Goal: Task Accomplishment & Management: Manage account settings

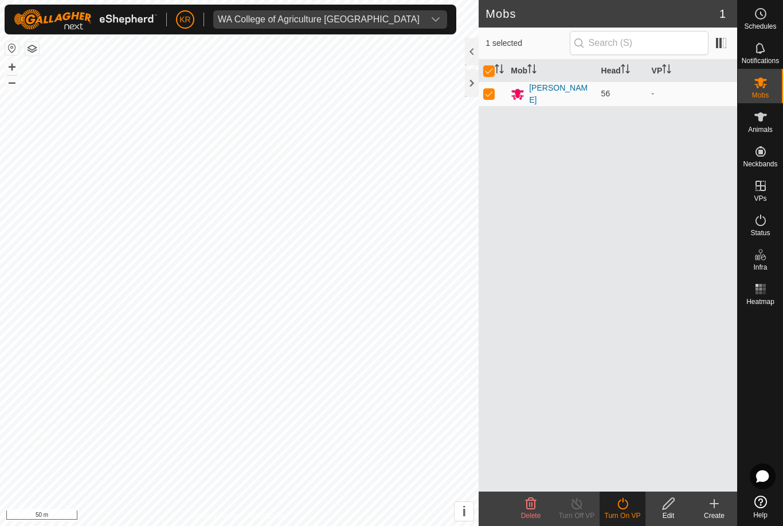
click at [231, 20] on div "WA College of Agriculture [GEOGRAPHIC_DATA]" at bounding box center [319, 19] width 202 height 9
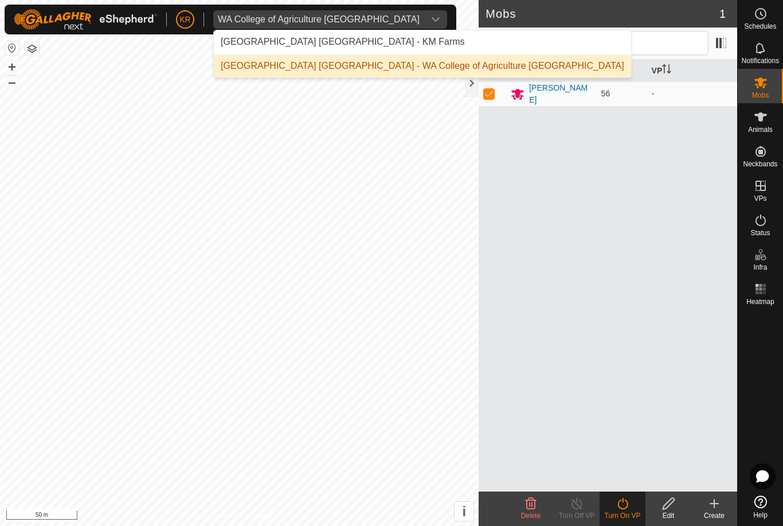
click at [236, 40] on div "[GEOGRAPHIC_DATA] [GEOGRAPHIC_DATA] - KM Farms" at bounding box center [343, 42] width 244 height 14
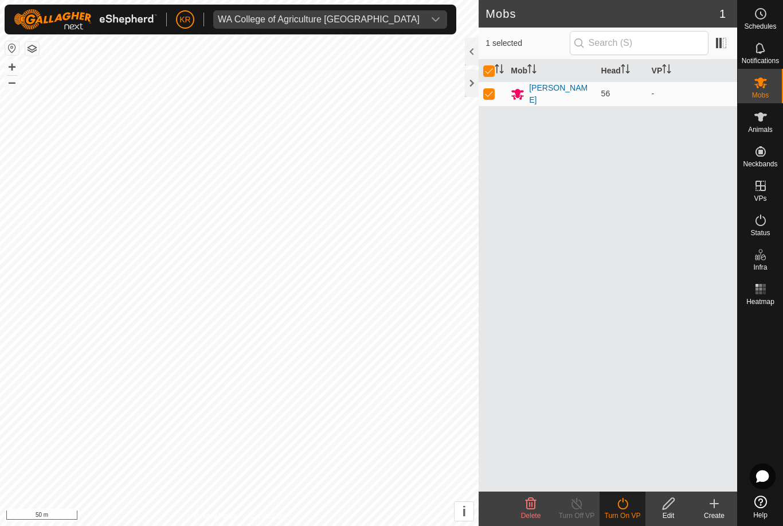
checkbox input "false"
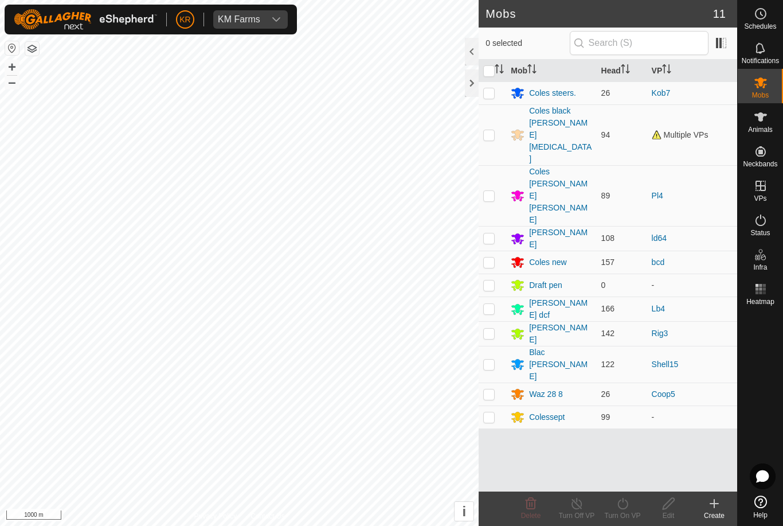
click at [567, 410] on div "Colessept" at bounding box center [551, 417] width 81 height 14
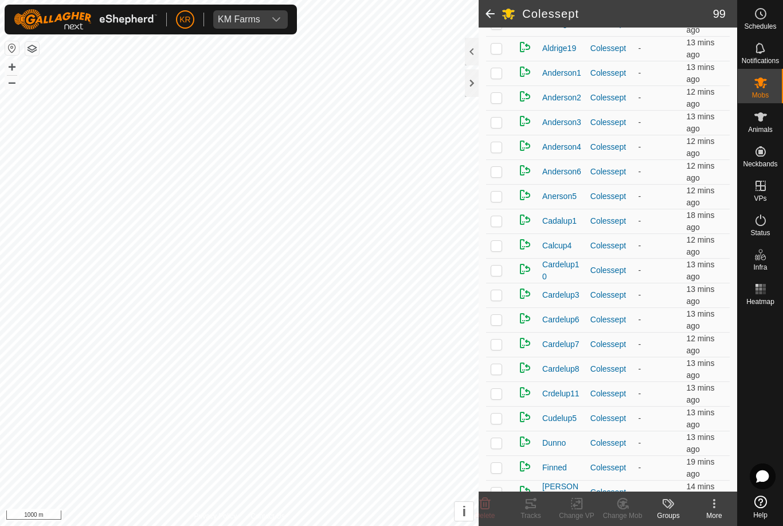
scroll to position [412, 0]
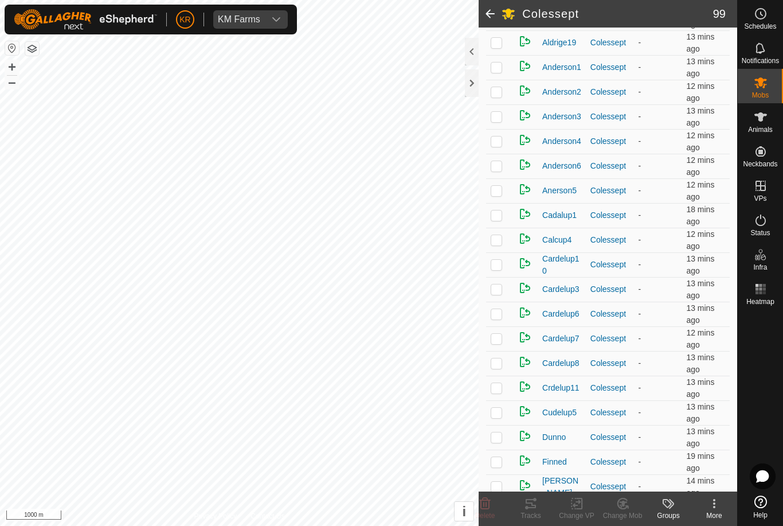
click at [496, 339] on p-checkbox at bounding box center [496, 338] width 11 height 9
click at [626, 507] on icon at bounding box center [622, 503] width 10 height 10
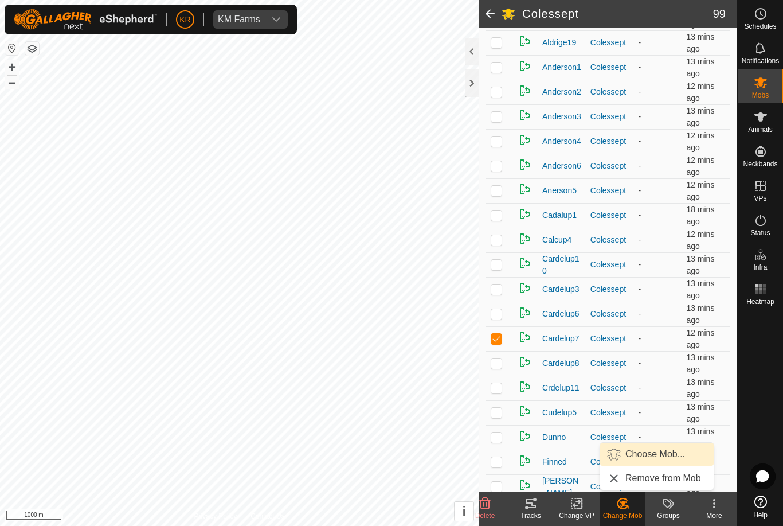
click at [658, 456] on span "Choose Mob..." at bounding box center [655, 454] width 60 height 14
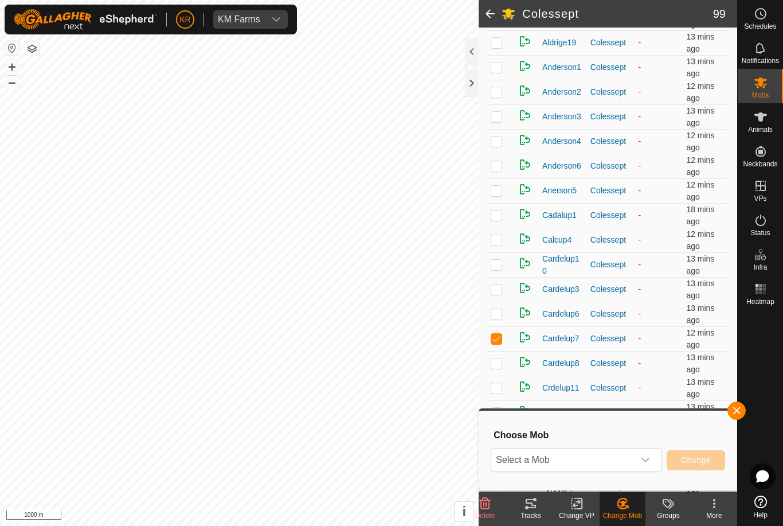
click at [645, 463] on icon "dropdown trigger" at bounding box center [645, 459] width 9 height 9
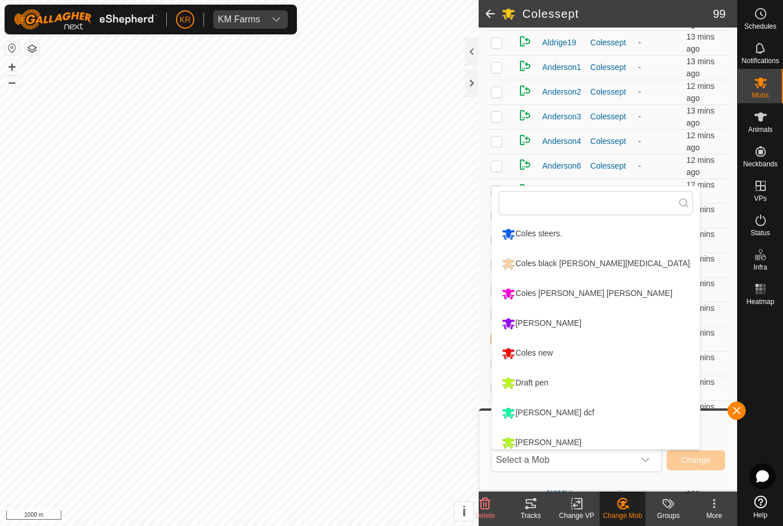
click at [620, 395] on li "Draft pen" at bounding box center [595, 383] width 207 height 29
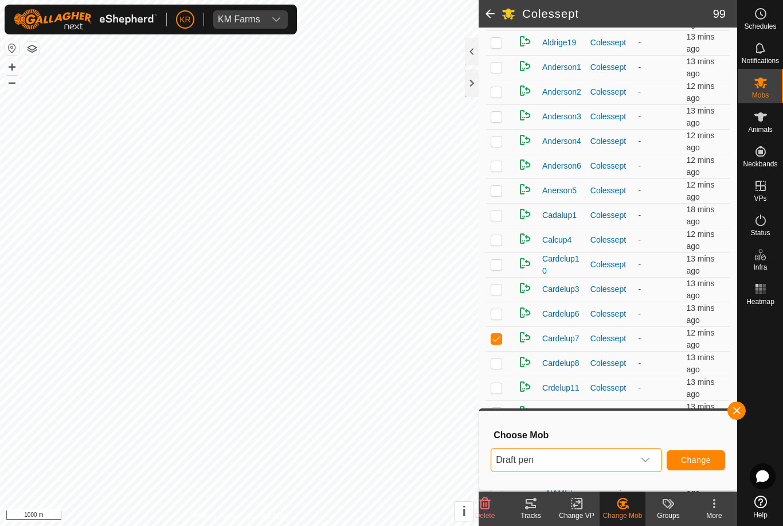
click at [701, 453] on button "Change" at bounding box center [696, 460] width 58 height 20
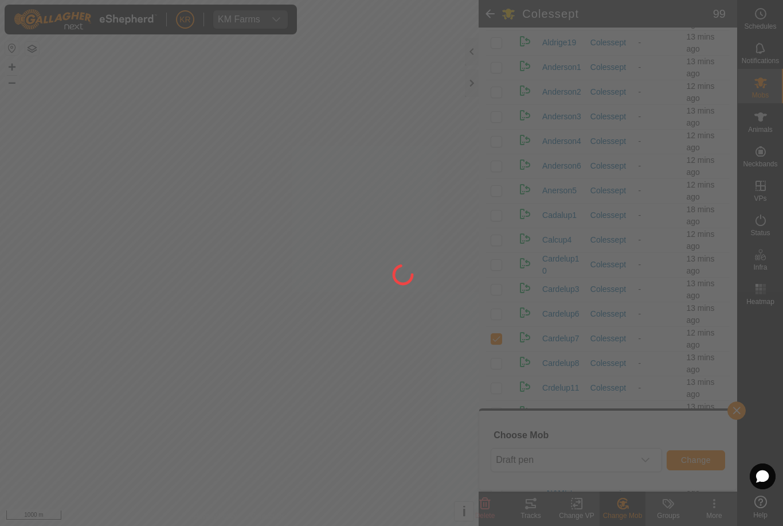
checkbox input "false"
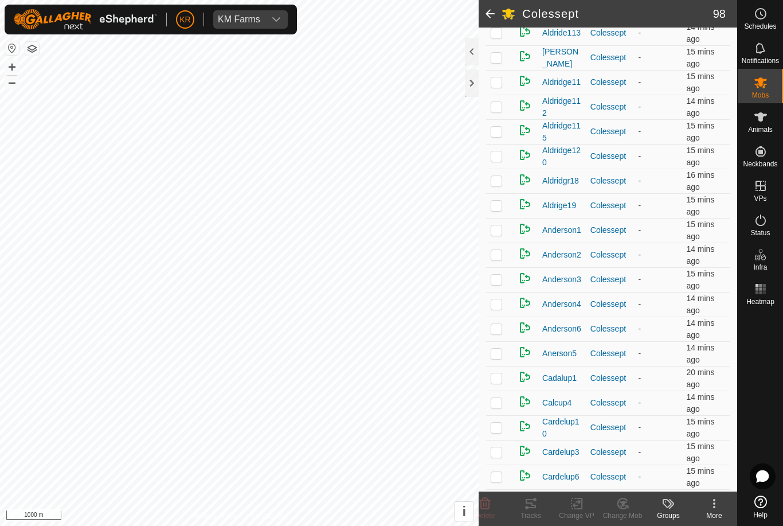
scroll to position [265, 0]
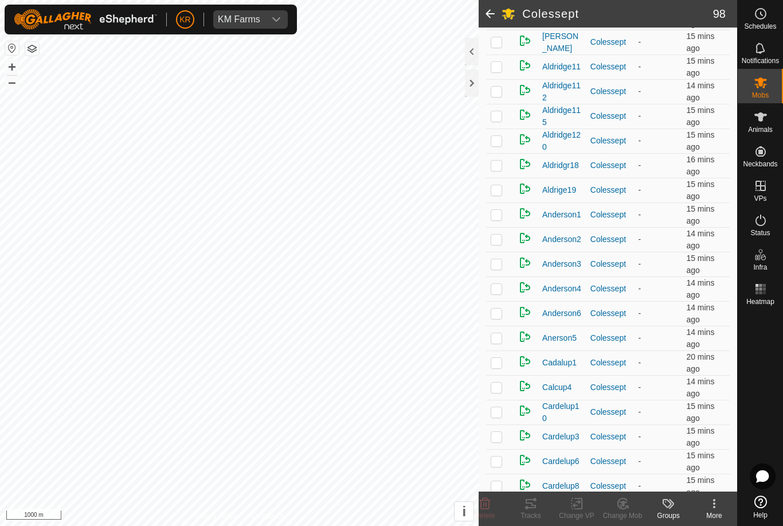
click at [499, 292] on p-checkbox at bounding box center [496, 288] width 11 height 9
click at [627, 509] on icon at bounding box center [623, 503] width 14 height 14
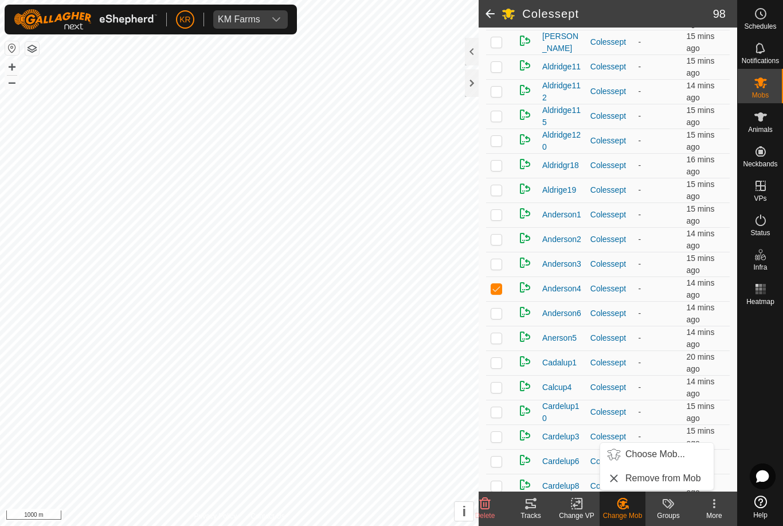
click at [661, 456] on span "Choose Mob..." at bounding box center [655, 454] width 60 height 14
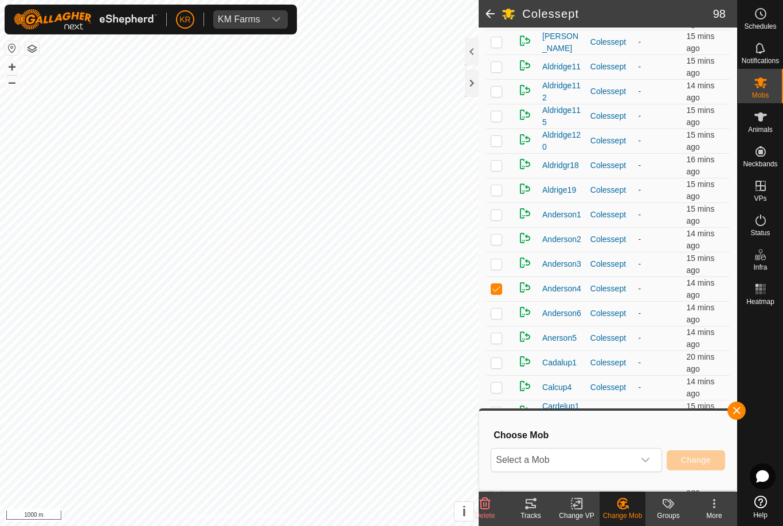
click at [632, 458] on span "Select a Mob" at bounding box center [562, 459] width 143 height 23
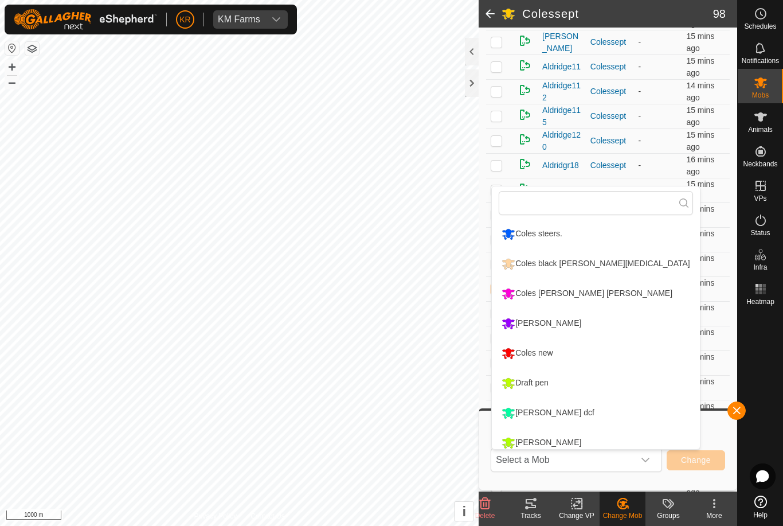
click at [603, 387] on li "Draft pen" at bounding box center [595, 383] width 207 height 29
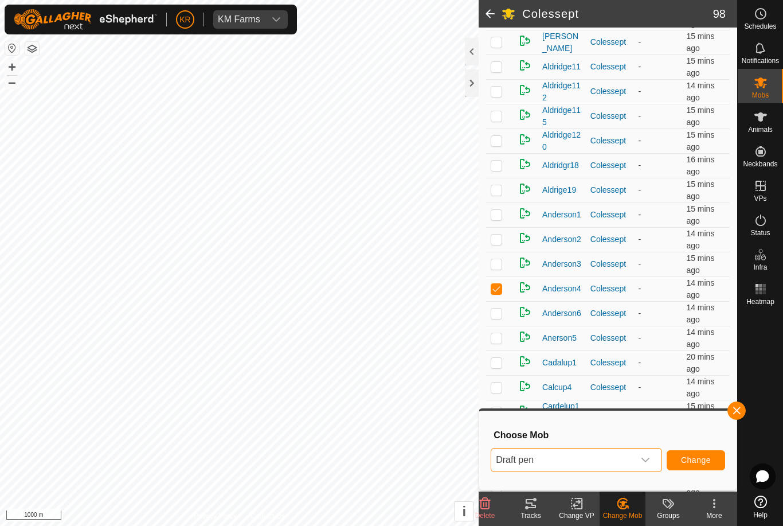
click at [704, 464] on span "Change" at bounding box center [696, 459] width 30 height 9
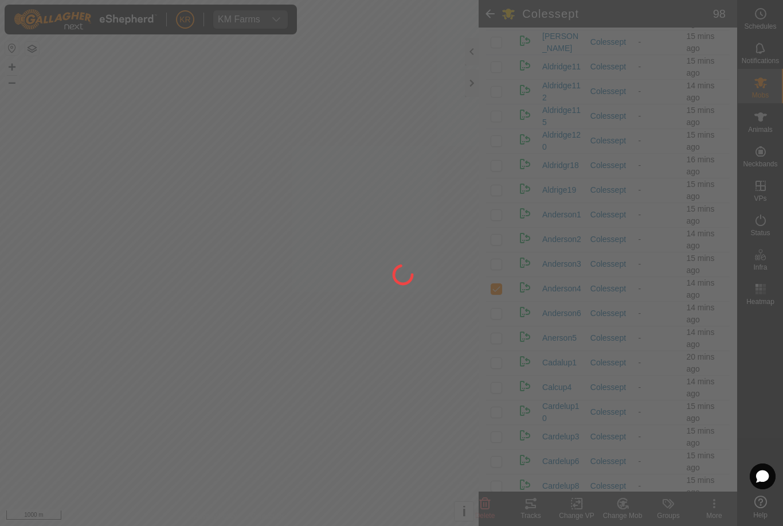
checkbox input "false"
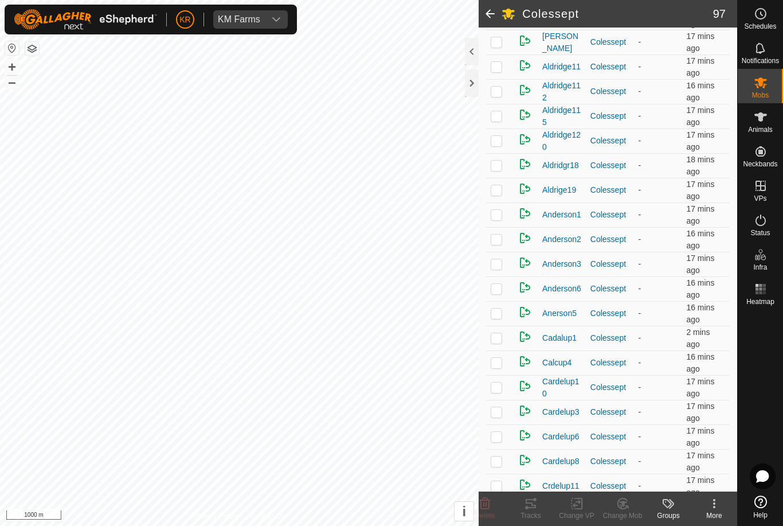
click at [498, 263] on p-checkbox at bounding box center [496, 263] width 11 height 9
click at [618, 497] on icon at bounding box center [623, 503] width 14 height 14
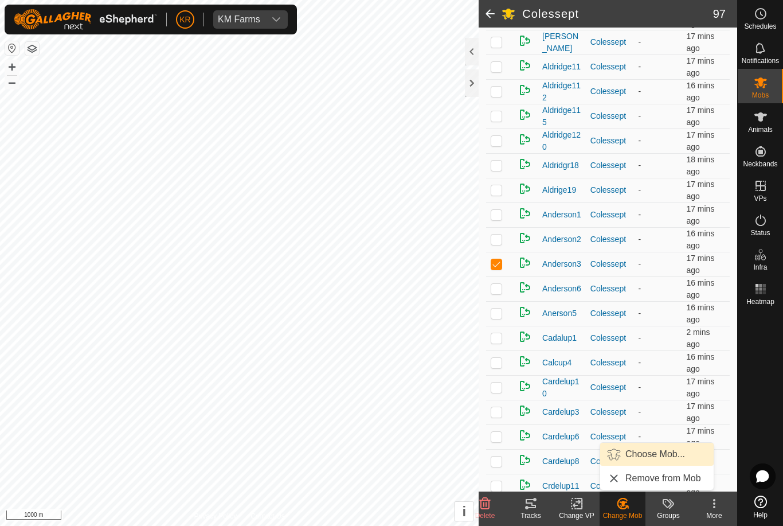
click at [661, 444] on link "Choose Mob..." at bounding box center [656, 453] width 113 height 23
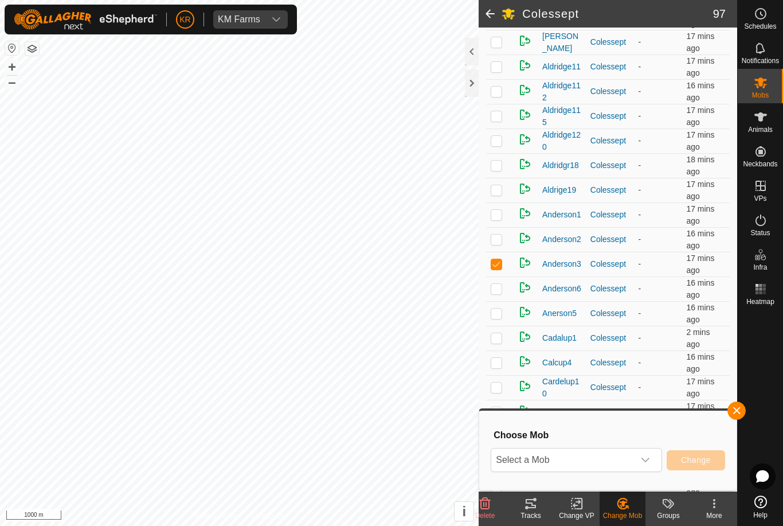
click at [629, 449] on span "Select a Mob" at bounding box center [562, 459] width 143 height 23
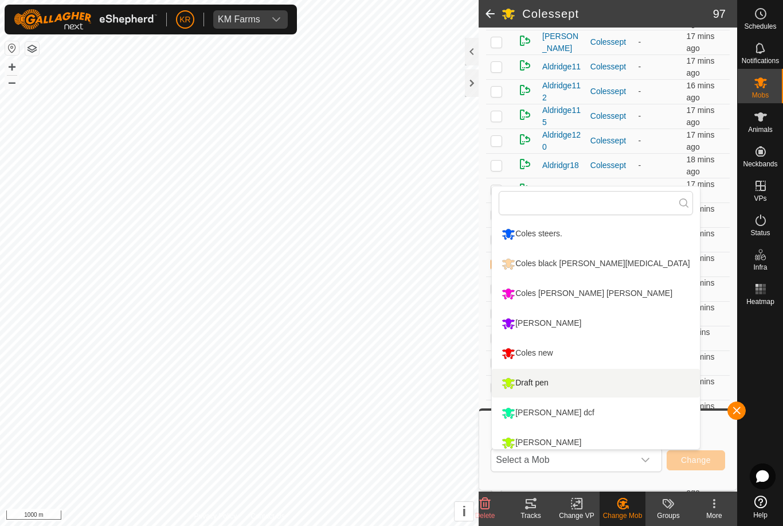
click at [577, 377] on li "Draft pen" at bounding box center [595, 383] width 207 height 29
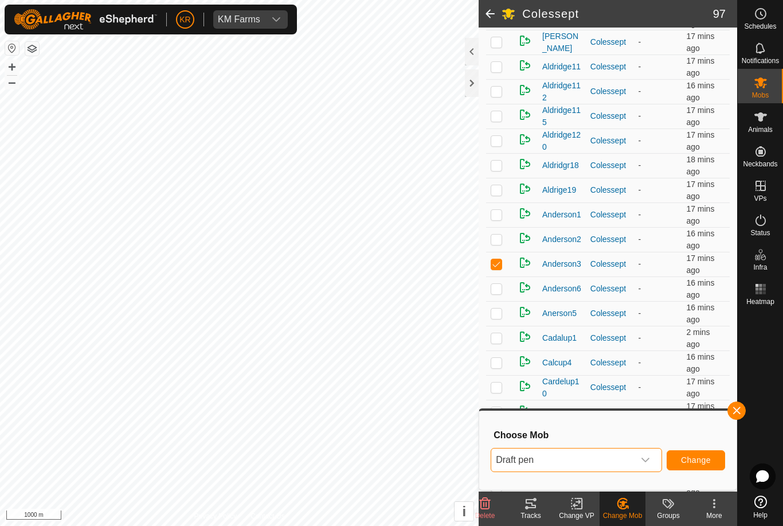
click at [699, 450] on button "Change" at bounding box center [696, 460] width 58 height 20
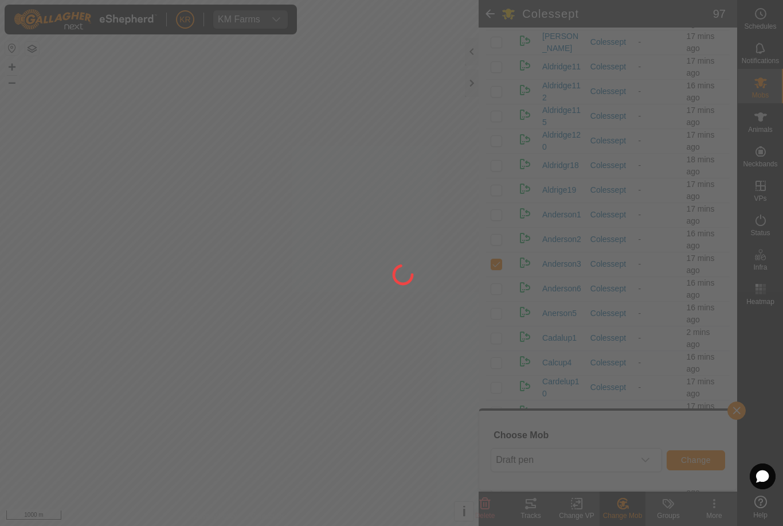
checkbox input "false"
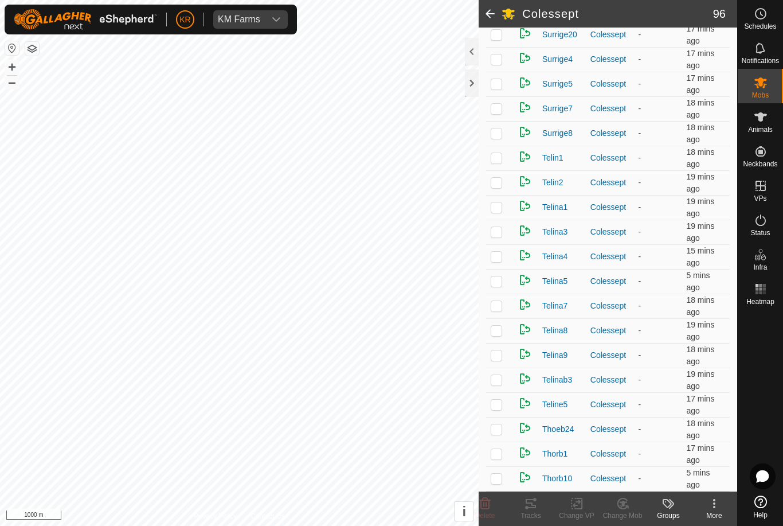
scroll to position [1602, 0]
click at [496, 255] on p-checkbox at bounding box center [496, 257] width 11 height 9
click at [628, 508] on icon at bounding box center [623, 503] width 14 height 14
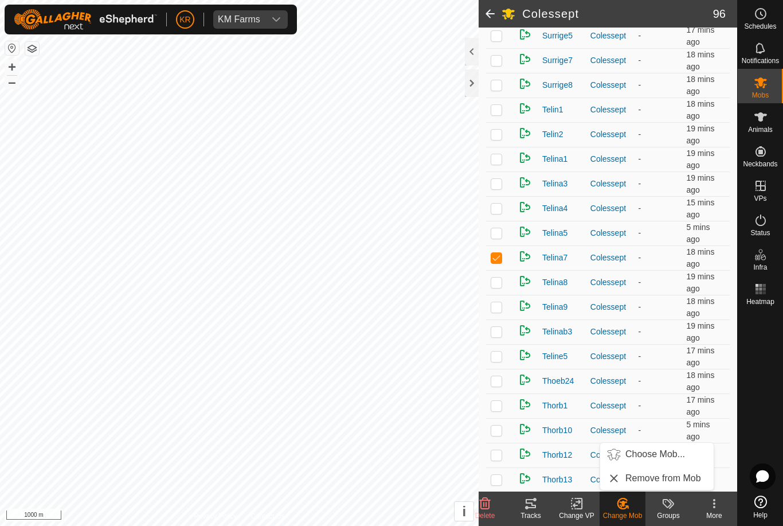
click at [668, 453] on span "Choose Mob..." at bounding box center [655, 454] width 60 height 14
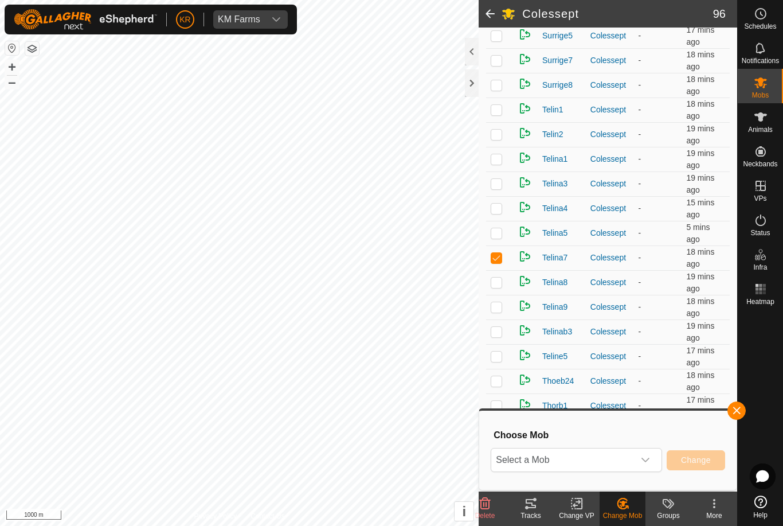
click at [644, 464] on icon "dropdown trigger" at bounding box center [645, 459] width 9 height 9
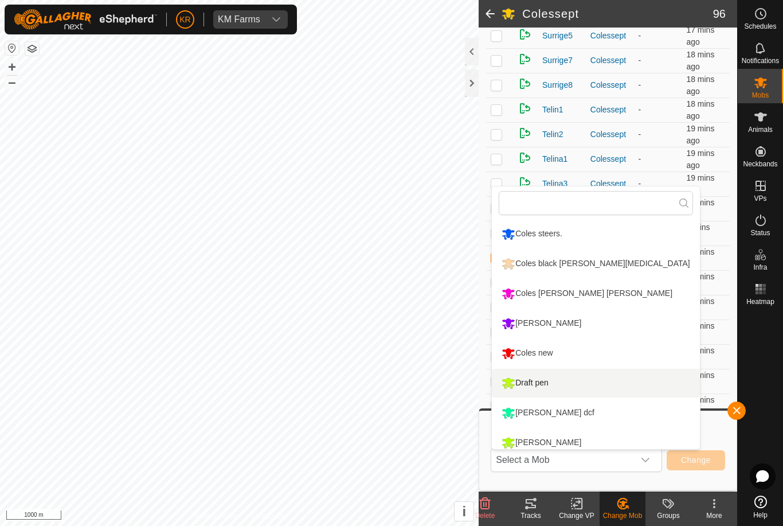
click at [621, 388] on li "Draft pen" at bounding box center [595, 383] width 207 height 29
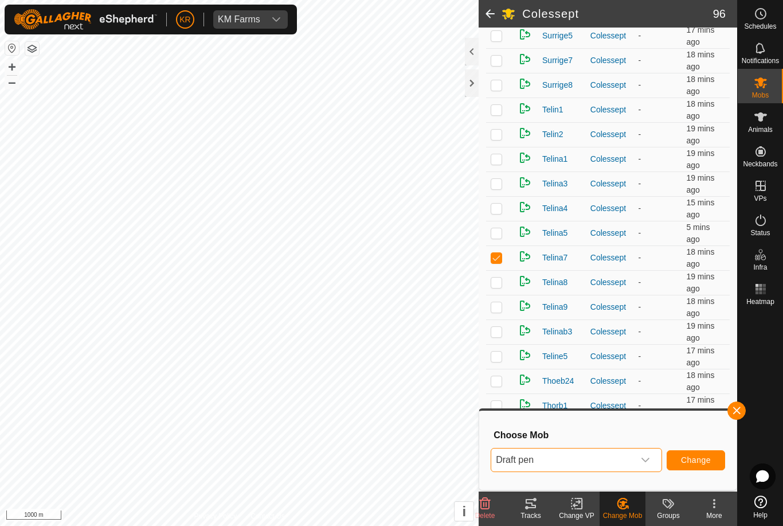
click at [697, 462] on span "Change" at bounding box center [696, 459] width 30 height 9
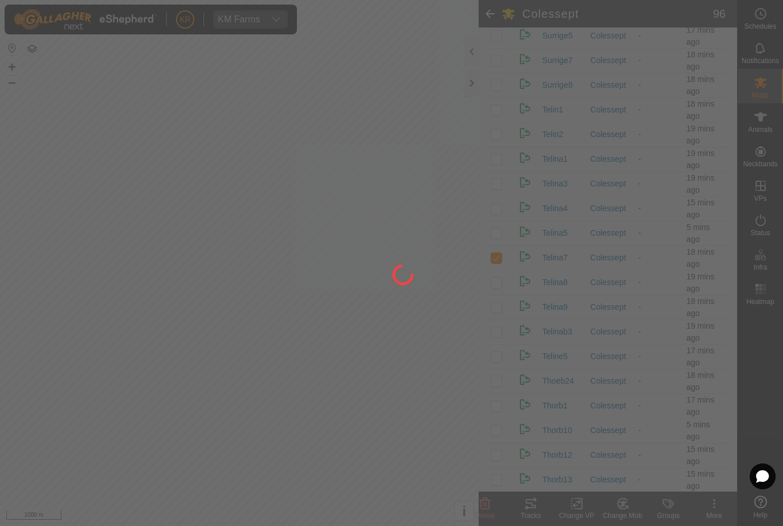
checkbox input "false"
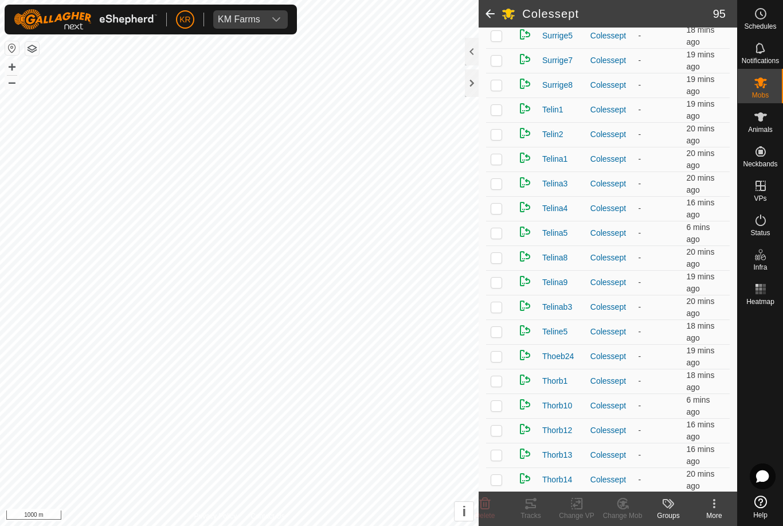
click at [492, 188] on p-checkbox at bounding box center [496, 183] width 11 height 9
checkbox input "true"
click at [621, 495] on div "Change Mob" at bounding box center [622, 508] width 46 height 34
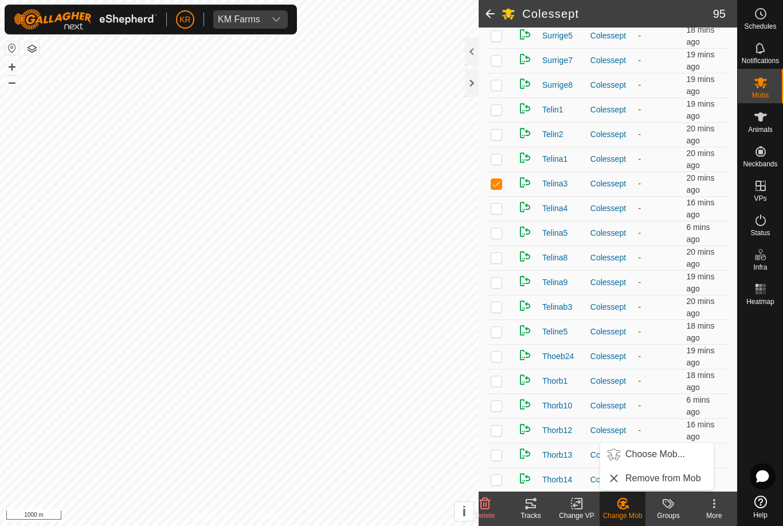
click at [656, 448] on span "Choose Mob..." at bounding box center [655, 454] width 60 height 14
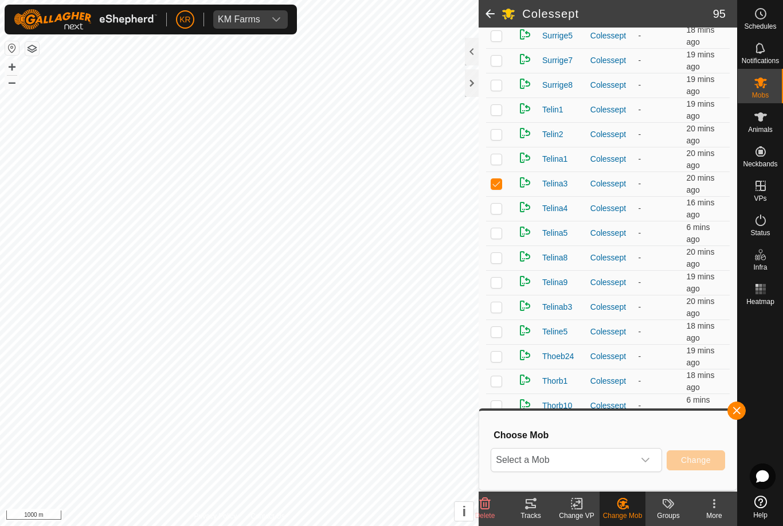
click at [505, 303] on td at bounding box center [500, 307] width 28 height 25
checkbox input "true"
click at [499, 183] on p-checkbox at bounding box center [496, 183] width 11 height 9
checkbox input "false"
click at [624, 458] on span "Select a Mob" at bounding box center [562, 459] width 143 height 23
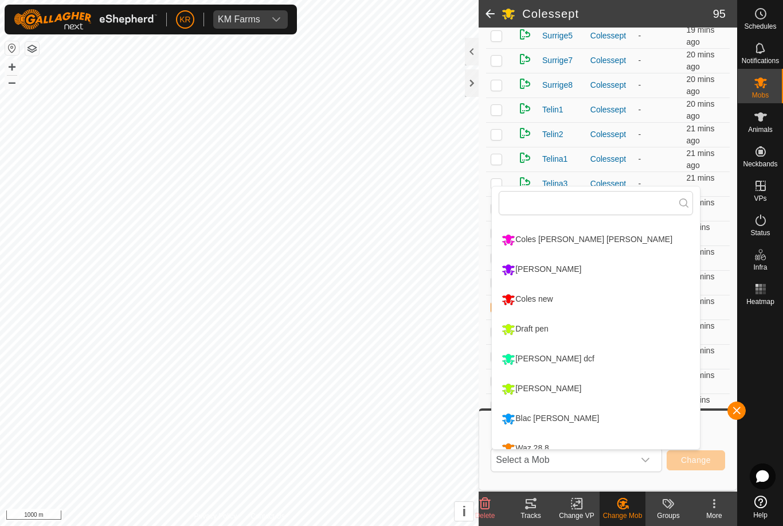
scroll to position [58, 0]
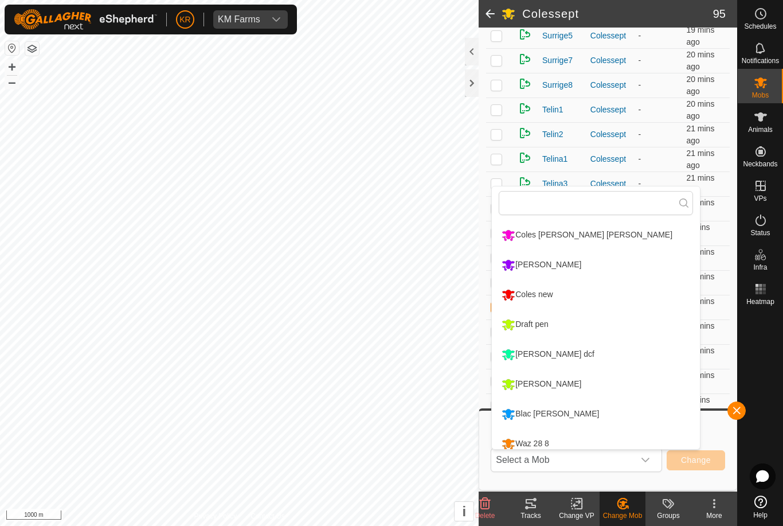
click at [572, 318] on li "Draft pen" at bounding box center [595, 324] width 207 height 29
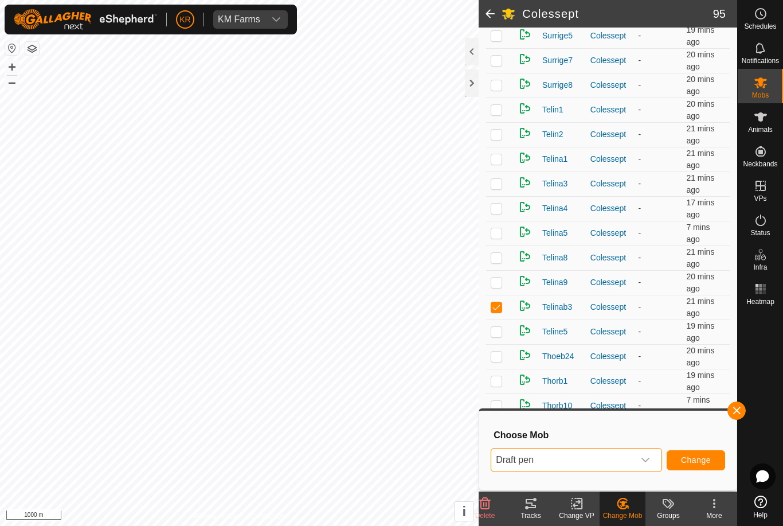
click at [702, 450] on button "Change" at bounding box center [696, 460] width 58 height 20
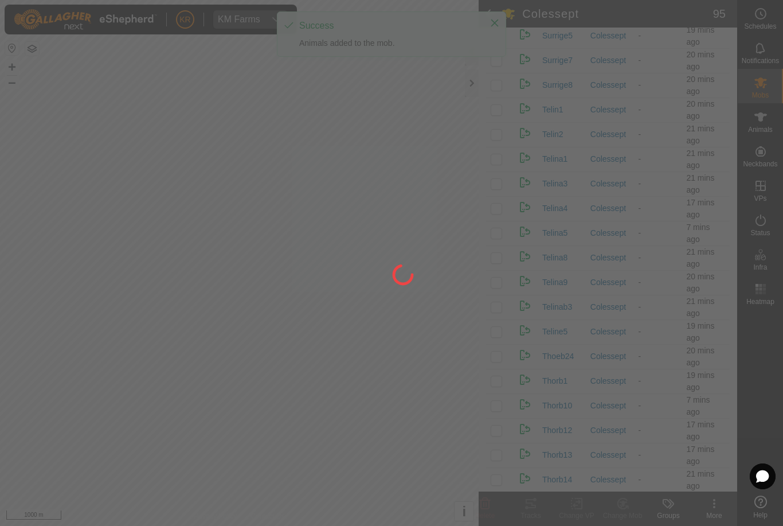
checkbox input "false"
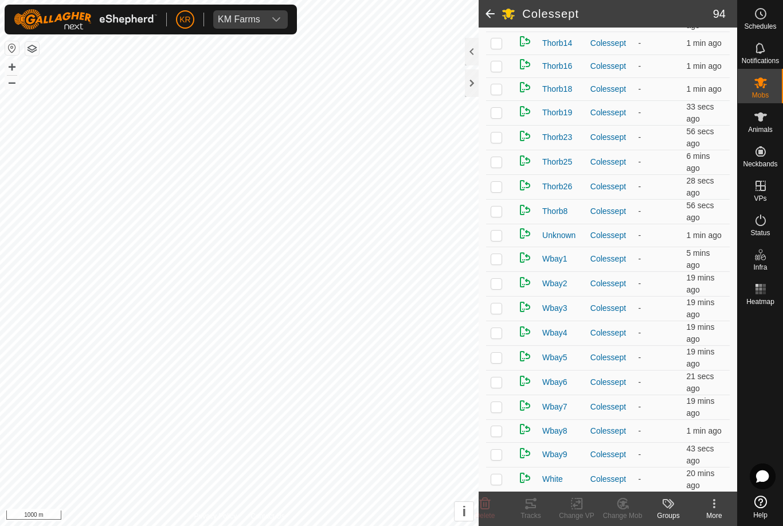
scroll to position [1992, 0]
click at [495, 477] on p-checkbox at bounding box center [496, 479] width 11 height 9
click at [613, 497] on change-mob-svg-icon at bounding box center [622, 503] width 46 height 14
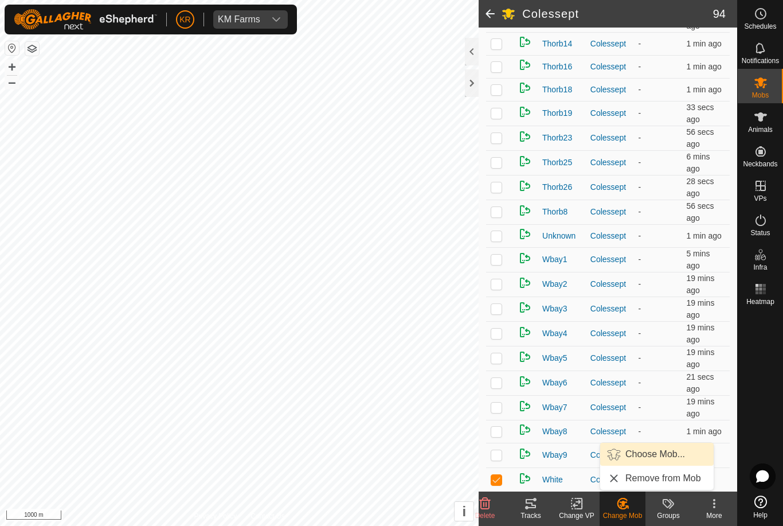
click at [657, 452] on span "Choose Mob..." at bounding box center [655, 454] width 60 height 14
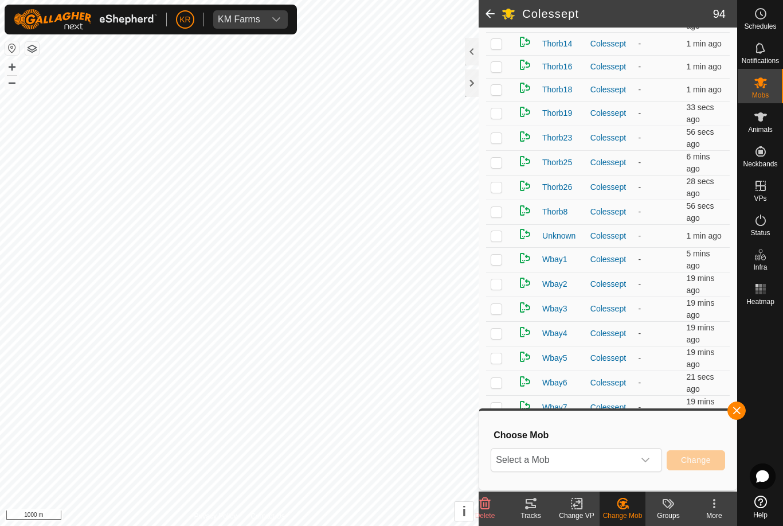
click at [603, 450] on span "Select a Mob" at bounding box center [562, 459] width 143 height 23
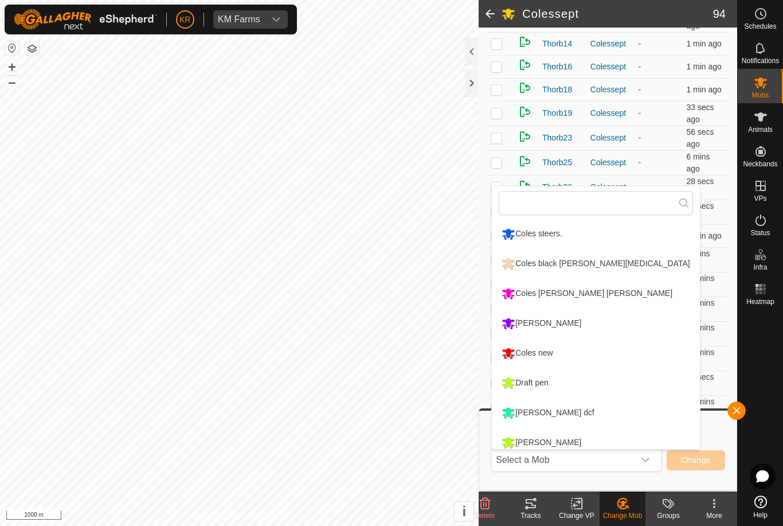
click at [579, 378] on li "Draft pen" at bounding box center [595, 383] width 207 height 29
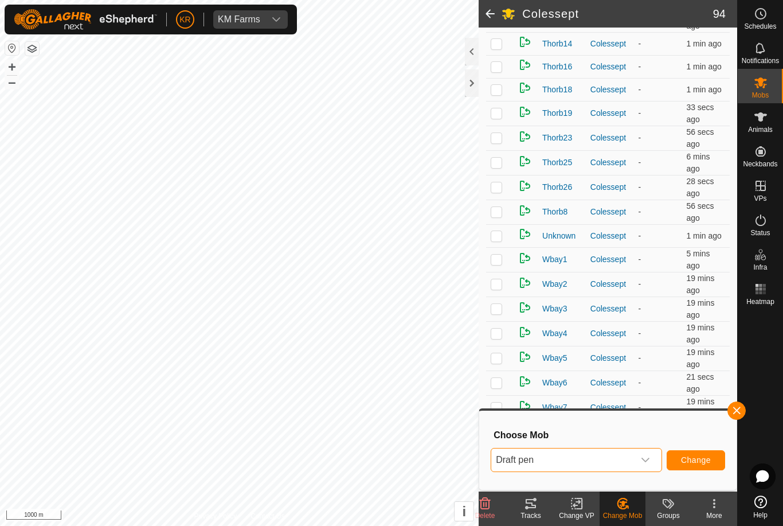
scroll to position [1966, 0]
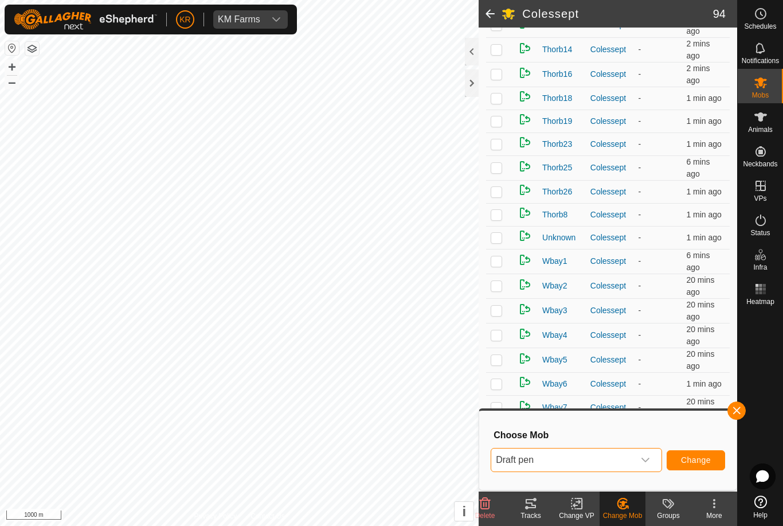
click at [698, 459] on span "Change" at bounding box center [696, 459] width 30 height 9
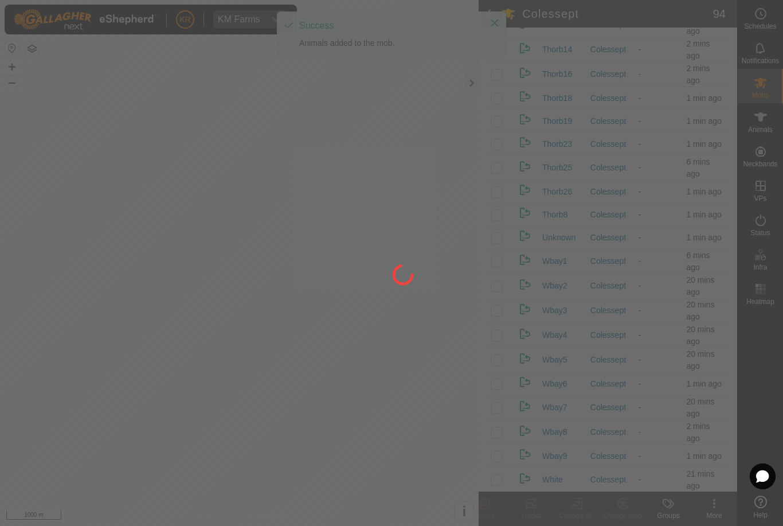
checkbox input "false"
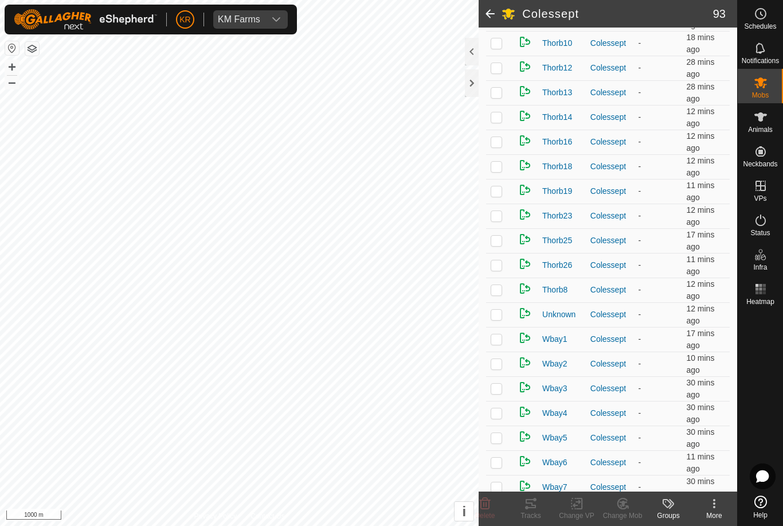
click at [491, 440] on p-checkbox at bounding box center [496, 437] width 11 height 9
click at [623, 514] on div "Change Mob" at bounding box center [622, 515] width 46 height 10
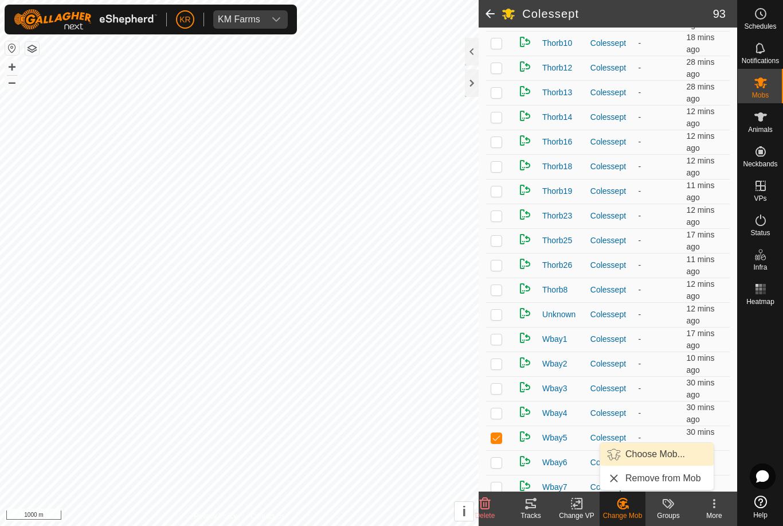
click at [669, 453] on span "Choose Mob..." at bounding box center [655, 454] width 60 height 14
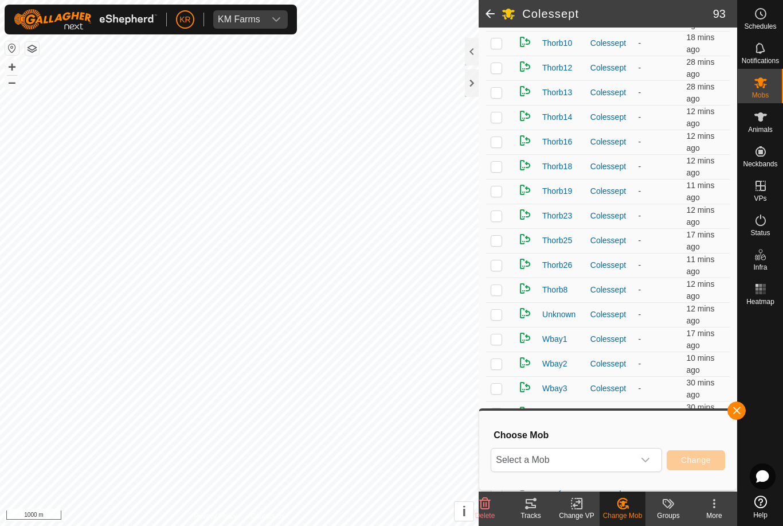
click at [633, 462] on span "Select a Mob" at bounding box center [562, 459] width 143 height 23
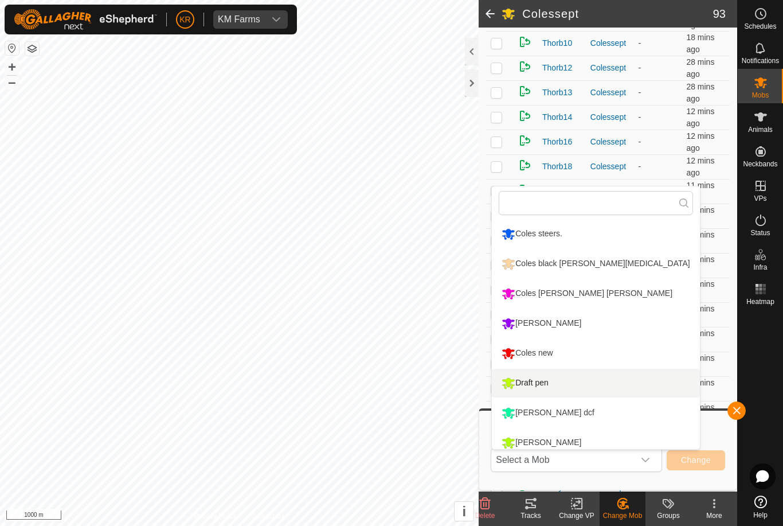
click at [573, 382] on li "Draft pen" at bounding box center [595, 383] width 207 height 29
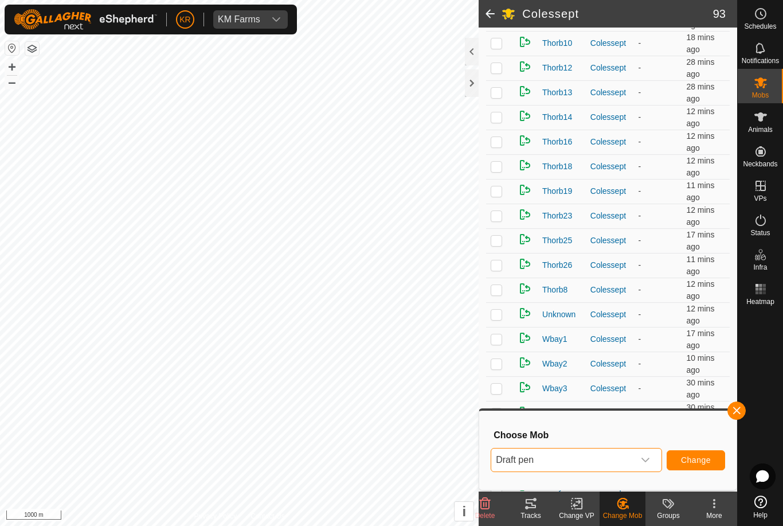
click at [697, 458] on span "Change" at bounding box center [696, 459] width 30 height 9
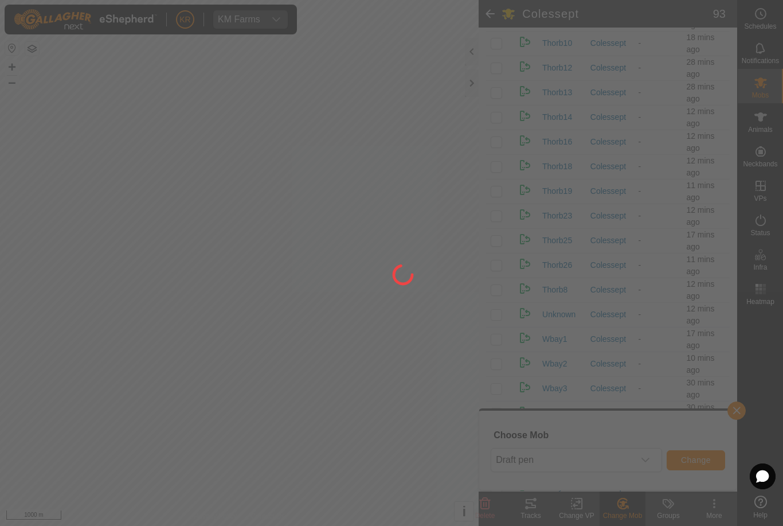
checkbox input "false"
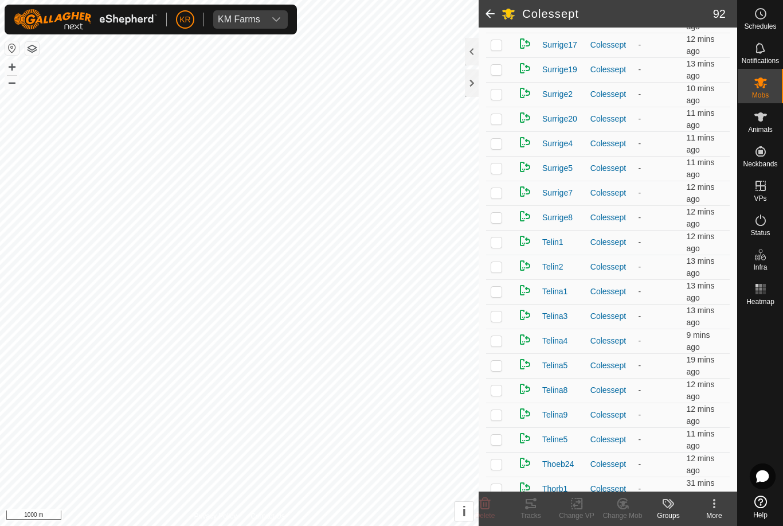
scroll to position [1469, 0]
click at [498, 347] on td at bounding box center [500, 340] width 28 height 25
click at [626, 510] on div "Change Mob" at bounding box center [622, 515] width 46 height 10
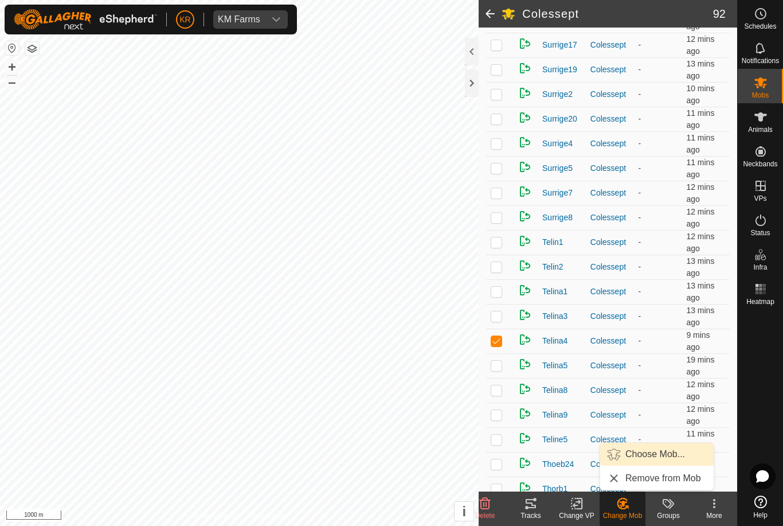
click at [663, 460] on span "Choose Mob..." at bounding box center [655, 454] width 60 height 14
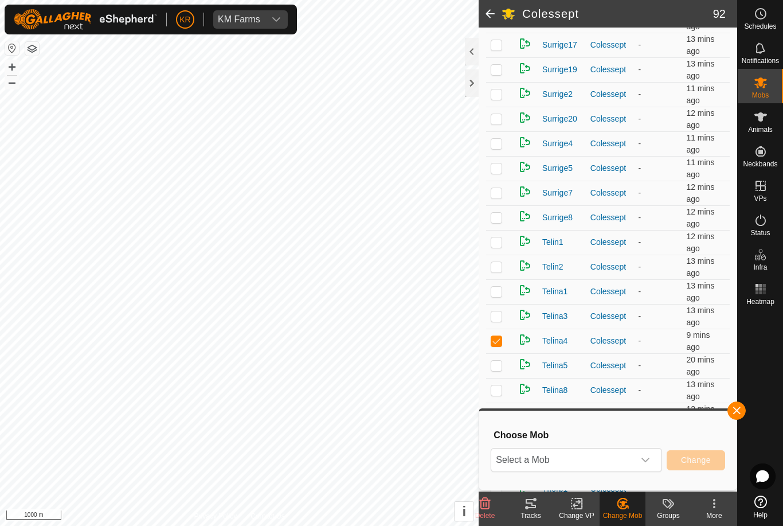
click at [644, 462] on icon "dropdown trigger" at bounding box center [645, 459] width 9 height 9
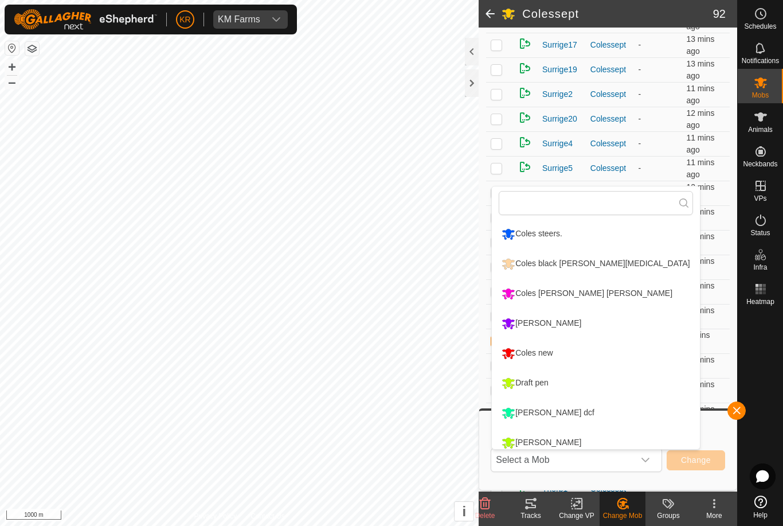
click at [611, 393] on li "Draft pen" at bounding box center [595, 383] width 207 height 29
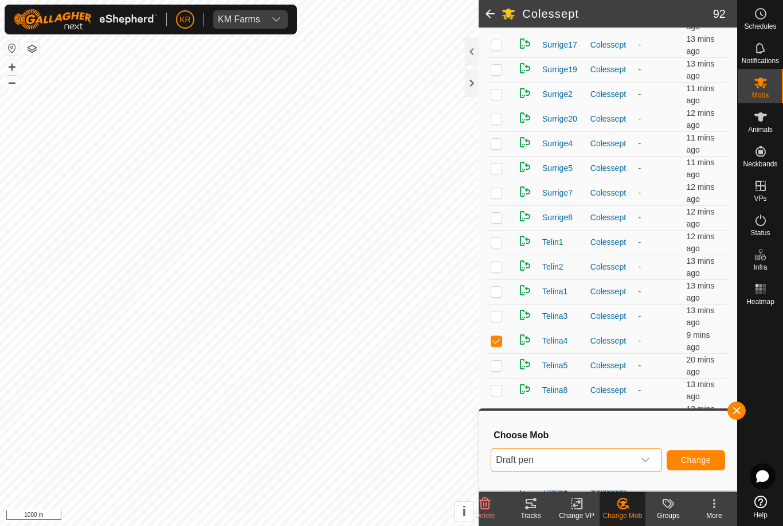
click at [715, 465] on button "Change" at bounding box center [696, 460] width 58 height 20
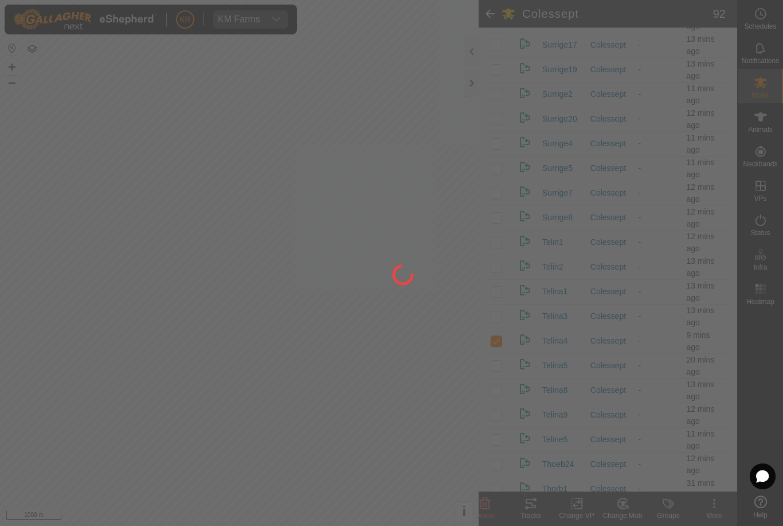
checkbox input "false"
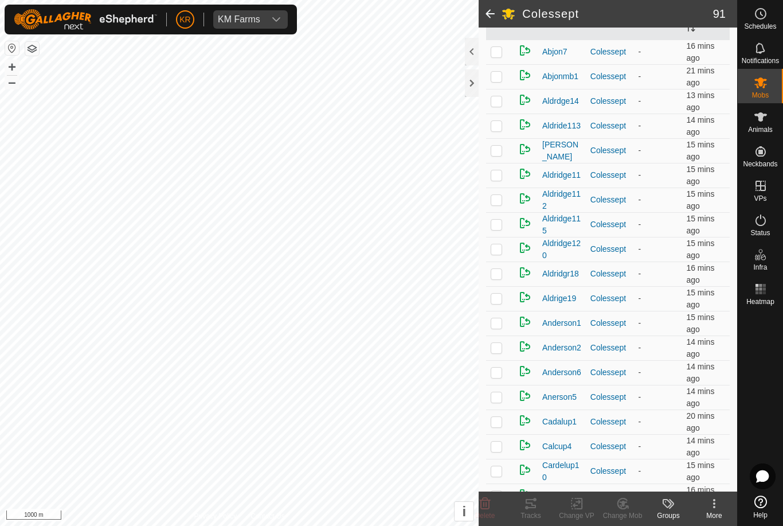
scroll to position [159, 0]
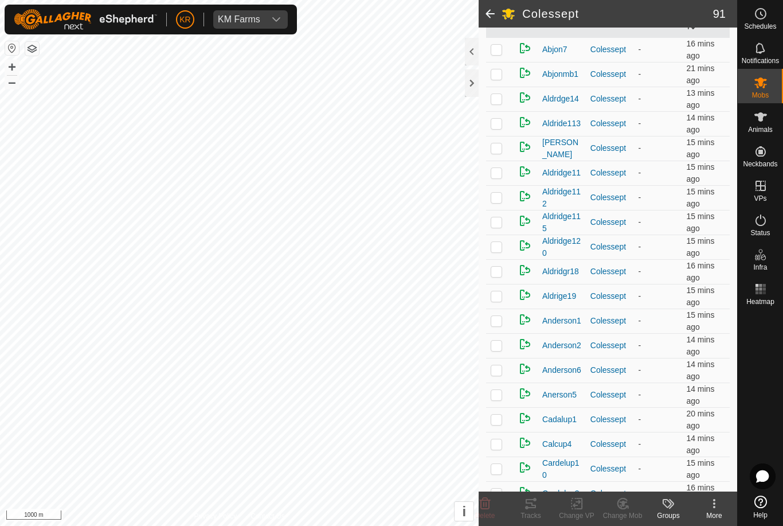
click at [498, 348] on p-checkbox at bounding box center [496, 344] width 11 height 9
click at [624, 499] on icon at bounding box center [623, 503] width 14 height 14
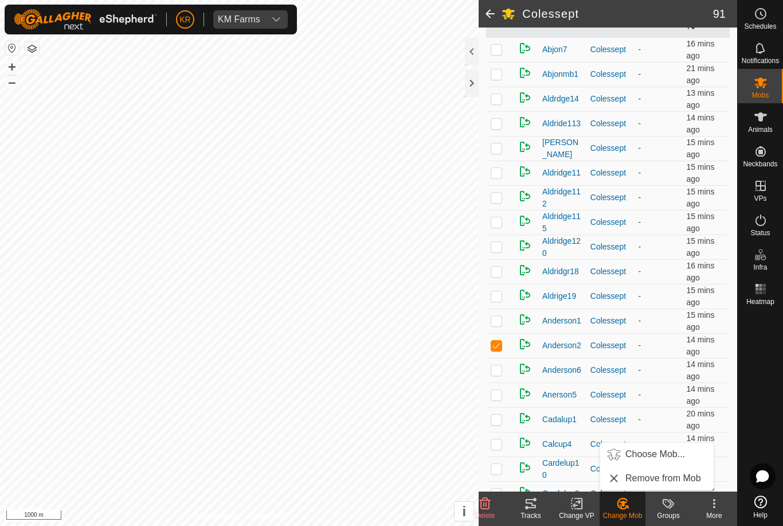
click at [663, 451] on span "Choose Mob..." at bounding box center [655, 454] width 60 height 14
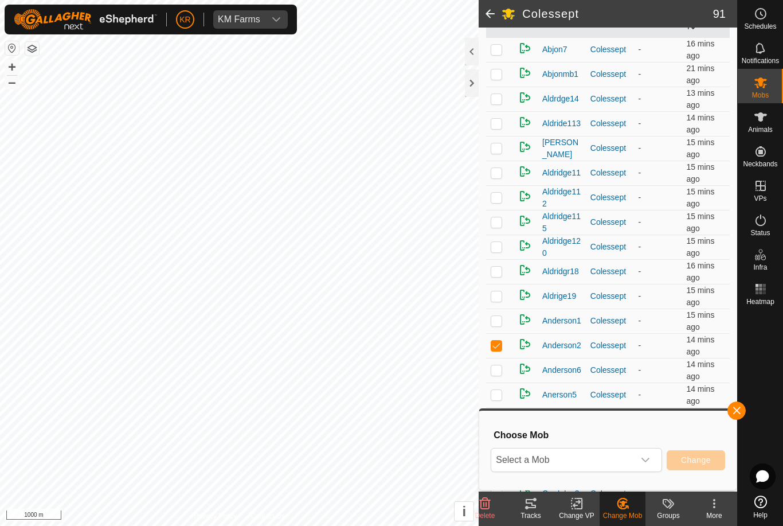
click at [613, 454] on span "Select a Mob" at bounding box center [562, 459] width 143 height 23
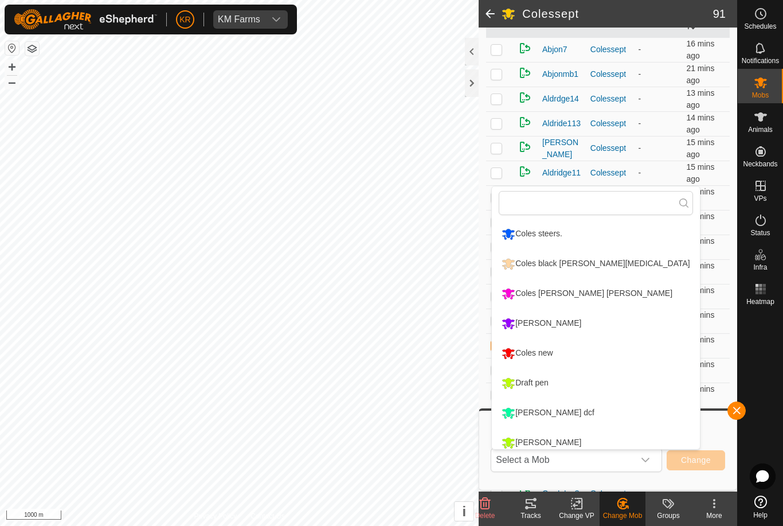
click at [569, 379] on li "Draft pen" at bounding box center [595, 383] width 207 height 29
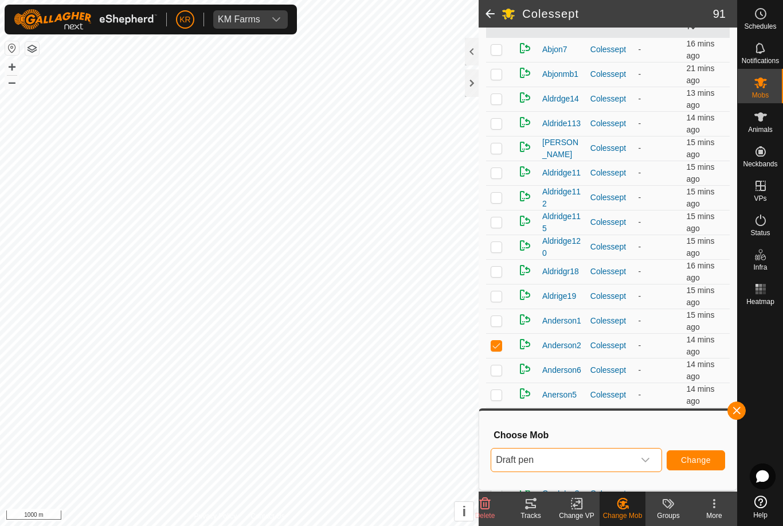
click at [699, 450] on button "Change" at bounding box center [696, 460] width 58 height 20
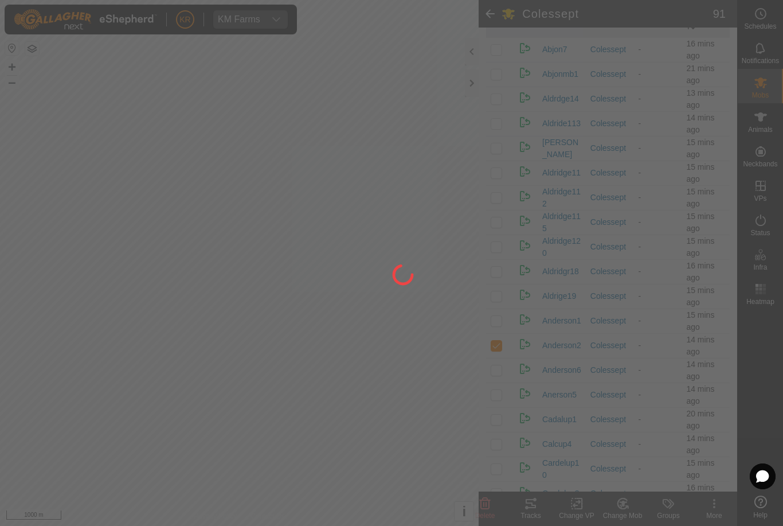
checkbox input "false"
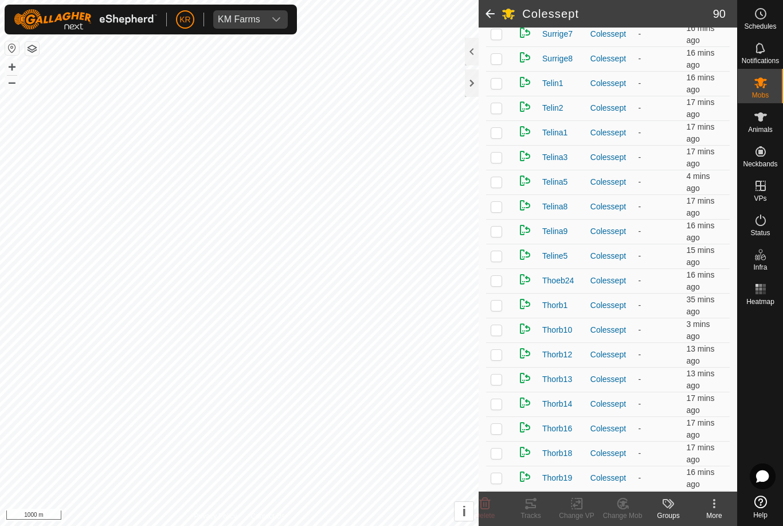
scroll to position [1605, 0]
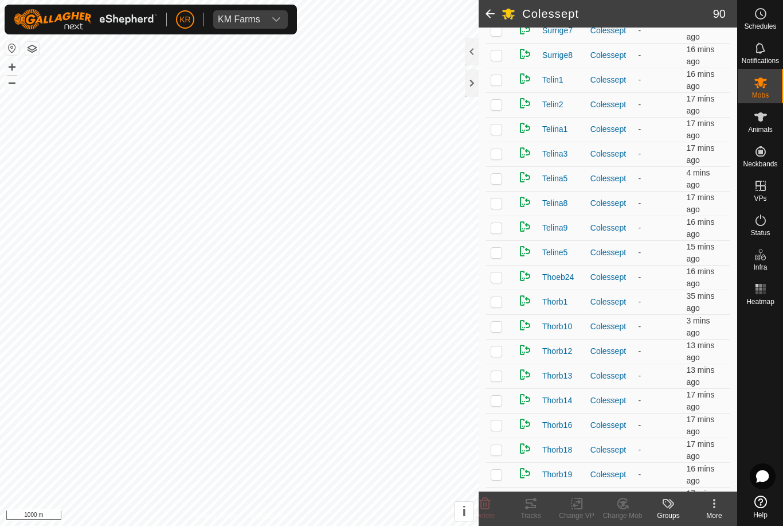
click at [501, 237] on td at bounding box center [500, 227] width 28 height 25
click at [632, 511] on div "Change Mob" at bounding box center [622, 515] width 46 height 10
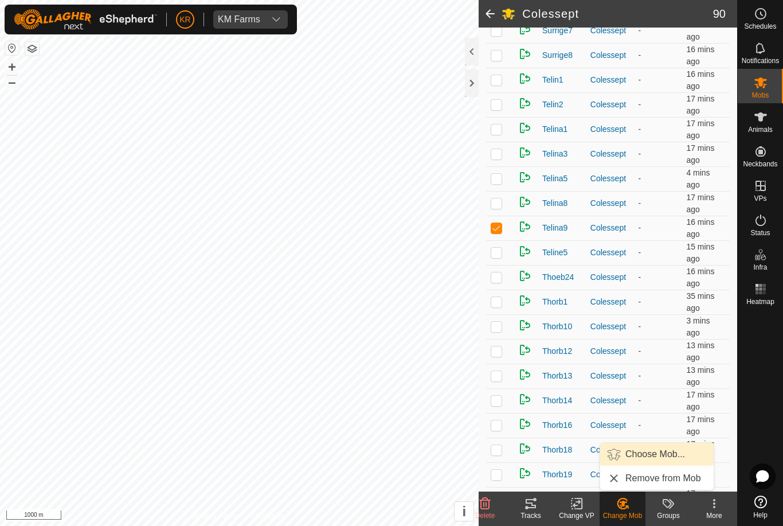
click at [665, 454] on span "Choose Mob..." at bounding box center [655, 454] width 60 height 14
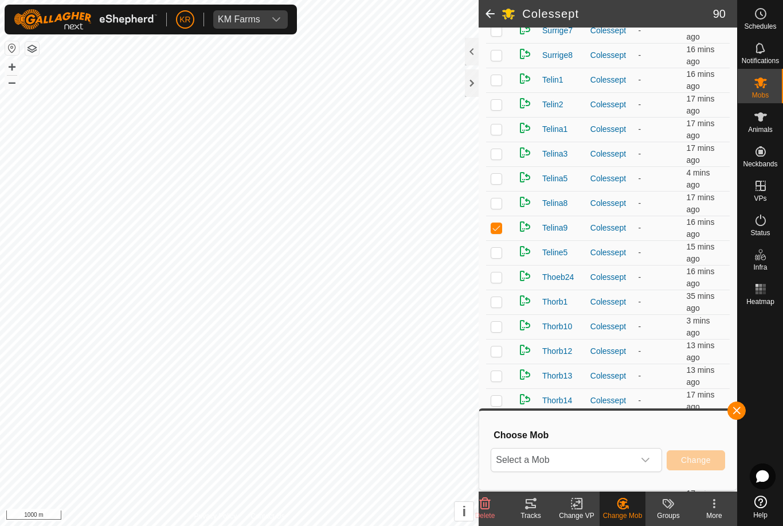
click at [642, 464] on icon "dropdown trigger" at bounding box center [645, 459] width 9 height 9
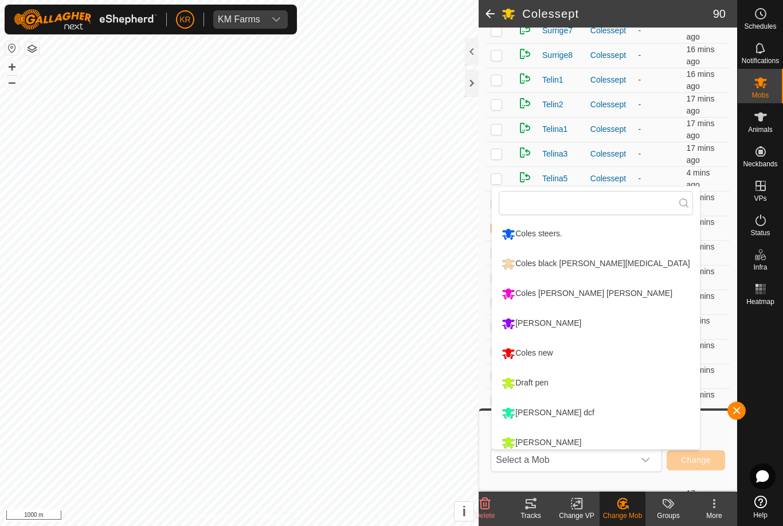
click at [616, 389] on li "Draft pen" at bounding box center [595, 383] width 207 height 29
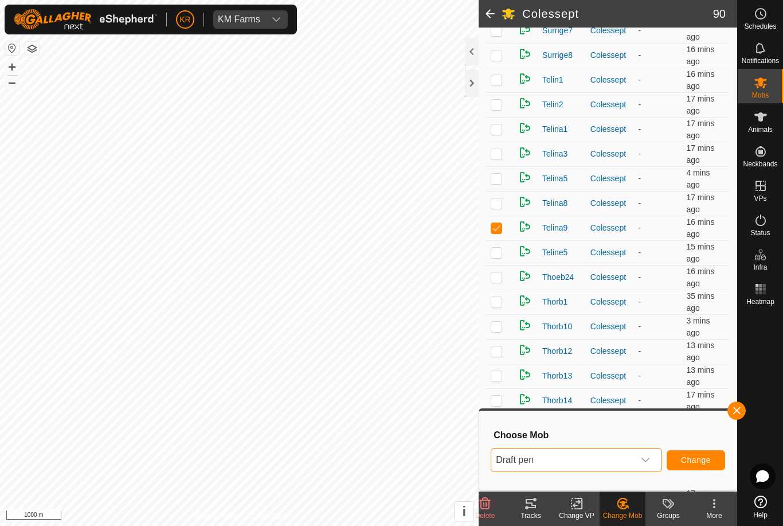
click at [701, 465] on button "Change" at bounding box center [696, 460] width 58 height 20
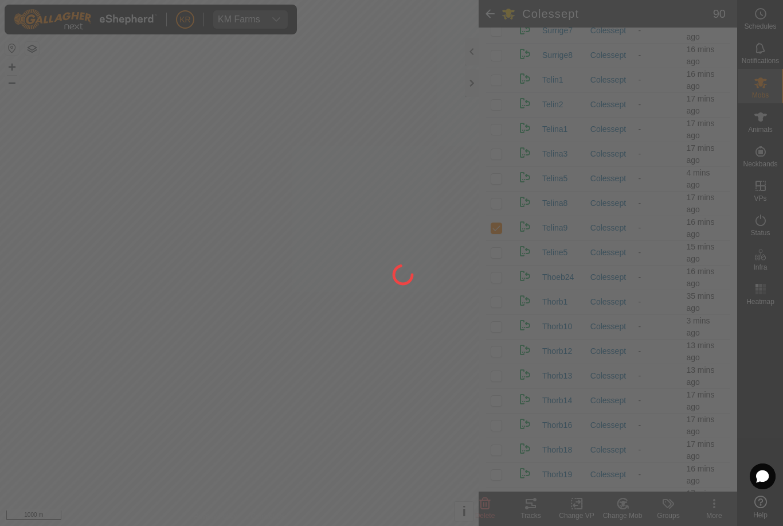
checkbox input "false"
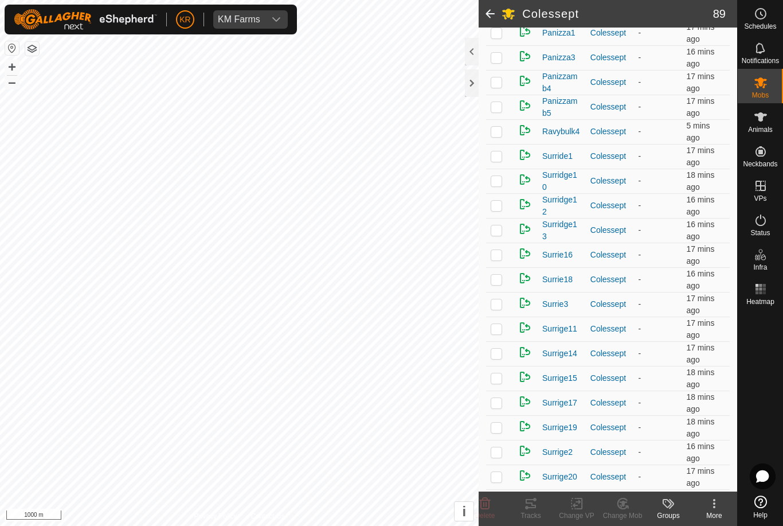
scroll to position [1089, 0]
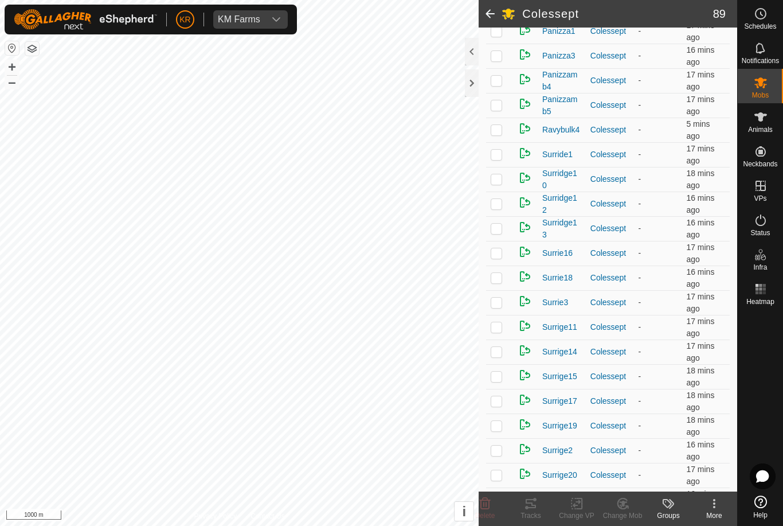
click at [512, 131] on td at bounding box center [500, 129] width 28 height 25
click at [629, 496] on div "Change Mob" at bounding box center [622, 508] width 46 height 34
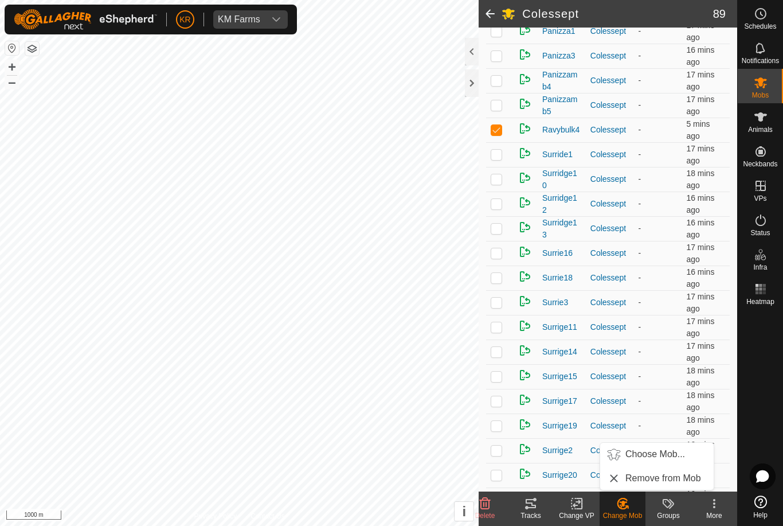
click at [659, 452] on span "Choose Mob..." at bounding box center [655, 454] width 60 height 14
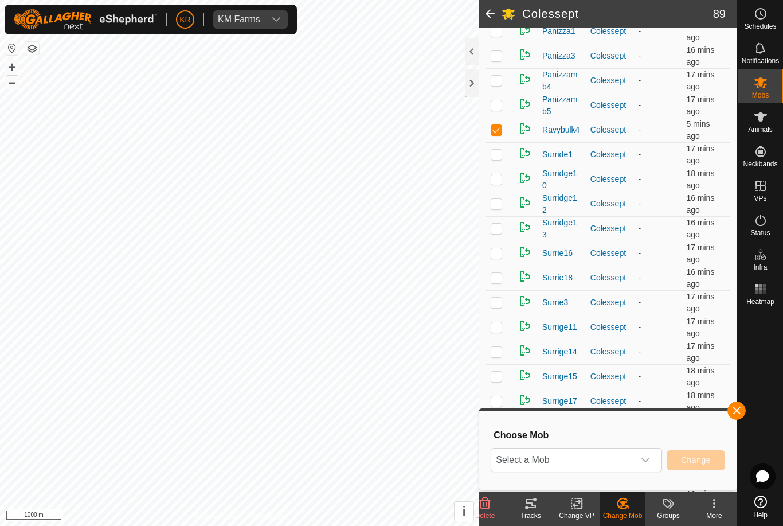
click at [633, 461] on span "Select a Mob" at bounding box center [562, 459] width 143 height 23
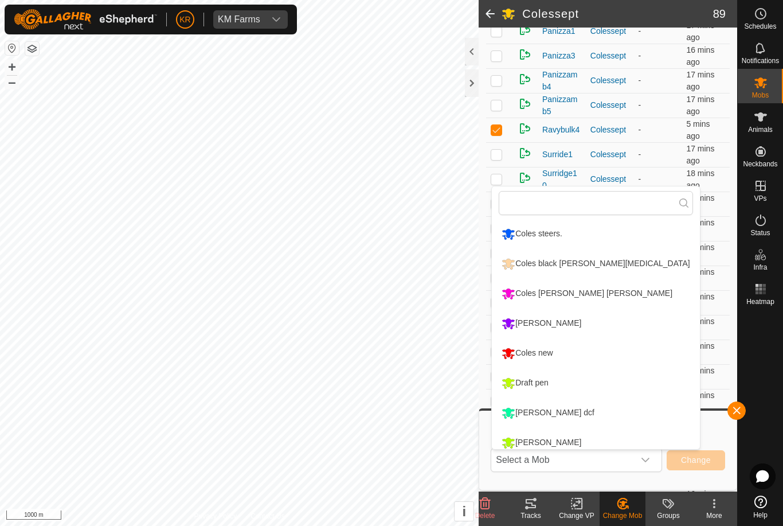
click at [605, 389] on li "Draft pen" at bounding box center [595, 383] width 207 height 29
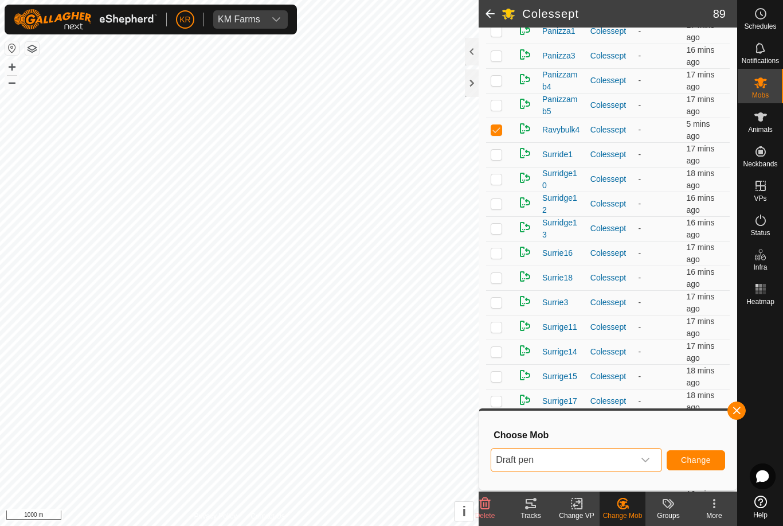
click at [707, 464] on span "Change" at bounding box center [696, 459] width 30 height 9
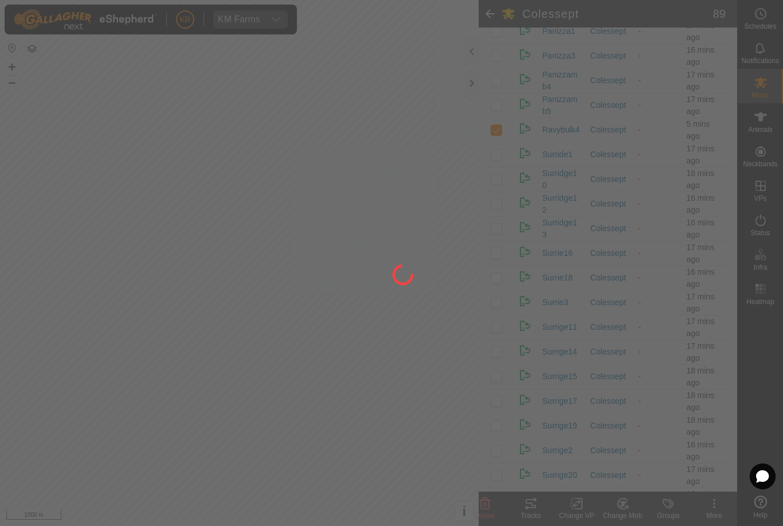
checkbox input "false"
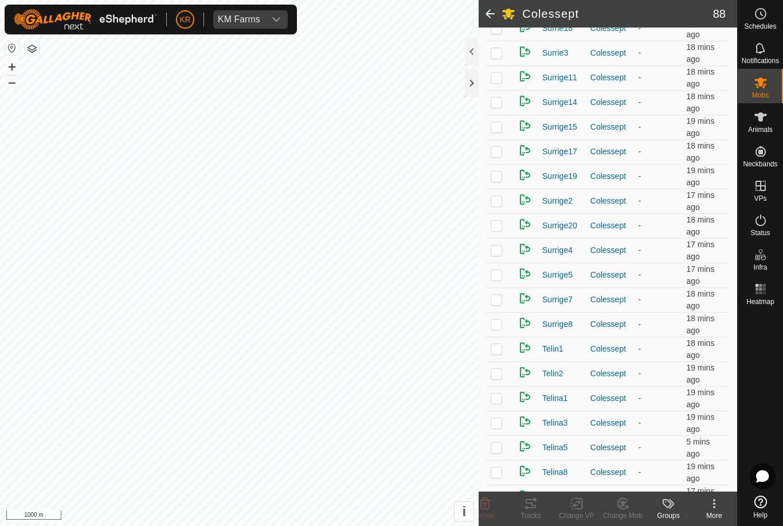
scroll to position [1321, 0]
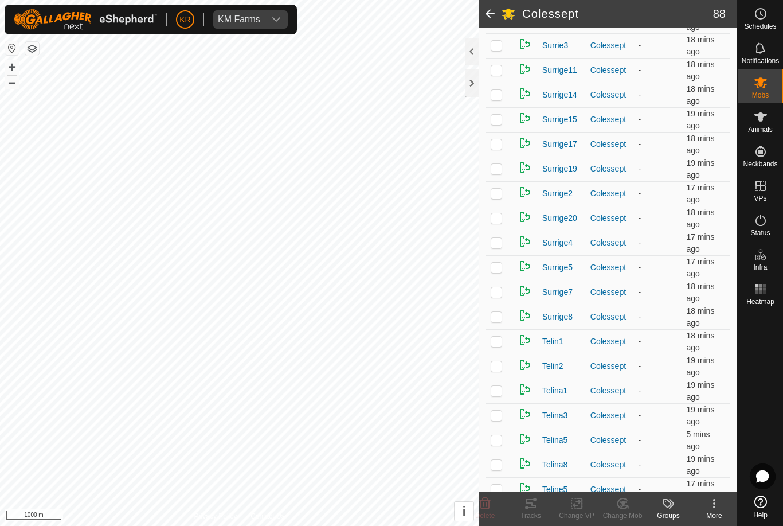
click at [499, 263] on p-checkbox at bounding box center [496, 266] width 11 height 9
click at [626, 512] on div "Change Mob" at bounding box center [622, 515] width 46 height 10
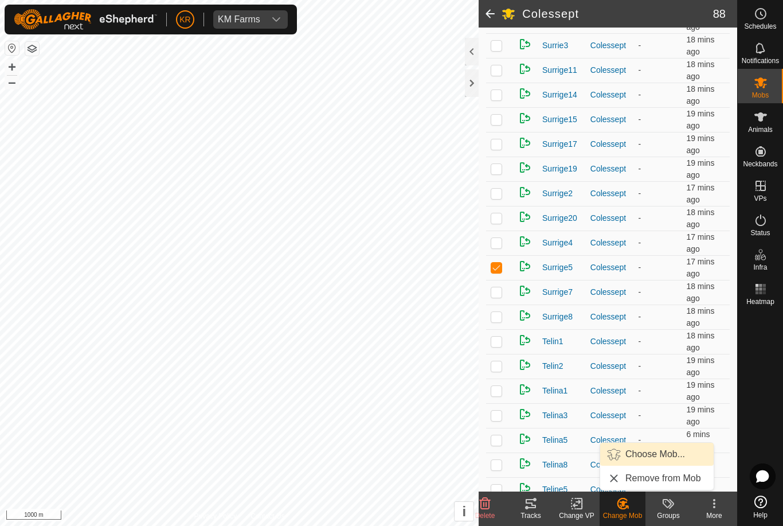
click at [667, 454] on span "Choose Mob..." at bounding box center [655, 454] width 60 height 14
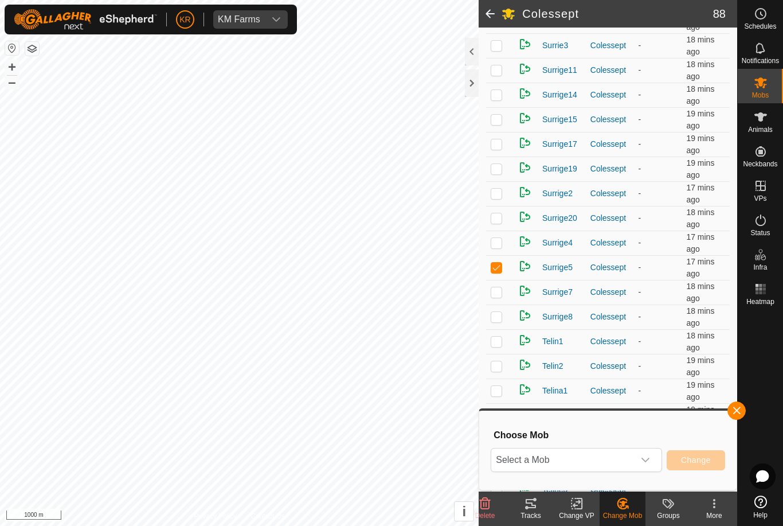
click at [641, 457] on icon "dropdown trigger" at bounding box center [645, 459] width 9 height 9
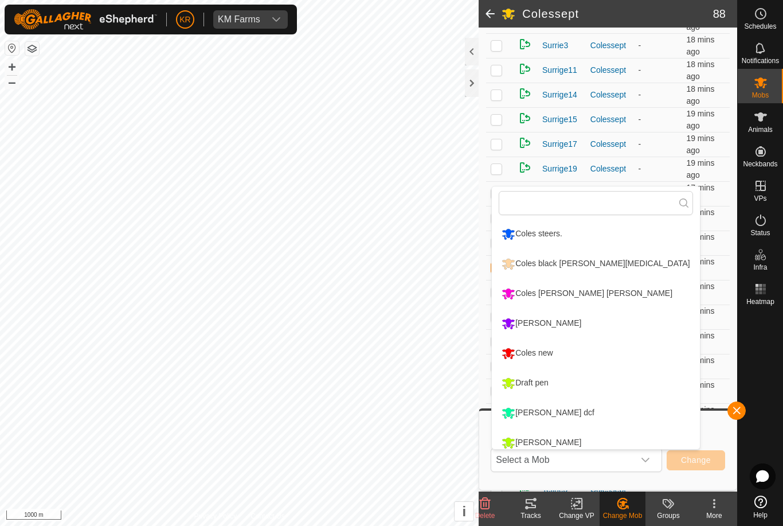
click at [617, 386] on li "Draft pen" at bounding box center [595, 383] width 207 height 29
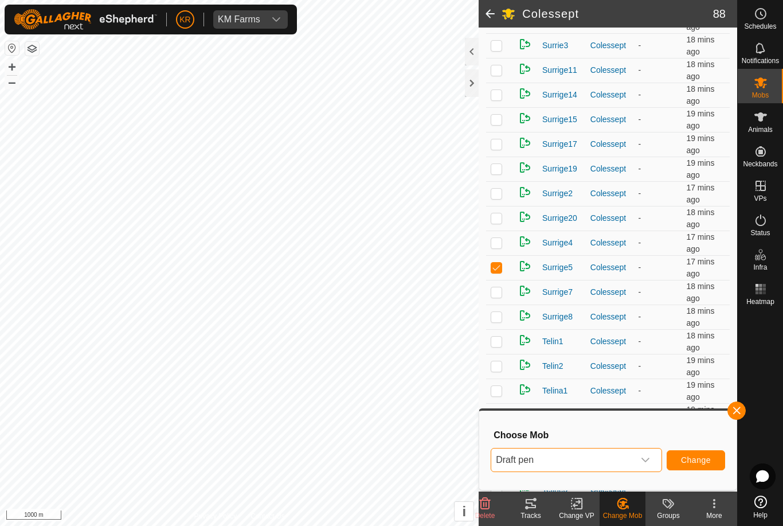
click at [691, 461] on span "Change" at bounding box center [696, 459] width 30 height 9
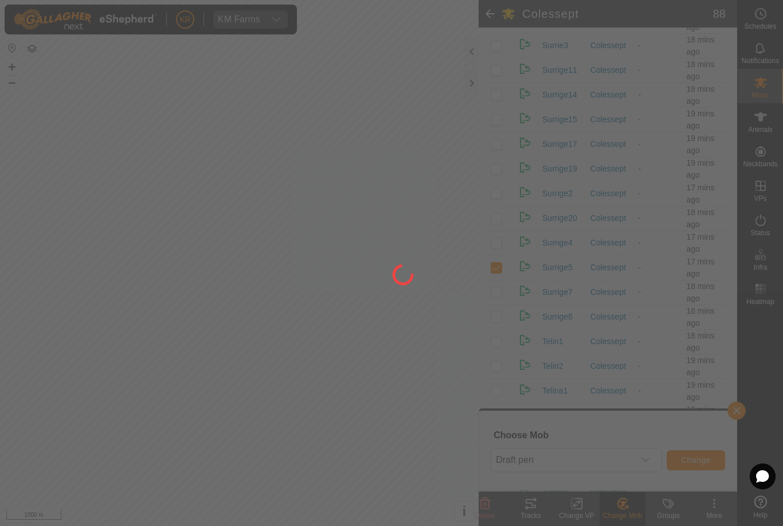
checkbox input "false"
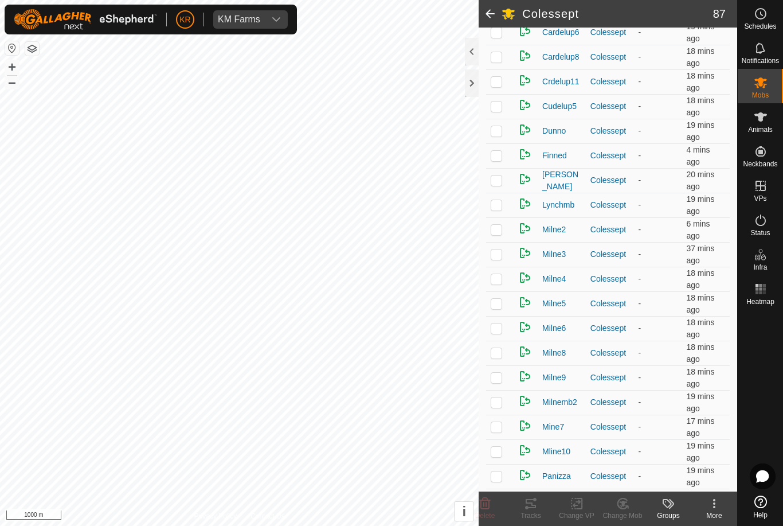
scroll to position [620, 0]
click at [508, 229] on td at bounding box center [500, 229] width 28 height 25
click at [628, 516] on div "Change Mob" at bounding box center [622, 515] width 46 height 10
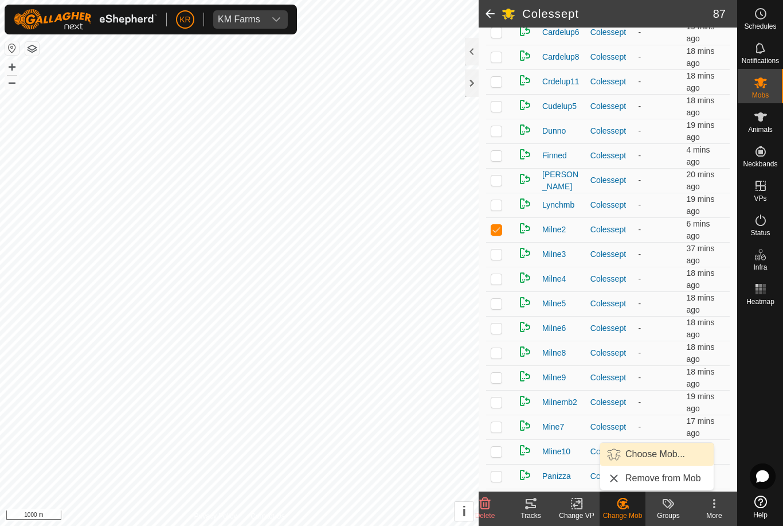
click at [659, 460] on span "Choose Mob..." at bounding box center [655, 454] width 60 height 14
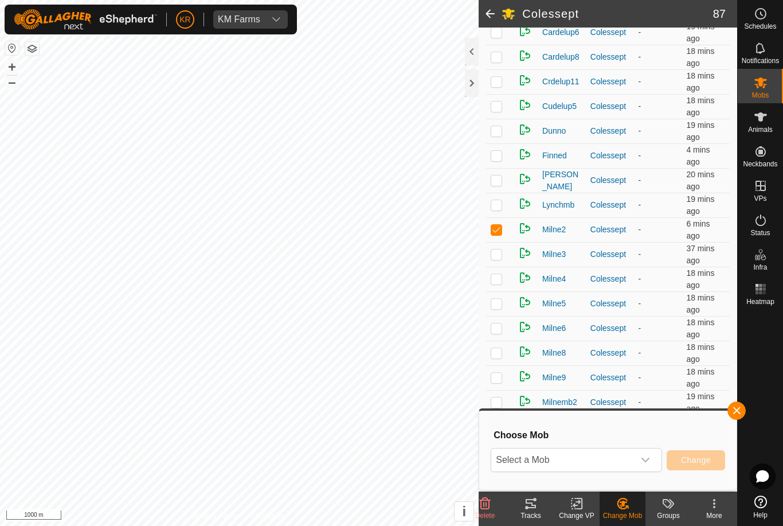
click at [641, 463] on icon "dropdown trigger" at bounding box center [645, 459] width 9 height 9
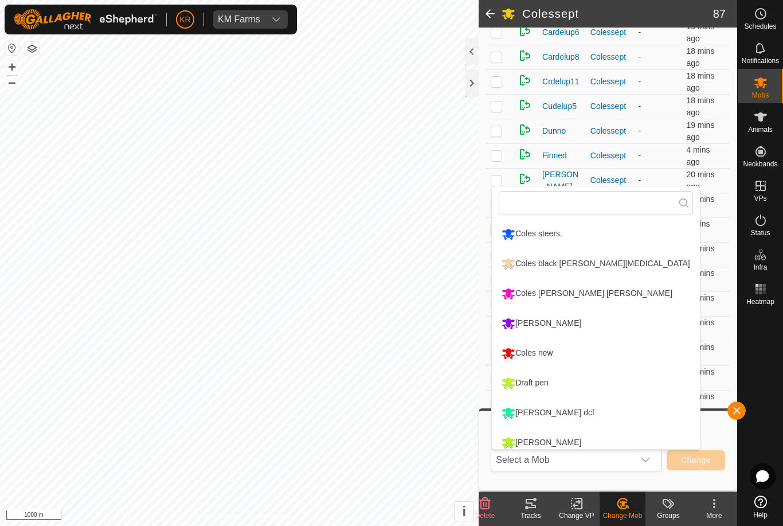
click at [602, 390] on li "Draft pen" at bounding box center [595, 383] width 207 height 29
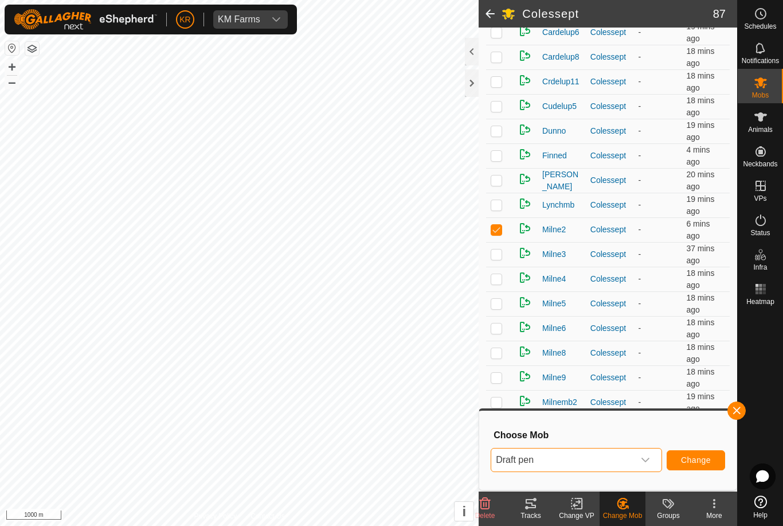
click at [714, 466] on button "Change" at bounding box center [696, 460] width 58 height 20
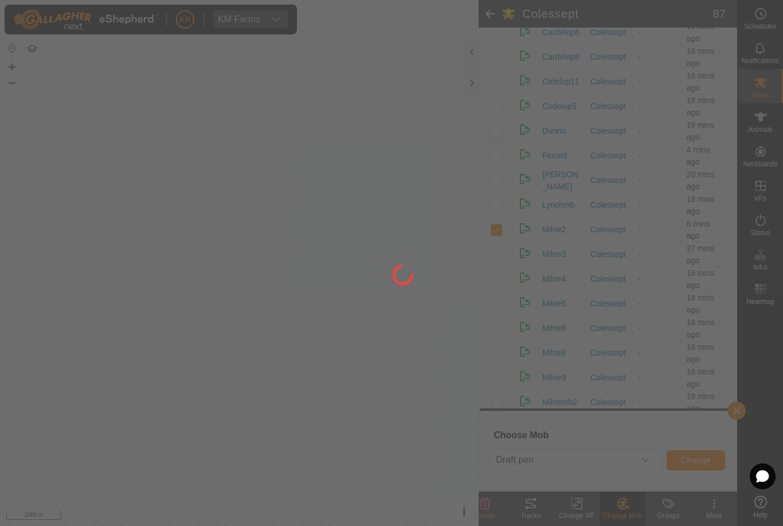
checkbox input "false"
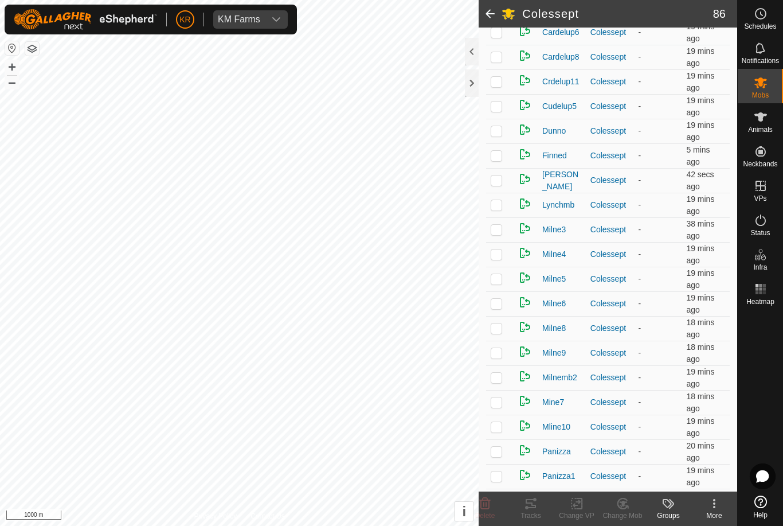
click at [494, 382] on p-checkbox at bounding box center [496, 377] width 11 height 9
click at [613, 501] on change-mob-svg-icon at bounding box center [622, 503] width 46 height 14
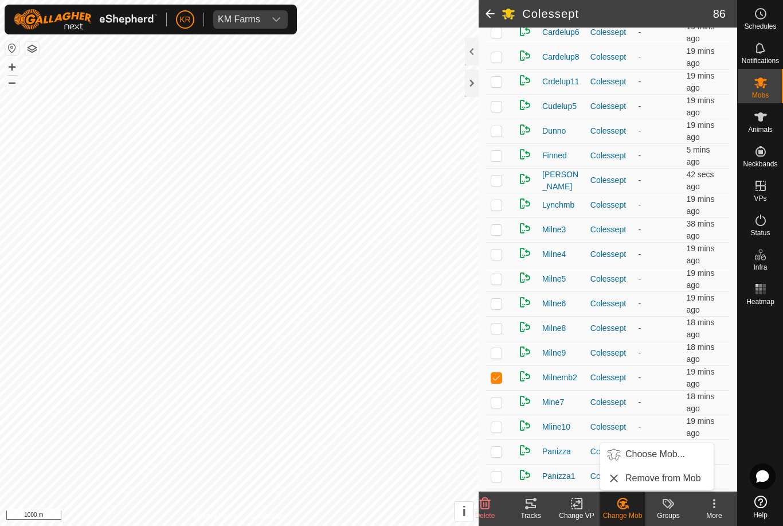
click at [657, 451] on span "Choose Mob..." at bounding box center [655, 454] width 60 height 14
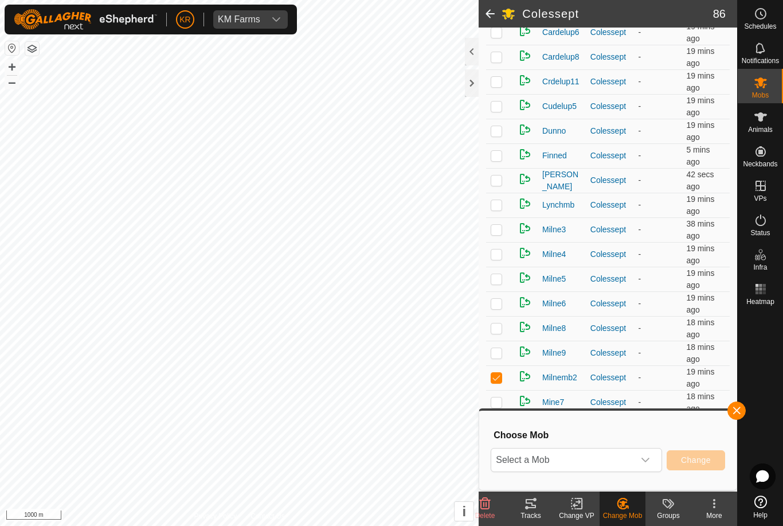
click at [613, 449] on span "Select a Mob" at bounding box center [562, 459] width 143 height 23
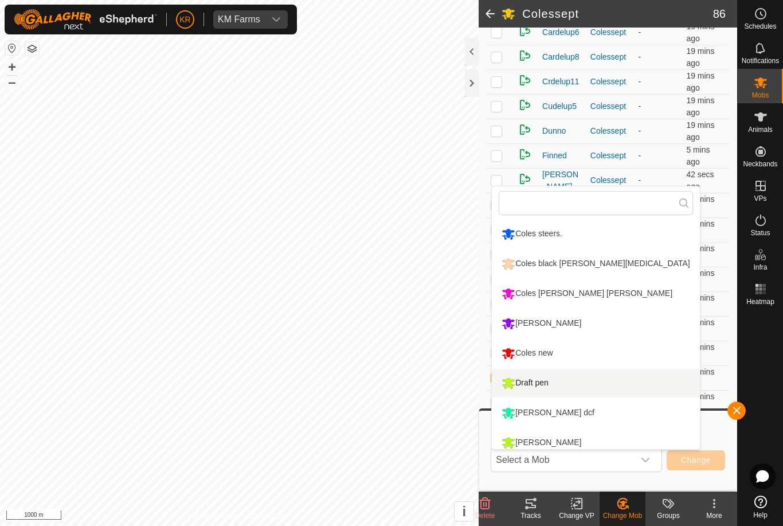
click at [576, 380] on li "Draft pen" at bounding box center [595, 383] width 207 height 29
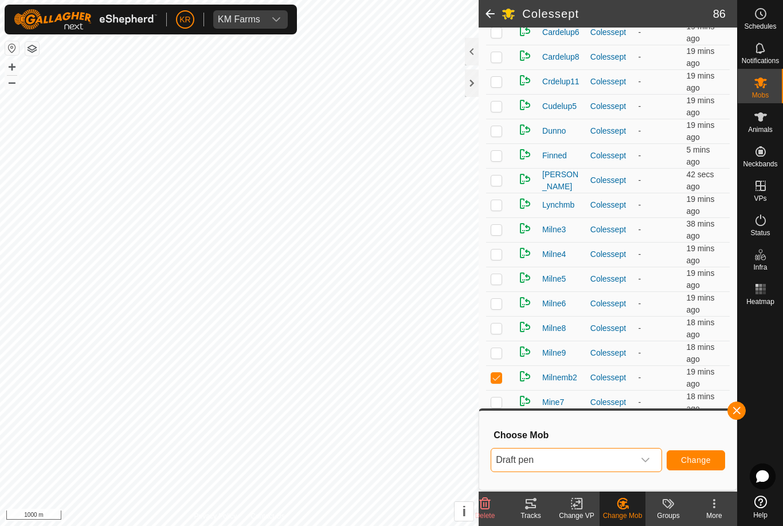
click at [696, 456] on span "Change" at bounding box center [696, 459] width 30 height 9
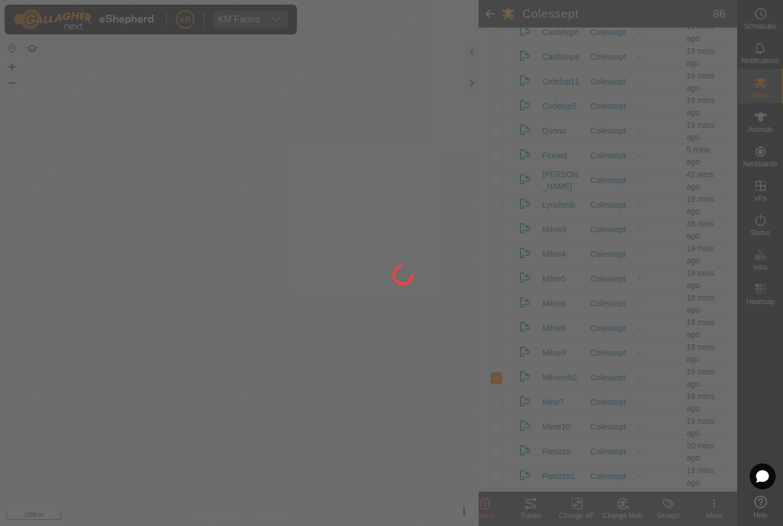
checkbox input "false"
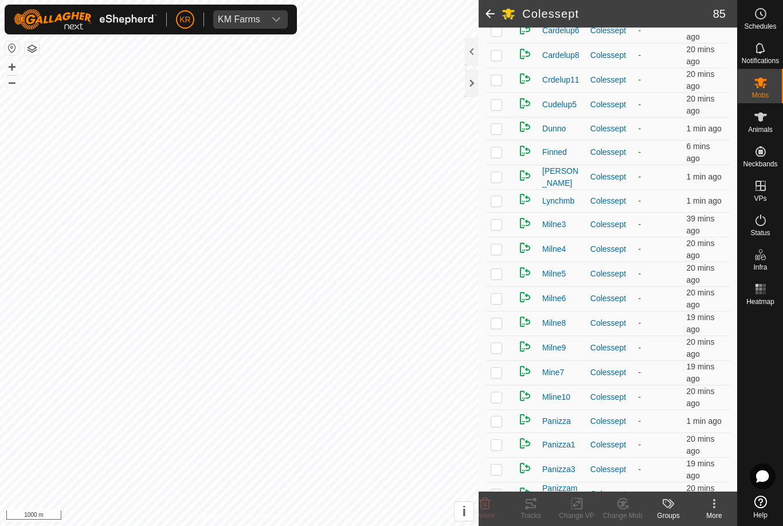
click at [492, 84] on p-checkbox at bounding box center [496, 79] width 11 height 9
click at [618, 511] on div "Change Mob" at bounding box center [622, 515] width 46 height 10
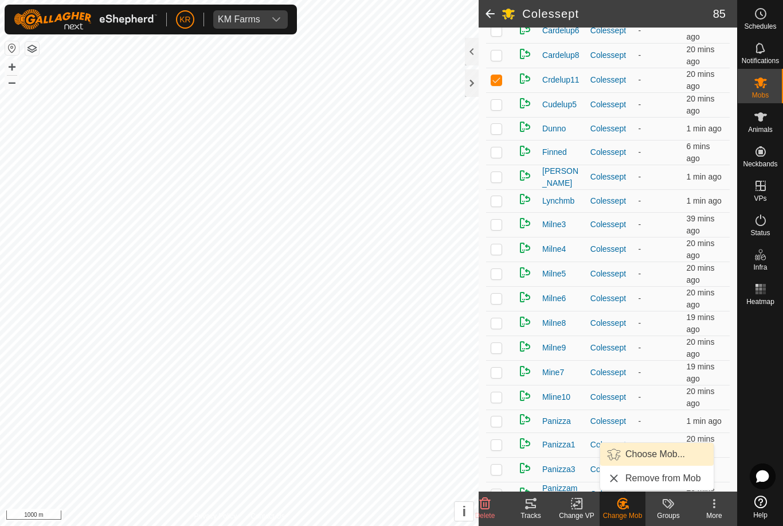
click at [664, 456] on span "Choose Mob..." at bounding box center [655, 454] width 60 height 14
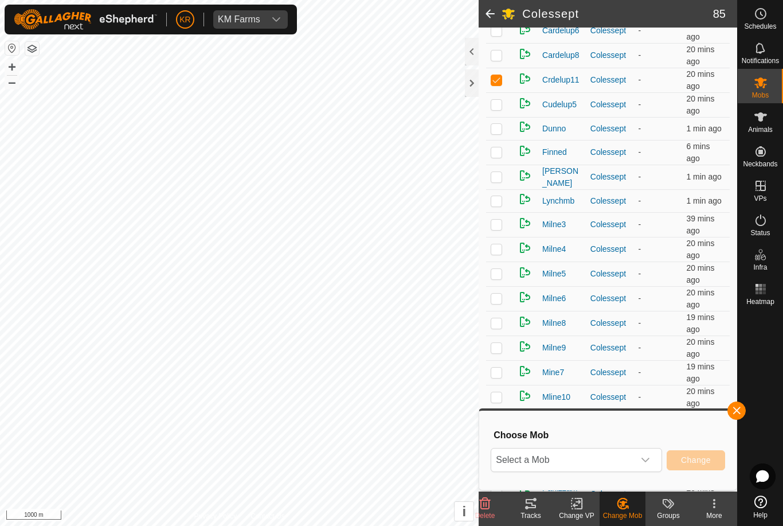
click at [645, 460] on icon "dropdown trigger" at bounding box center [645, 459] width 9 height 9
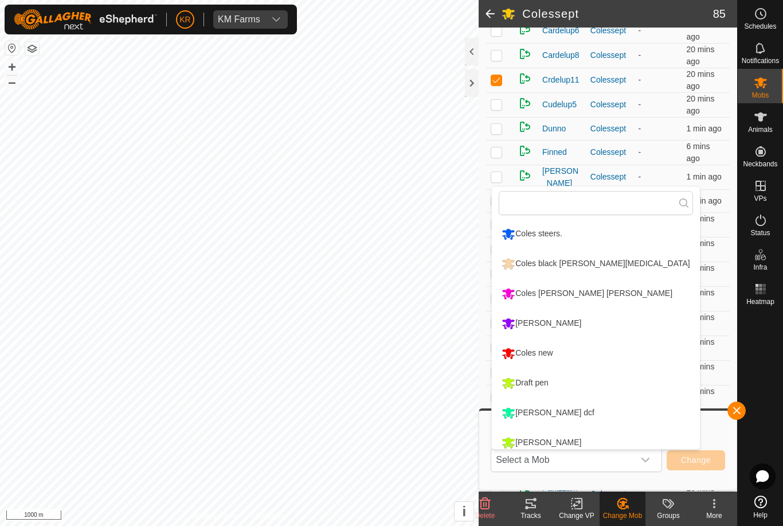
click at [625, 384] on li "Draft pen" at bounding box center [595, 383] width 207 height 29
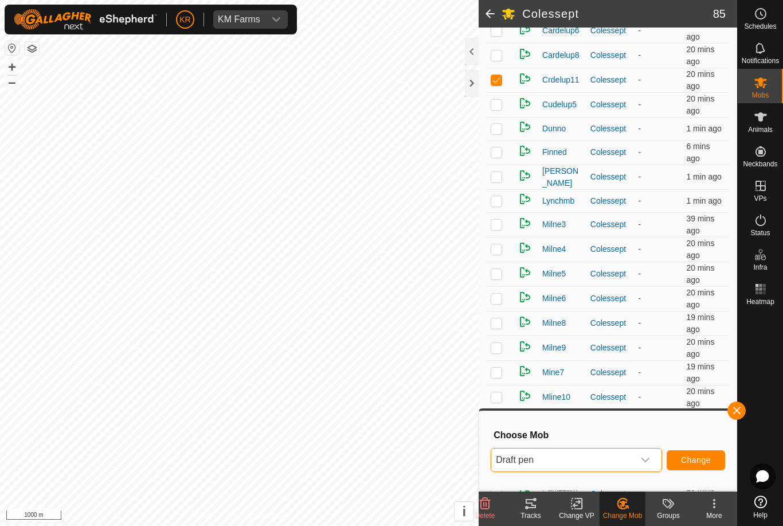
click at [702, 457] on span "Change" at bounding box center [696, 459] width 30 height 9
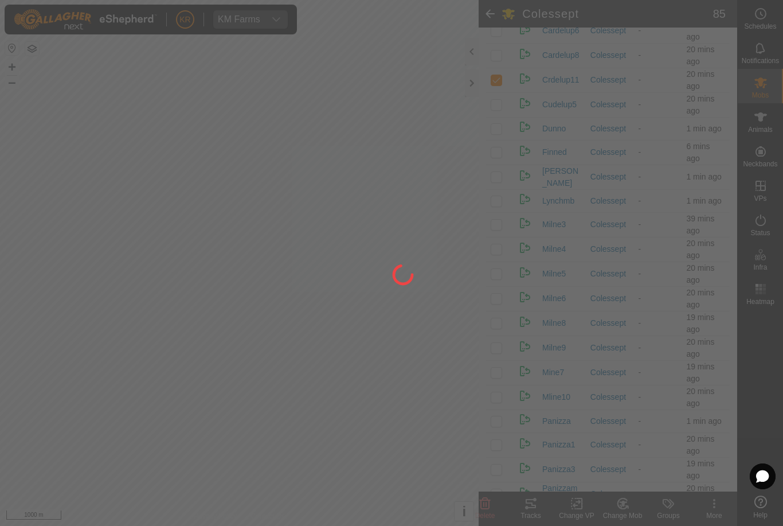
checkbox input "false"
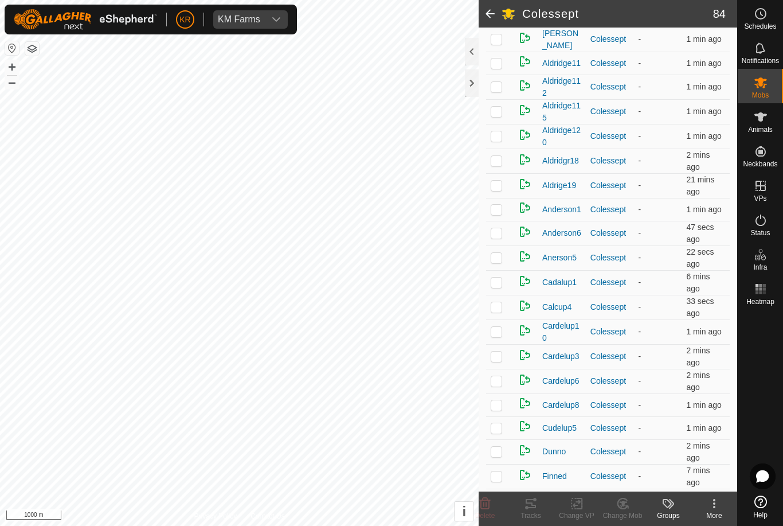
scroll to position [269, 0]
click at [499, 255] on p-checkbox at bounding box center [496, 256] width 11 height 9
click at [624, 496] on div "Change Mob" at bounding box center [622, 508] width 46 height 34
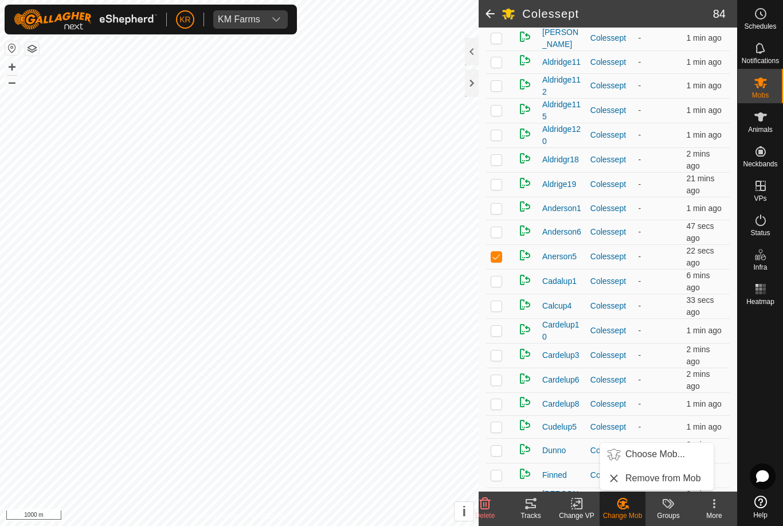
click at [664, 450] on span "Choose Mob..." at bounding box center [655, 454] width 60 height 14
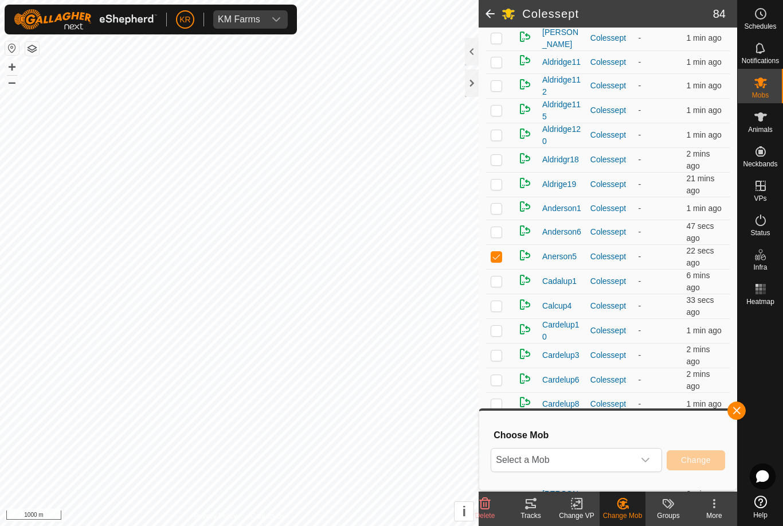
click at [613, 450] on span "Select a Mob" at bounding box center [562, 459] width 143 height 23
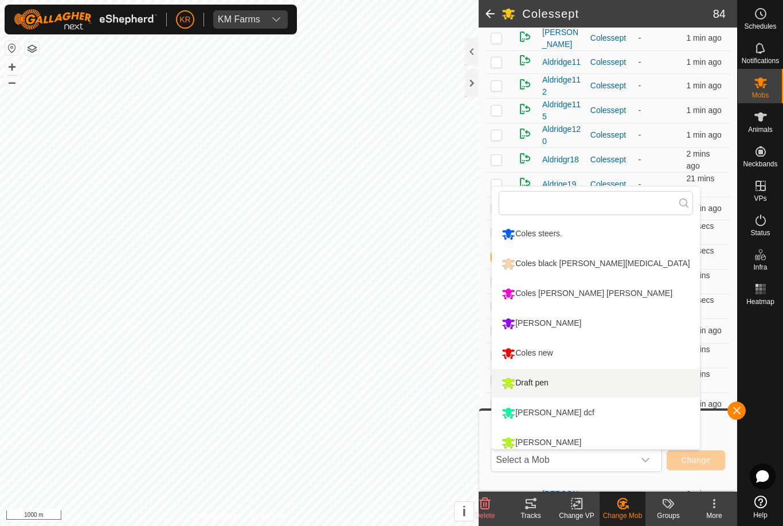
click at [543, 379] on div "Draft pen" at bounding box center [525, 382] width 53 height 19
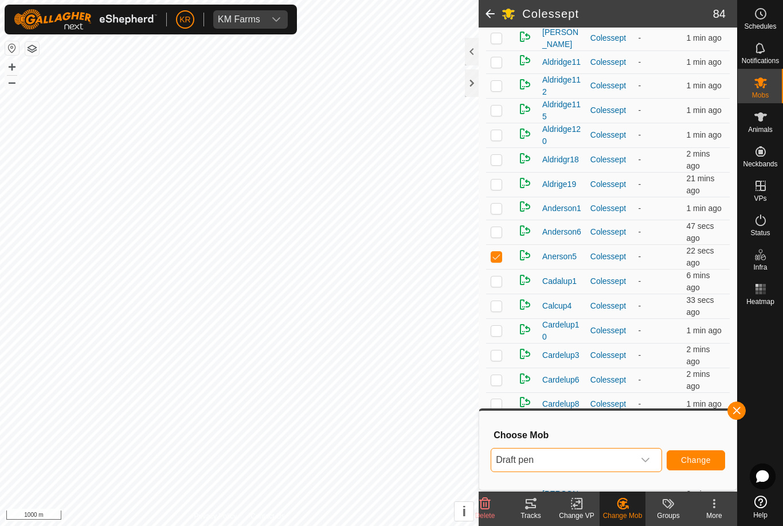
click at [701, 456] on span "Change" at bounding box center [696, 459] width 30 height 9
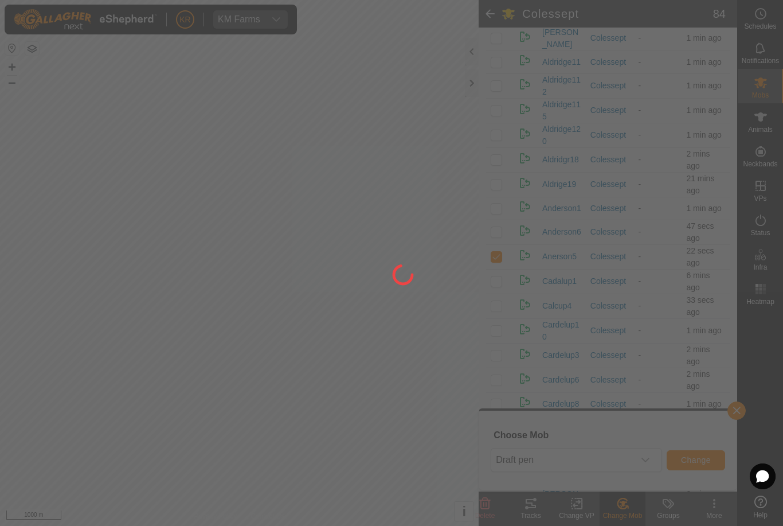
checkbox input "false"
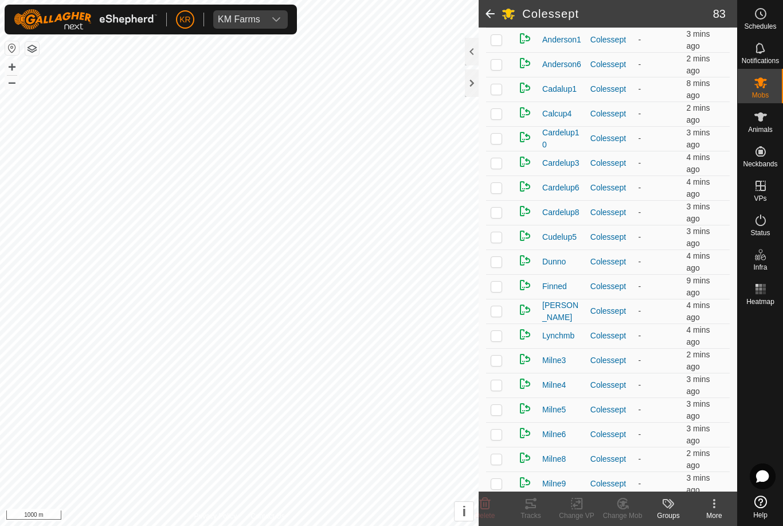
scroll to position [422, 0]
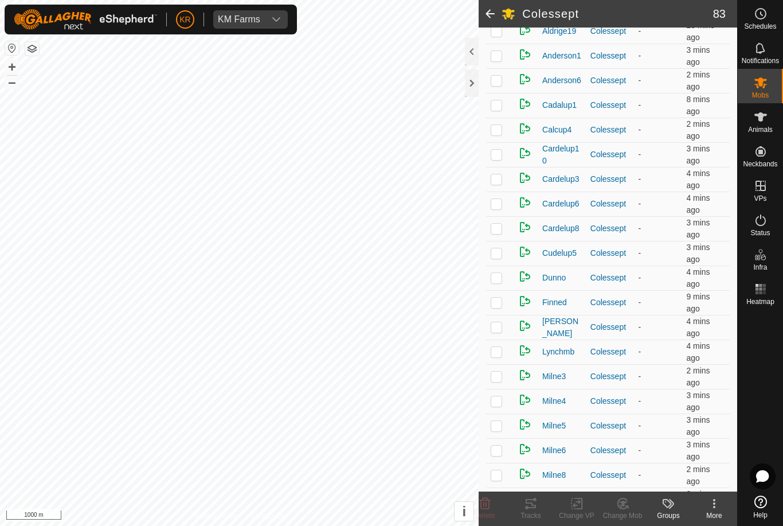
click at [503, 182] on td at bounding box center [500, 179] width 28 height 25
click at [626, 510] on div "Change Mob" at bounding box center [622, 515] width 46 height 10
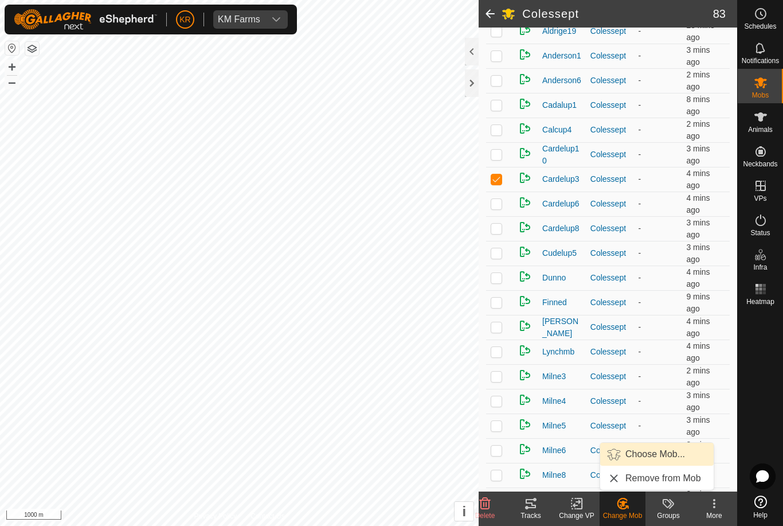
click at [655, 457] on span "Choose Mob..." at bounding box center [655, 454] width 60 height 14
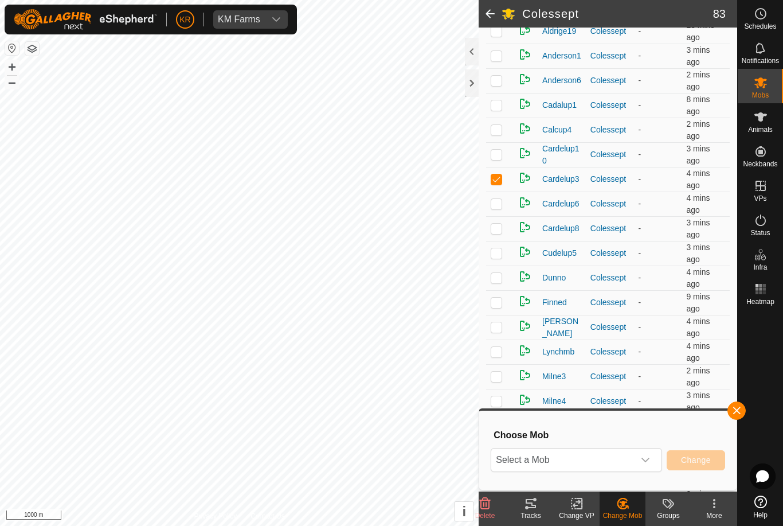
click at [633, 462] on span "Select a Mob" at bounding box center [562, 459] width 143 height 23
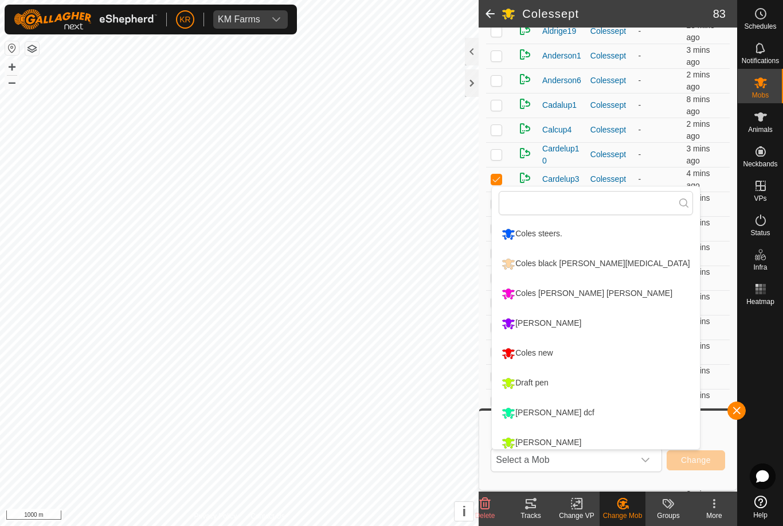
click at [613, 389] on li "Draft pen" at bounding box center [595, 383] width 207 height 29
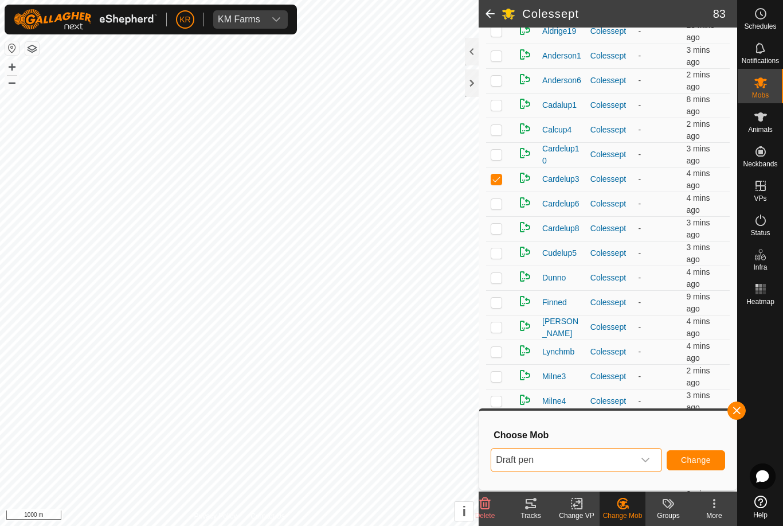
click at [701, 465] on button "Change" at bounding box center [696, 460] width 58 height 20
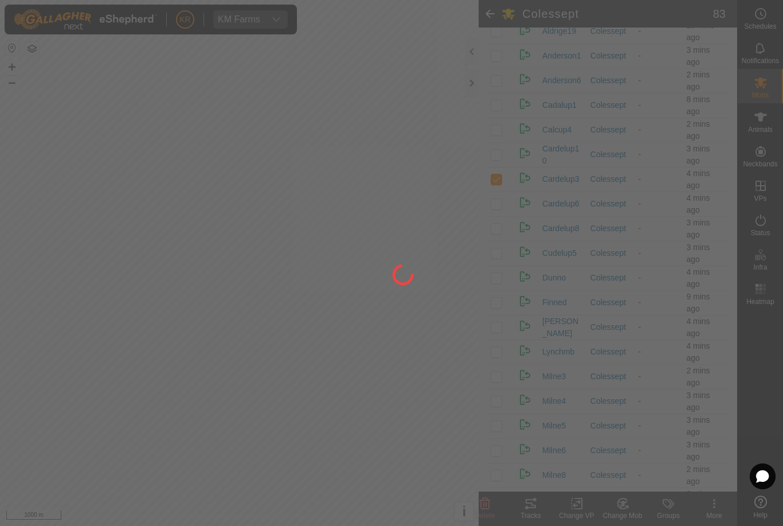
checkbox input "false"
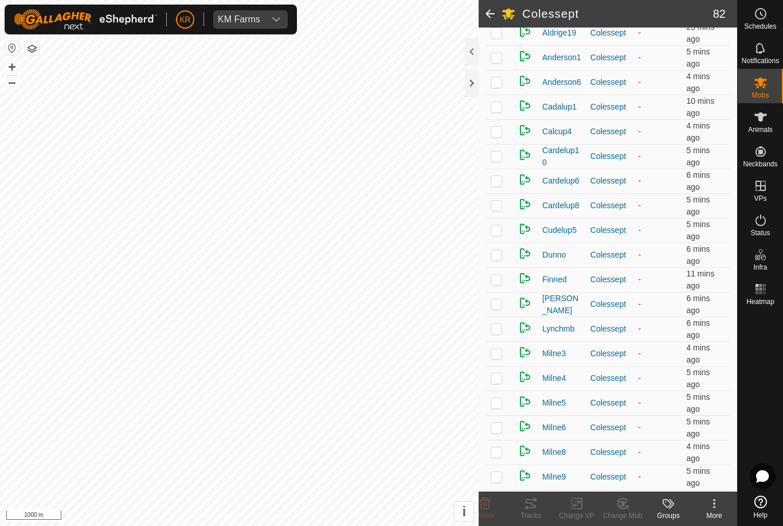
click at [493, 187] on td at bounding box center [500, 180] width 28 height 25
click at [628, 510] on div "Change Mob" at bounding box center [622, 515] width 46 height 10
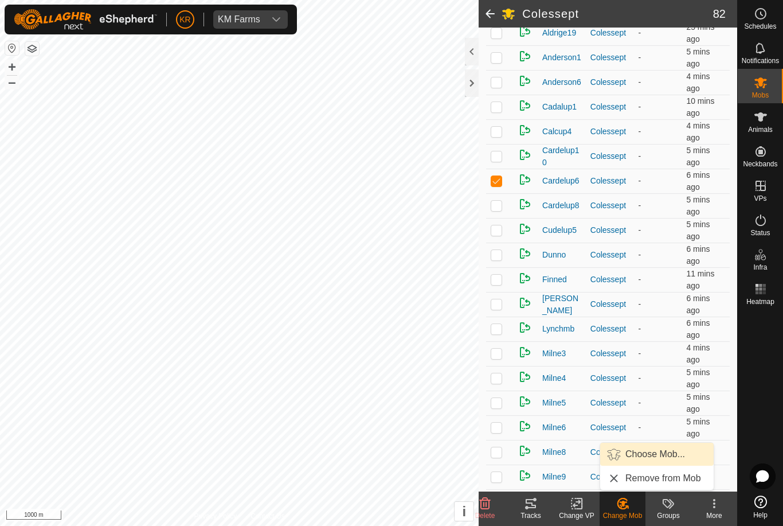
click at [653, 453] on span "Choose Mob..." at bounding box center [655, 454] width 60 height 14
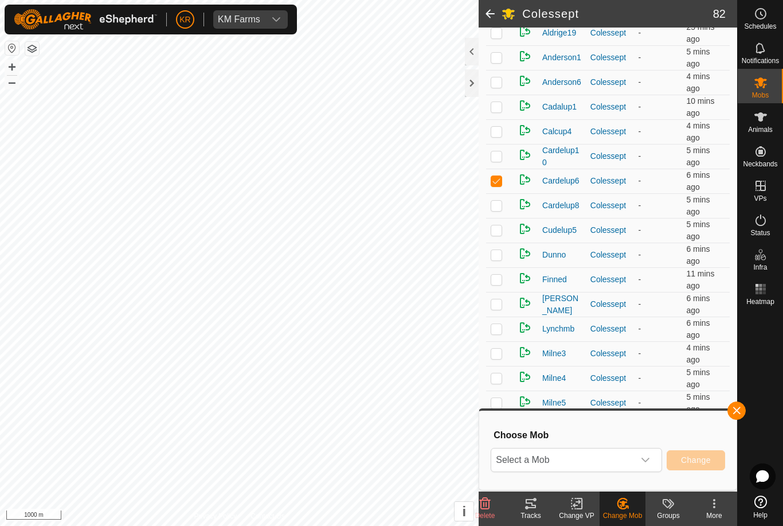
click at [632, 453] on span "Select a Mob" at bounding box center [562, 459] width 143 height 23
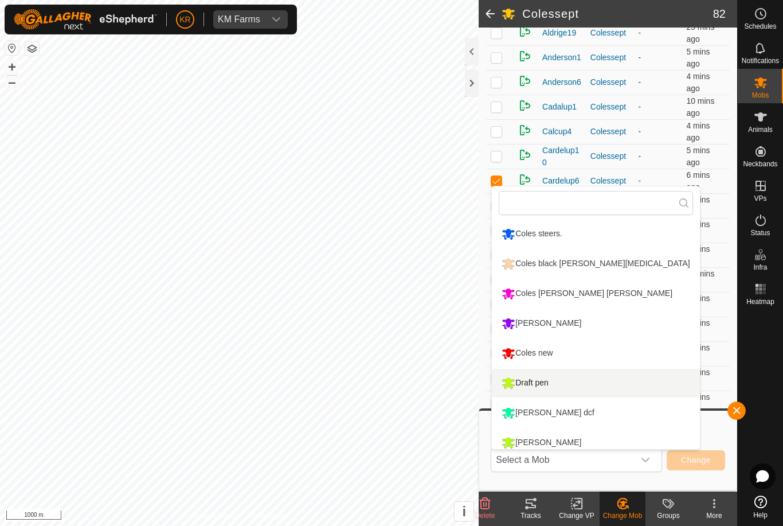
click at [594, 386] on li "Draft pen" at bounding box center [595, 383] width 207 height 29
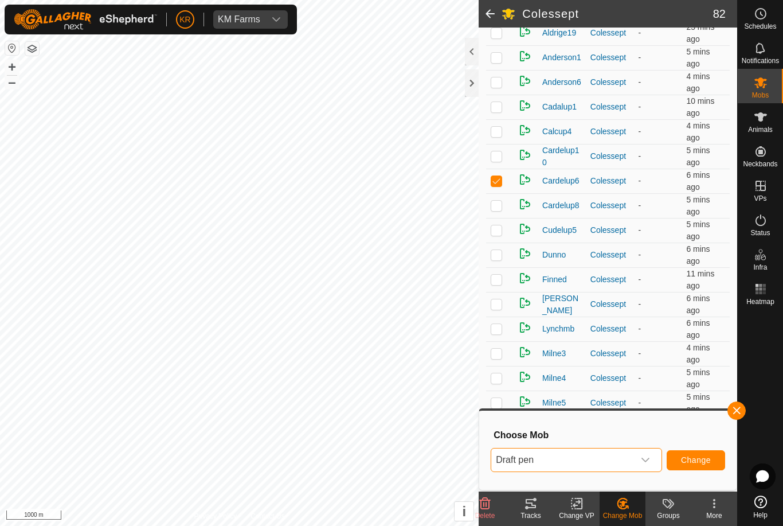
click at [710, 460] on span "Change" at bounding box center [696, 459] width 30 height 9
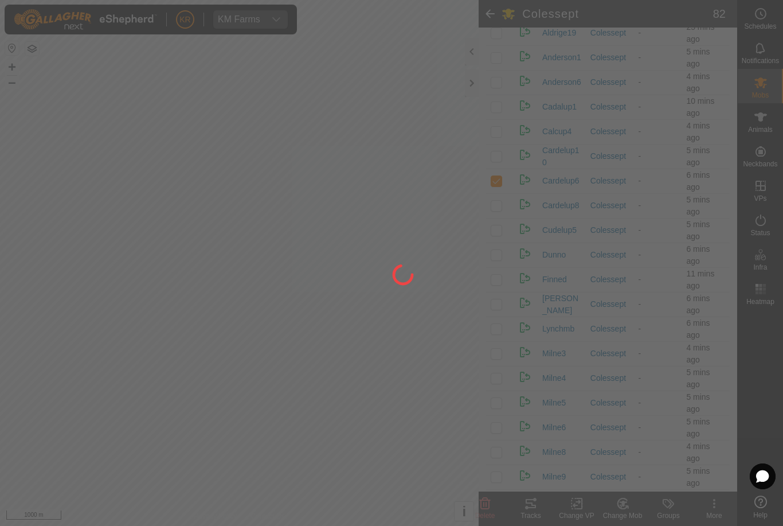
checkbox input "false"
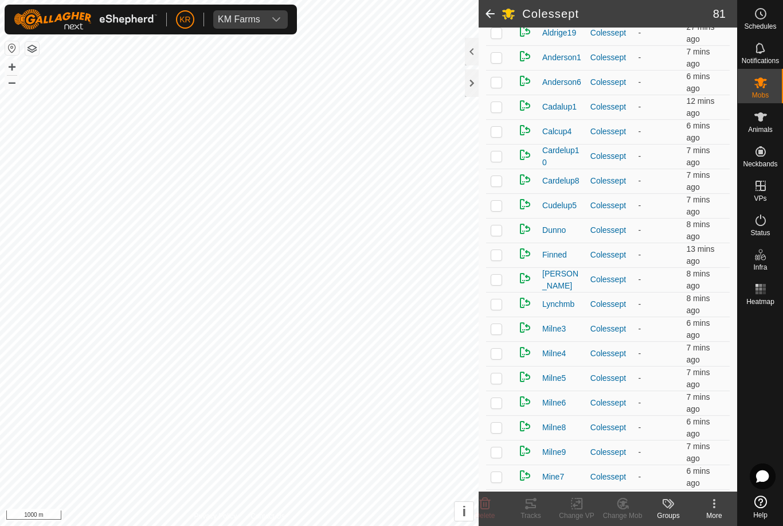
click at [501, 183] on p-checkbox at bounding box center [496, 180] width 11 height 9
click at [619, 504] on icon at bounding box center [623, 503] width 14 height 14
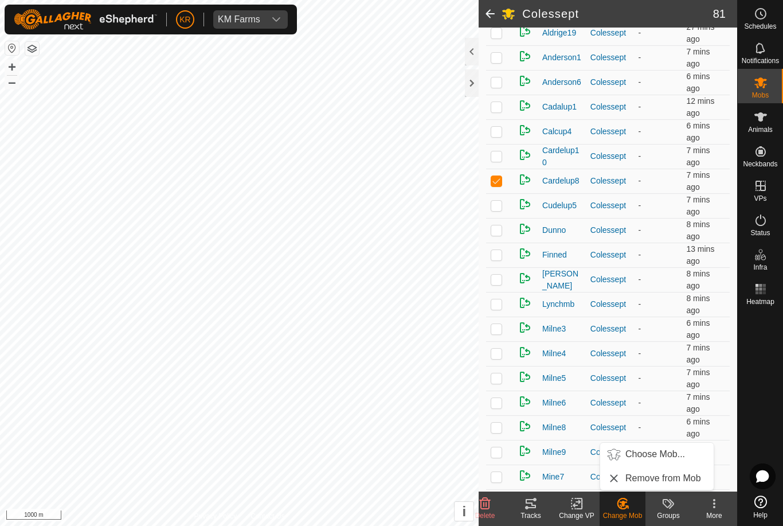
click at [660, 447] on span "Choose Mob..." at bounding box center [655, 454] width 60 height 14
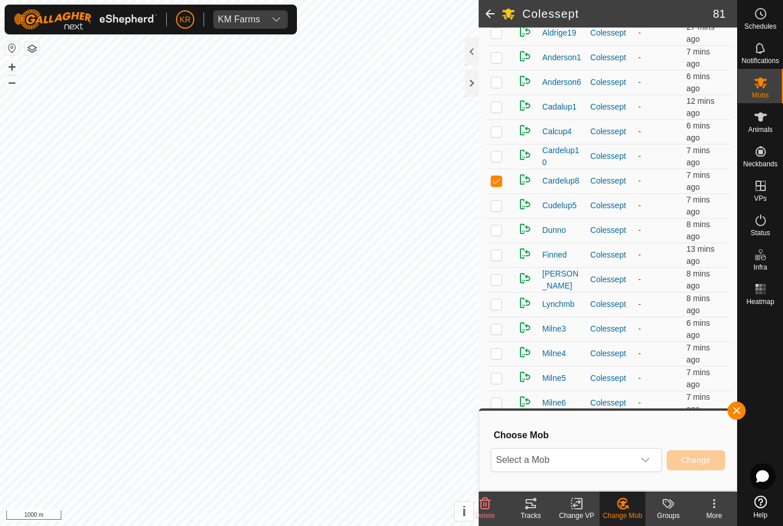
click at [631, 454] on span "Select a Mob" at bounding box center [562, 459] width 143 height 23
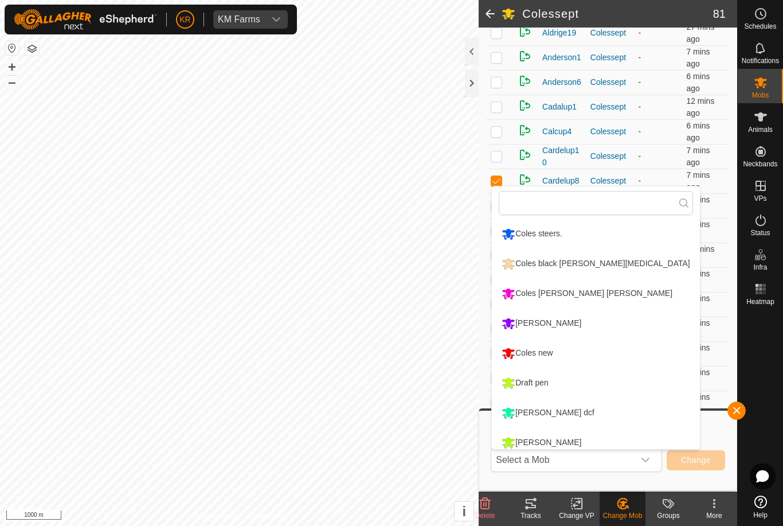
click at [588, 382] on li "Draft pen" at bounding box center [595, 383] width 207 height 29
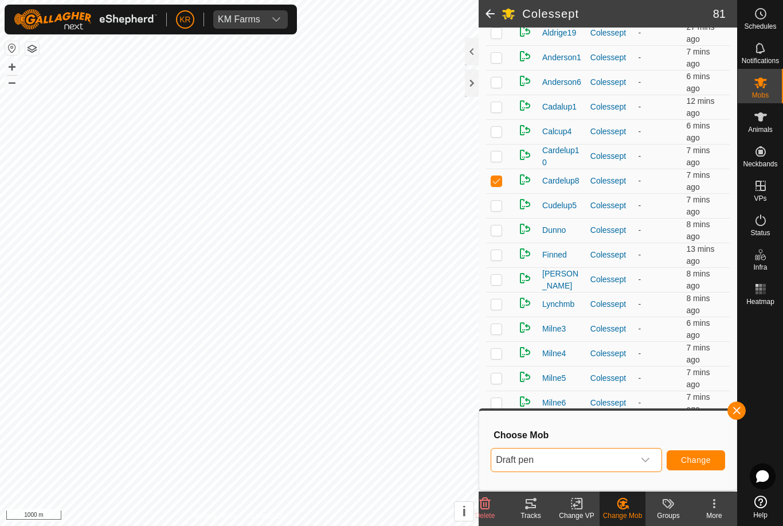
click at [699, 463] on span "Change" at bounding box center [696, 459] width 30 height 9
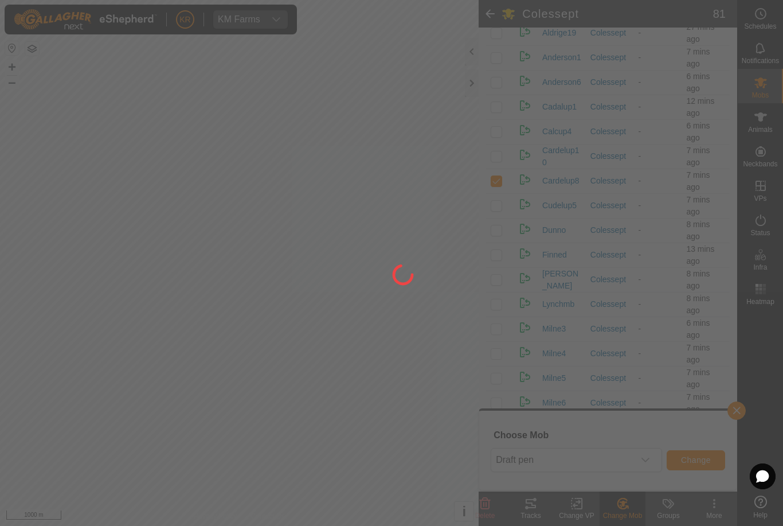
checkbox input "false"
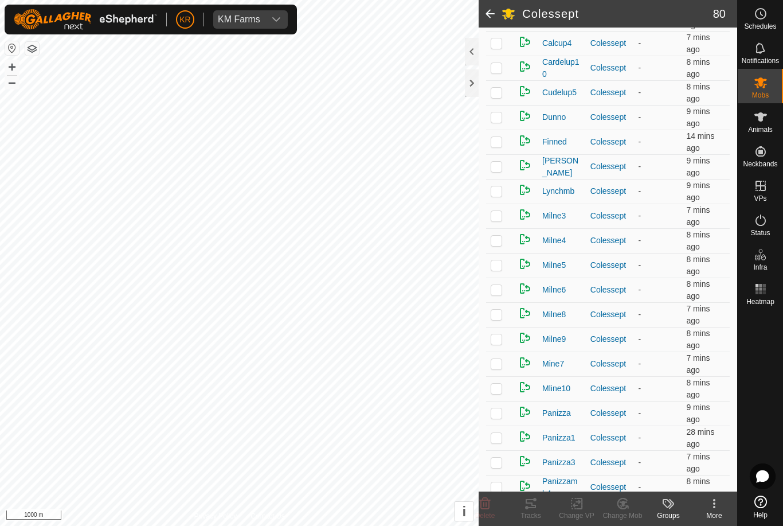
click at [692, 290] on td "8 mins ago" at bounding box center [705, 289] width 48 height 25
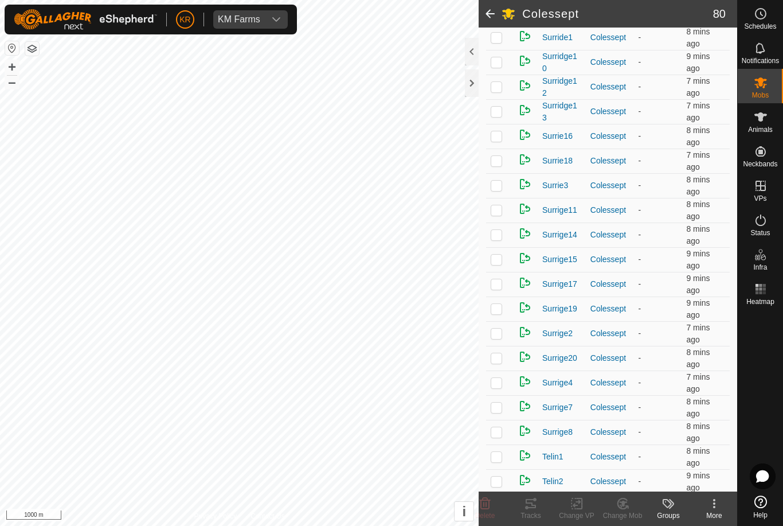
scroll to position [1016, 0]
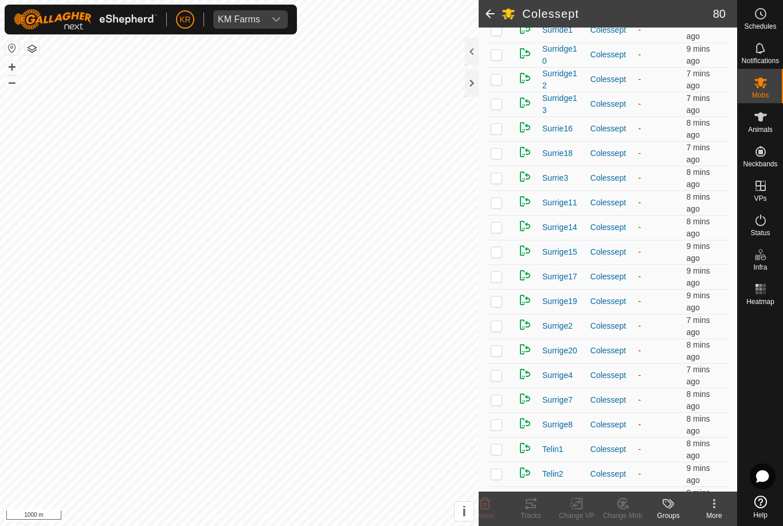
click at [501, 201] on p-checkbox at bounding box center [496, 202] width 11 height 9
click at [630, 514] on div "Change Mob" at bounding box center [622, 515] width 46 height 10
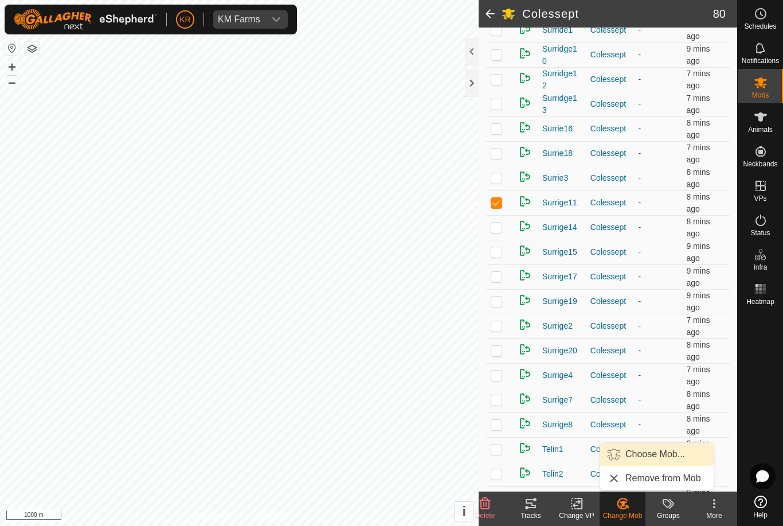
click at [663, 458] on span "Choose Mob..." at bounding box center [655, 454] width 60 height 14
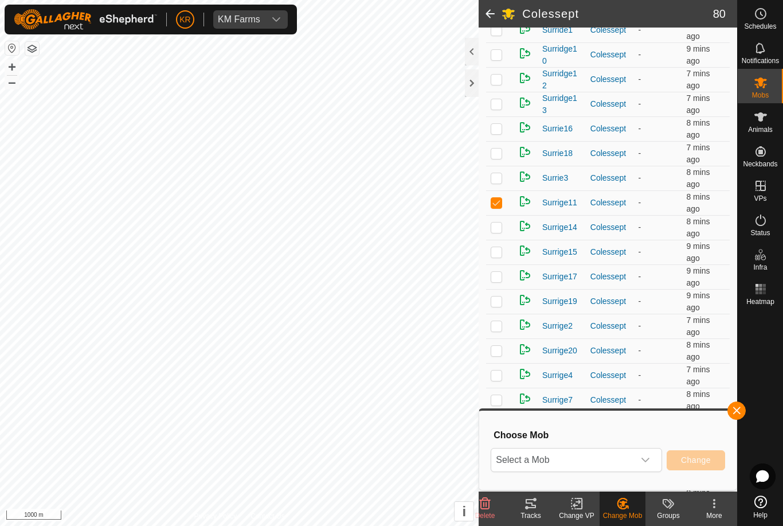
click at [644, 462] on icon "dropdown trigger" at bounding box center [645, 459] width 9 height 9
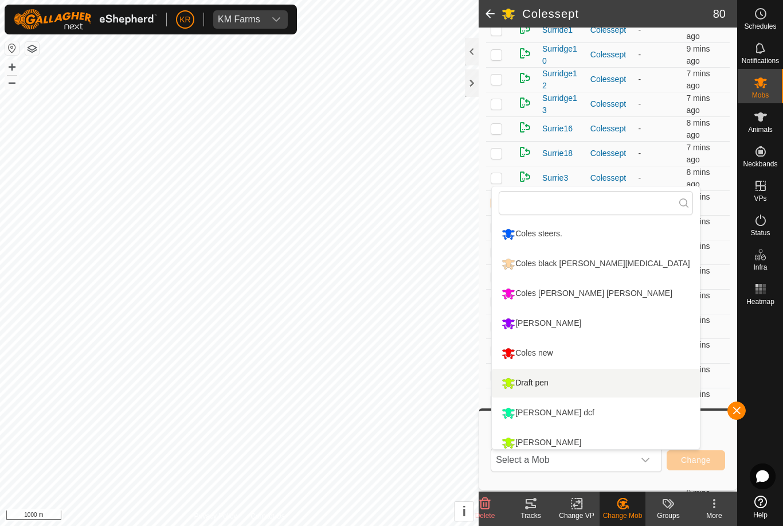
click at [618, 387] on li "Draft pen" at bounding box center [595, 383] width 207 height 29
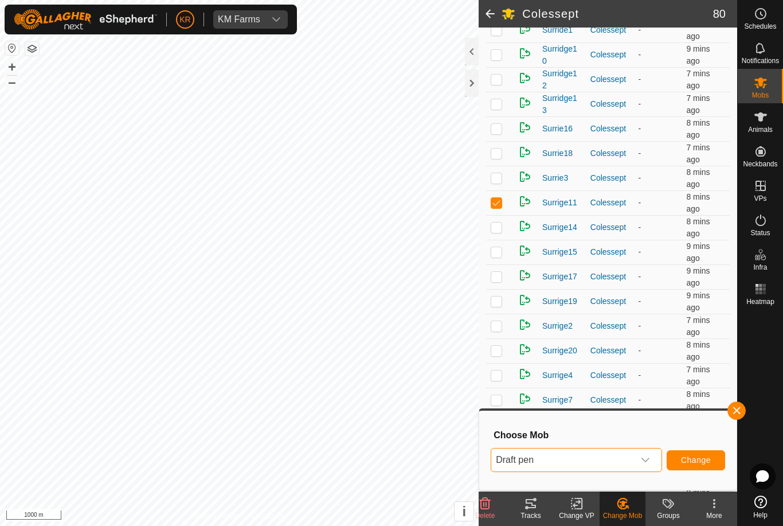
click at [700, 460] on span "Change" at bounding box center [696, 459] width 30 height 9
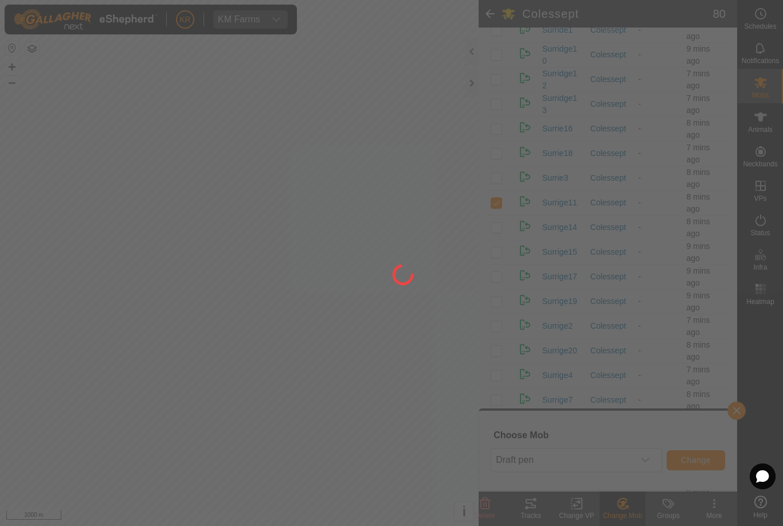
checkbox input "false"
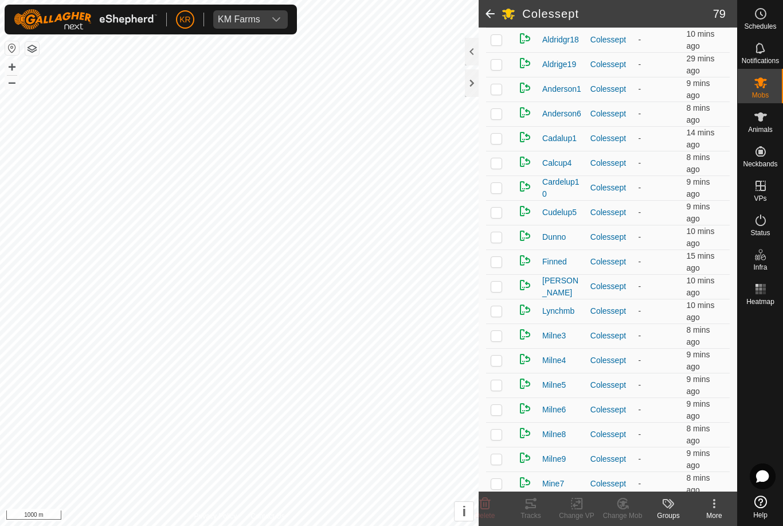
scroll to position [386, 0]
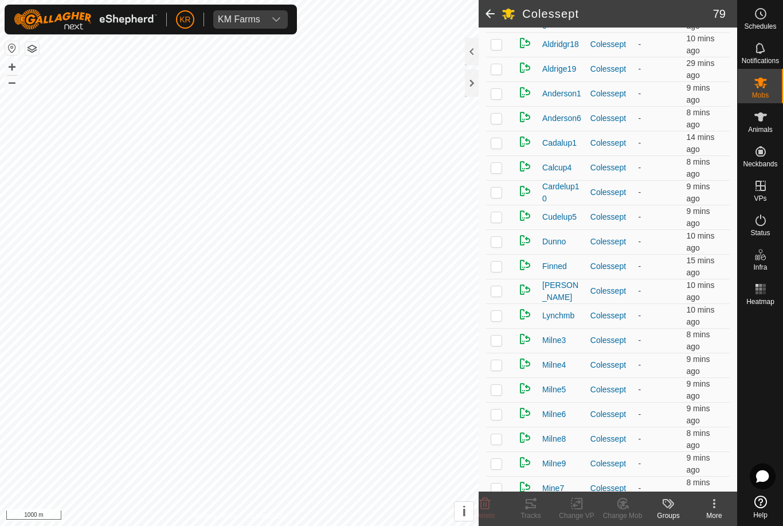
click at [504, 293] on td at bounding box center [500, 291] width 28 height 25
click at [627, 509] on icon at bounding box center [623, 503] width 14 height 14
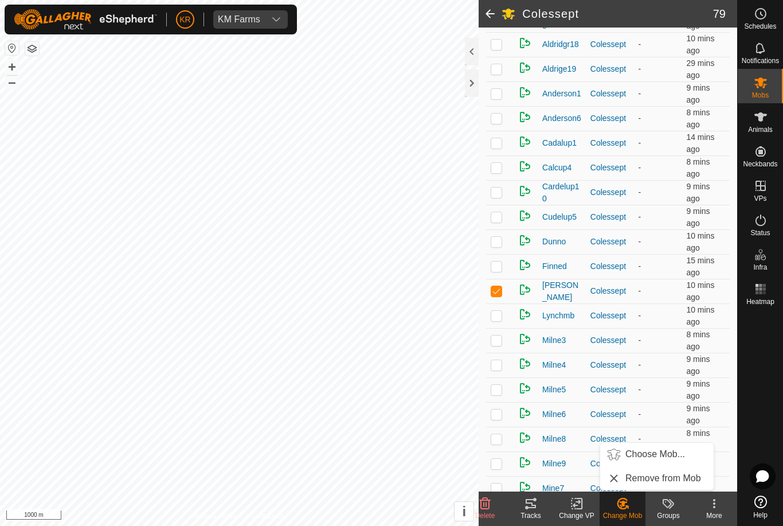
click at [674, 460] on span "Choose Mob..." at bounding box center [655, 454] width 60 height 14
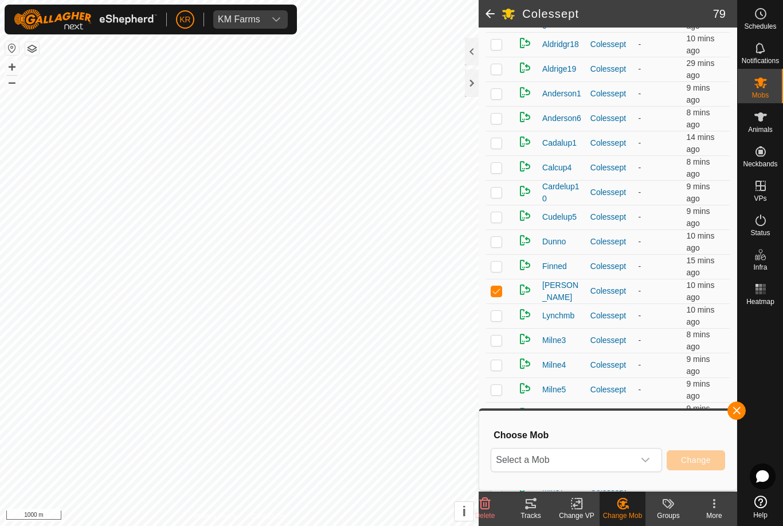
click at [640, 465] on div "dropdown trigger" at bounding box center [645, 459] width 23 height 23
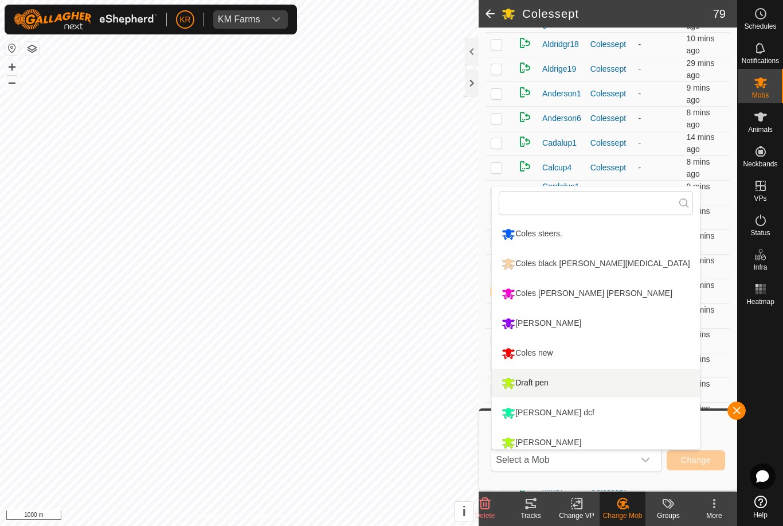
click at [608, 390] on li "Draft pen" at bounding box center [595, 383] width 207 height 29
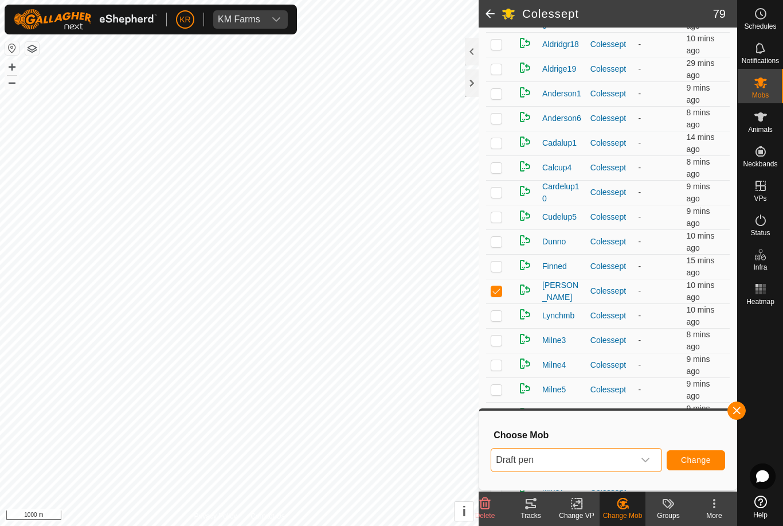
click at [703, 458] on span "Change" at bounding box center [696, 459] width 30 height 9
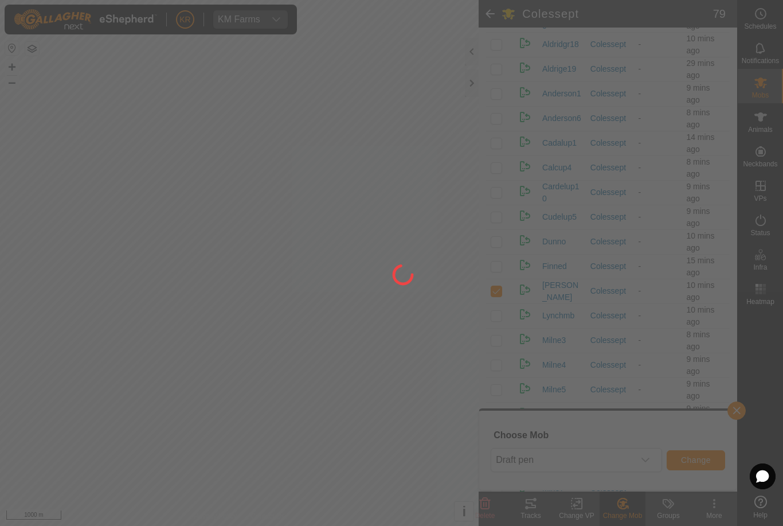
checkbox input "false"
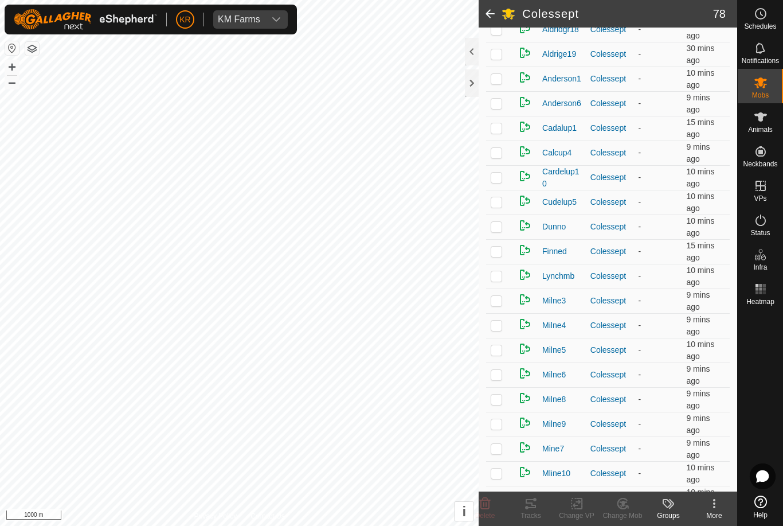
scroll to position [393, 0]
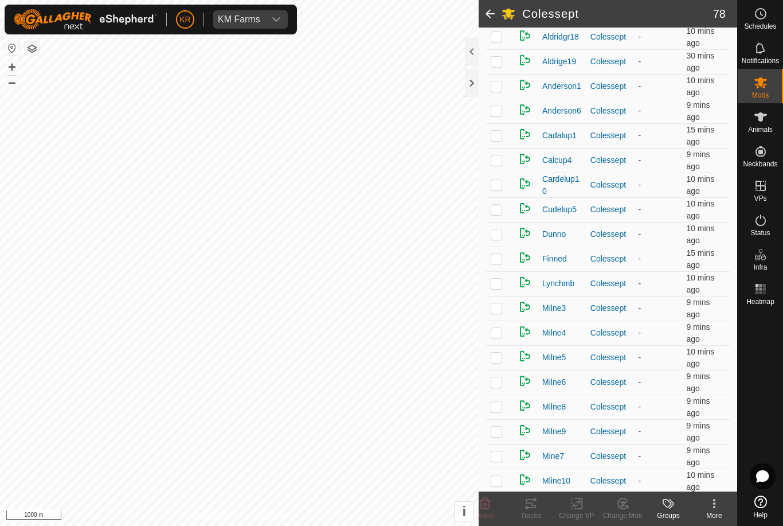
click at [506, 164] on td at bounding box center [500, 160] width 28 height 25
click at [628, 508] on icon at bounding box center [626, 506] width 2 height 2
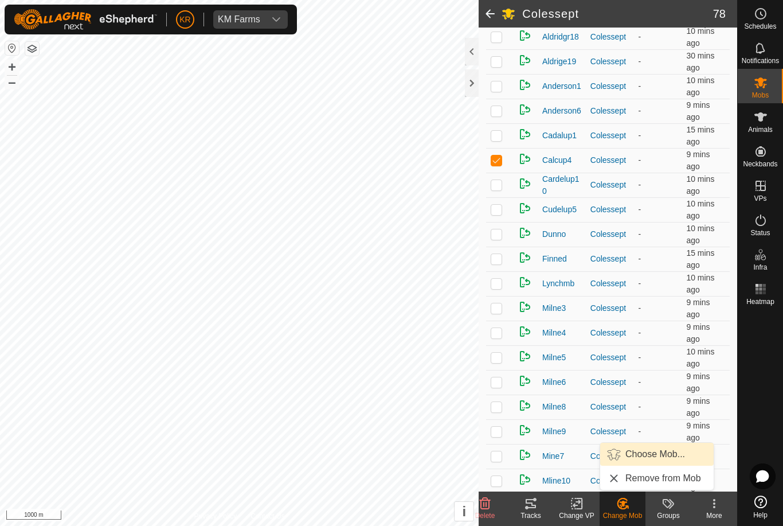
click at [665, 457] on span "Choose Mob..." at bounding box center [655, 454] width 60 height 14
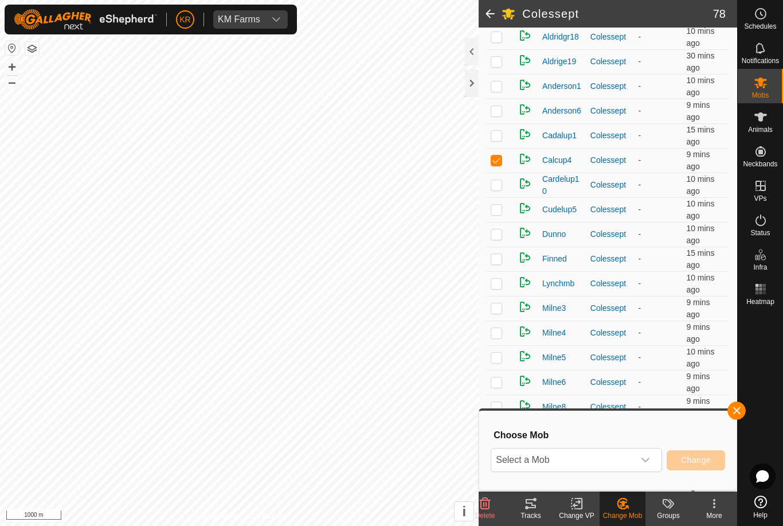
click at [641, 456] on icon "dropdown trigger" at bounding box center [645, 459] width 9 height 9
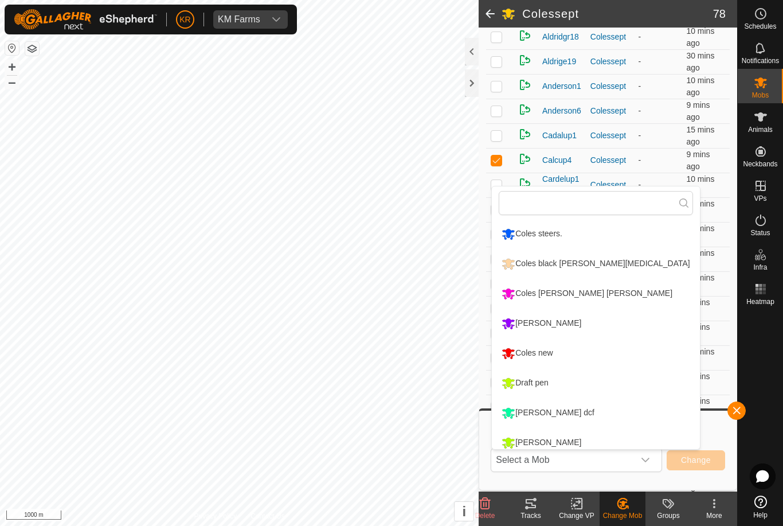
click at [611, 389] on li "Draft pen" at bounding box center [595, 383] width 207 height 29
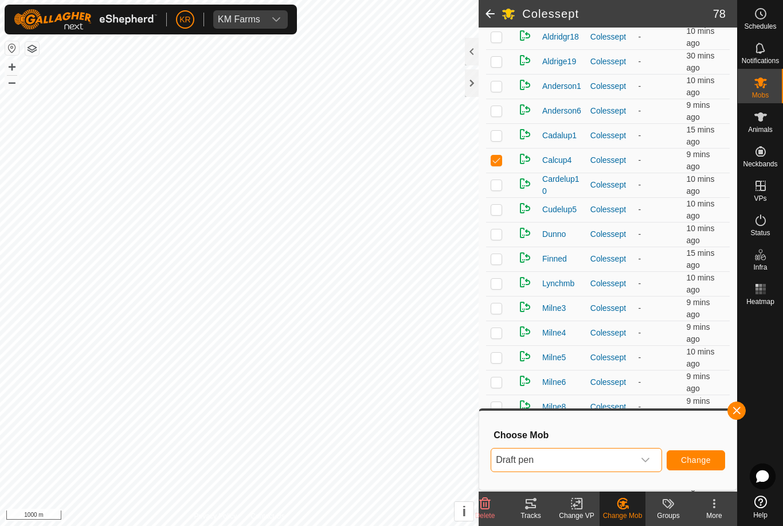
click at [703, 465] on button "Change" at bounding box center [696, 460] width 58 height 20
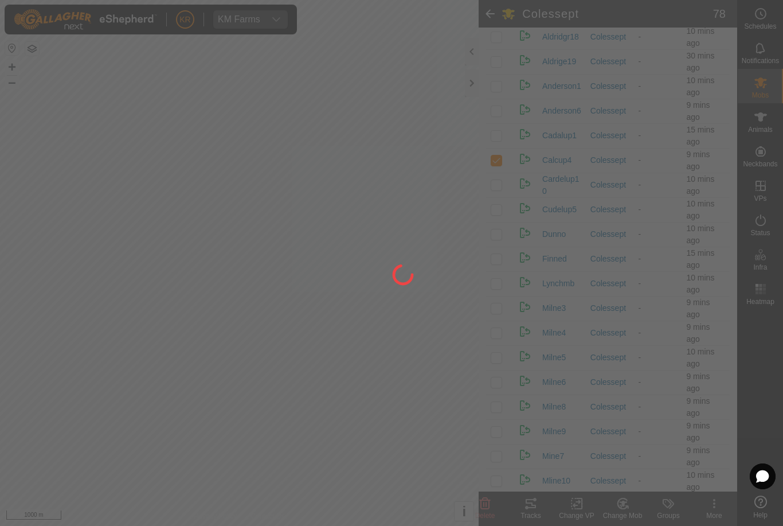
checkbox input "false"
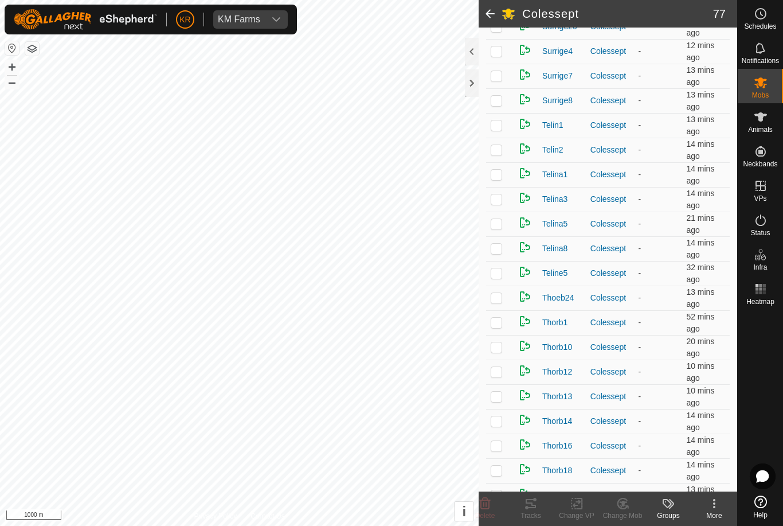
scroll to position [1268, 0]
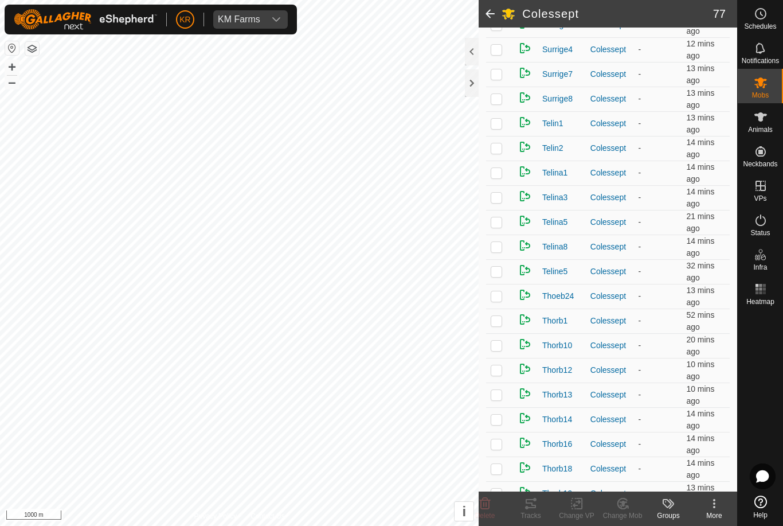
click at [497, 198] on p-checkbox at bounding box center [496, 197] width 11 height 9
click at [628, 497] on icon at bounding box center [623, 503] width 14 height 14
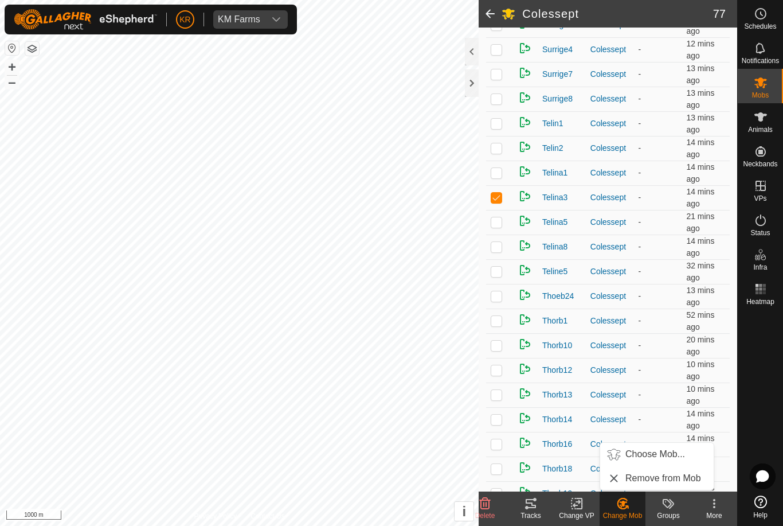
click at [661, 448] on span "Choose Mob..." at bounding box center [655, 454] width 60 height 14
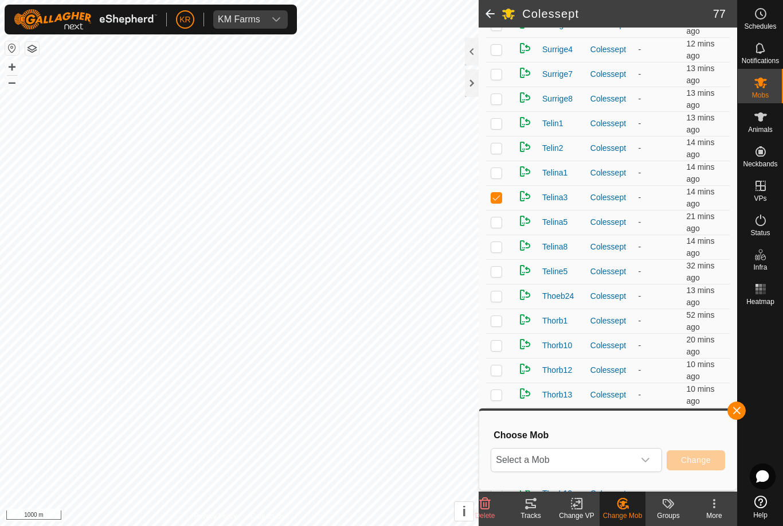
click at [617, 450] on span "Select a Mob" at bounding box center [562, 459] width 143 height 23
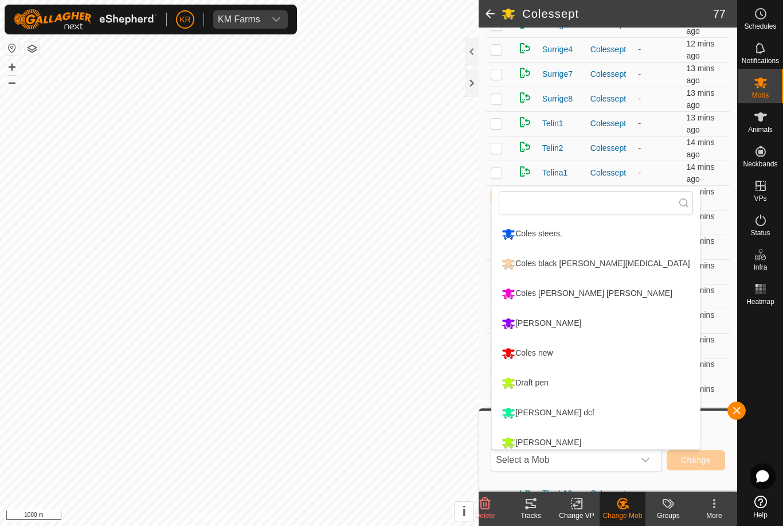
click at [574, 379] on li "Draft pen" at bounding box center [595, 383] width 207 height 29
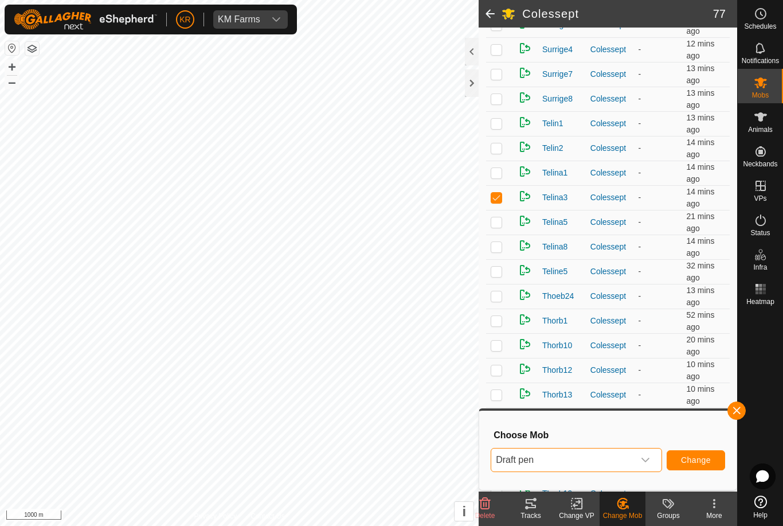
click at [710, 450] on button "Change" at bounding box center [696, 460] width 58 height 20
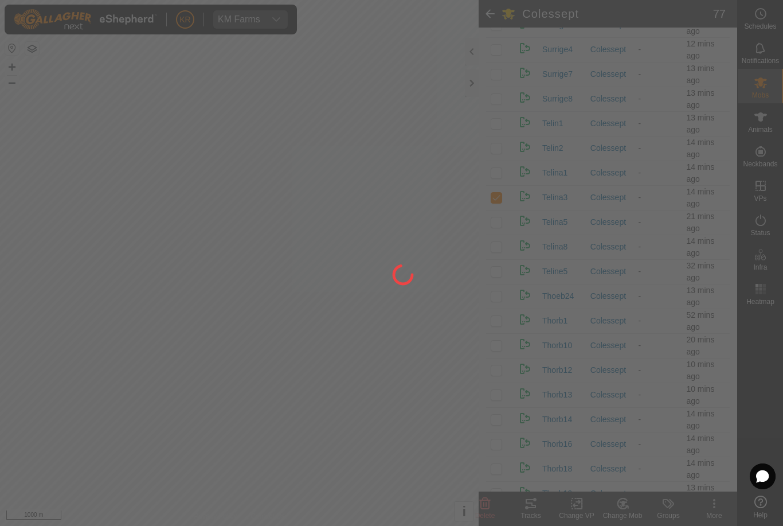
checkbox input "false"
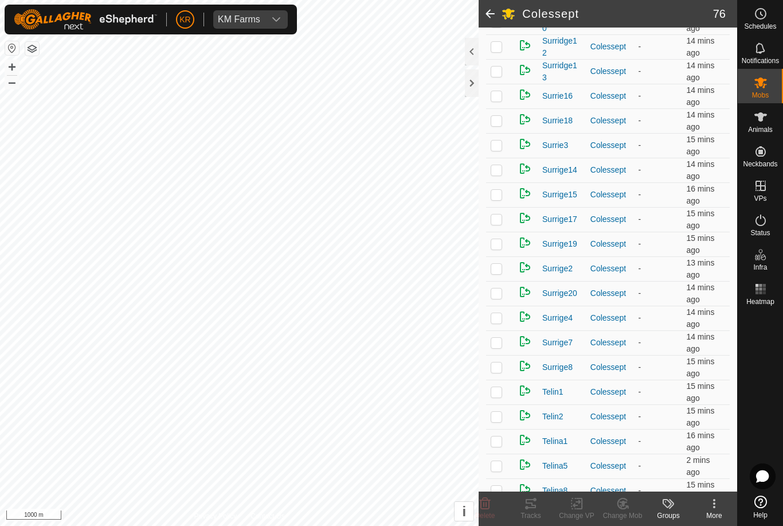
scroll to position [994, 0]
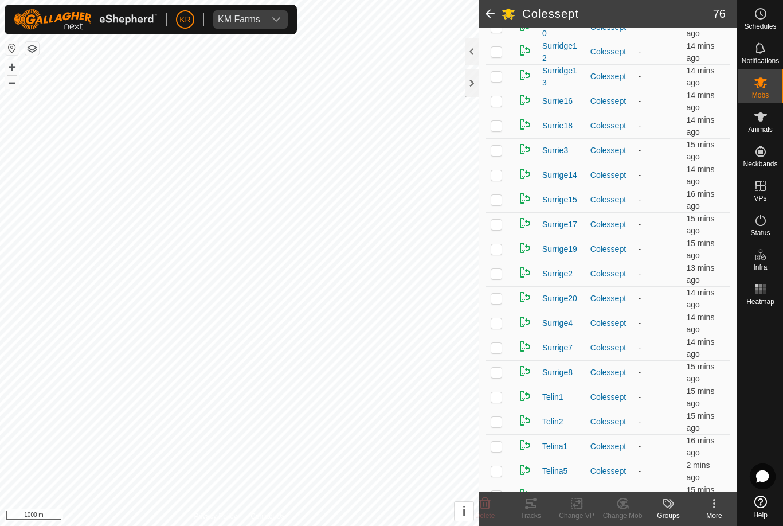
click at [495, 206] on td at bounding box center [500, 199] width 28 height 25
click at [617, 501] on icon at bounding box center [623, 503] width 14 height 14
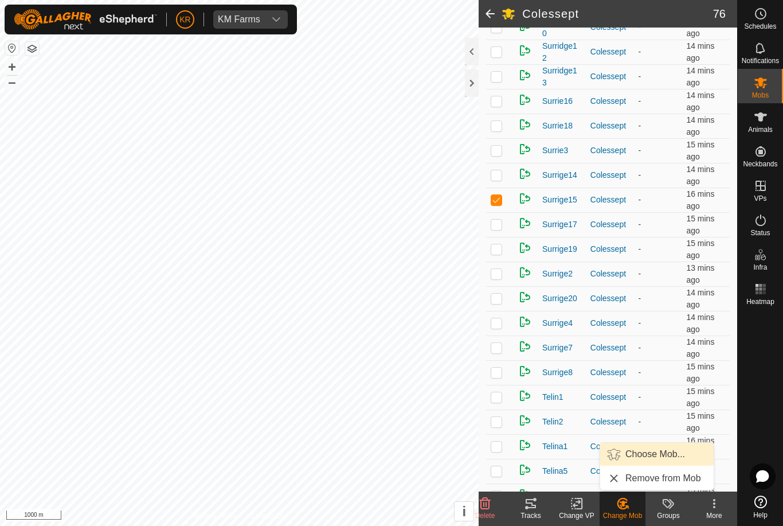
click at [672, 460] on span "Choose Mob..." at bounding box center [655, 454] width 60 height 14
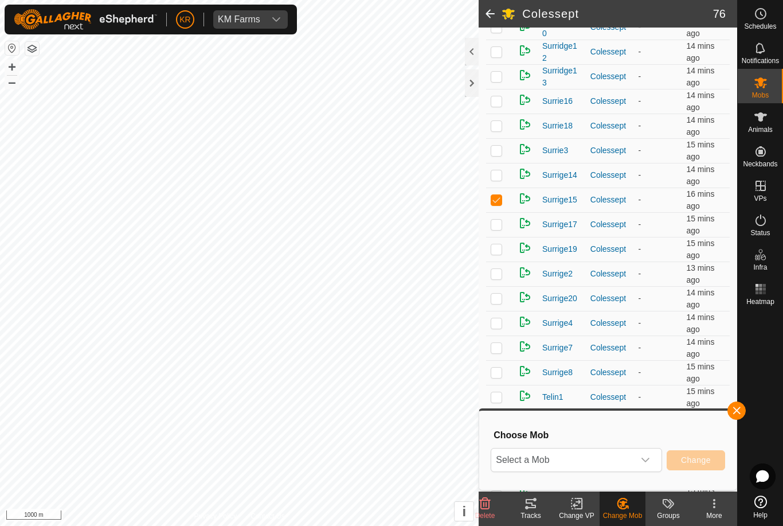
click at [652, 464] on div "dropdown trigger" at bounding box center [645, 459] width 23 height 23
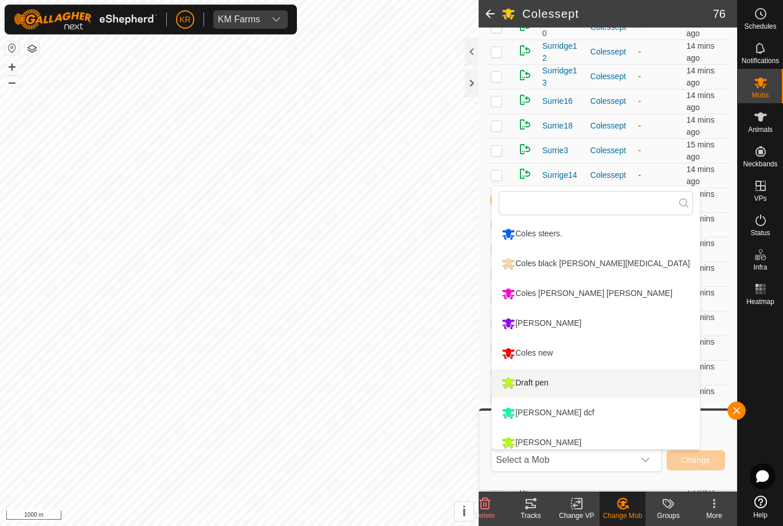
click at [620, 391] on li "Draft pen" at bounding box center [595, 383] width 207 height 29
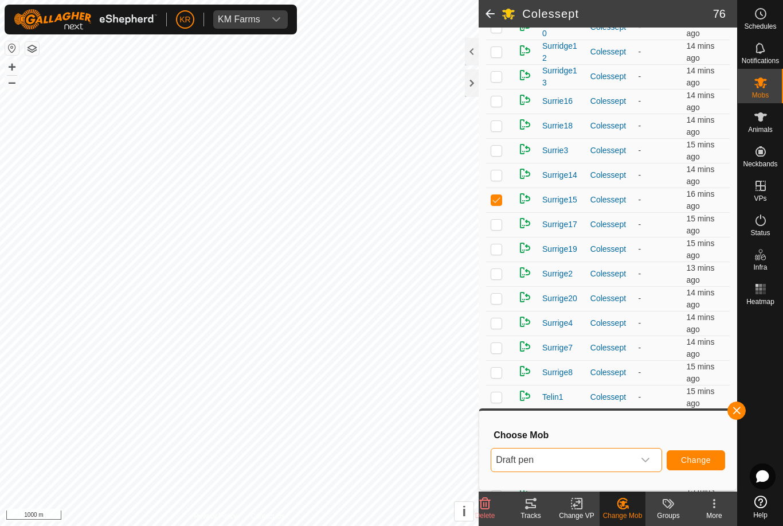
click at [715, 464] on button "Change" at bounding box center [696, 460] width 58 height 20
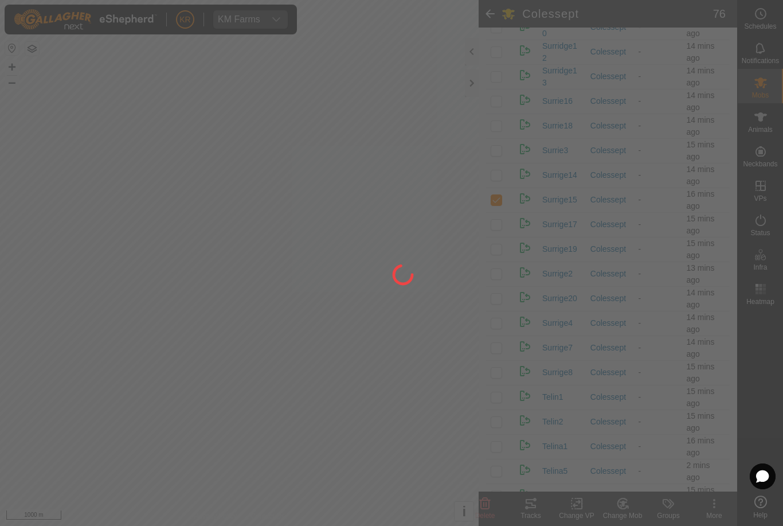
checkbox input "false"
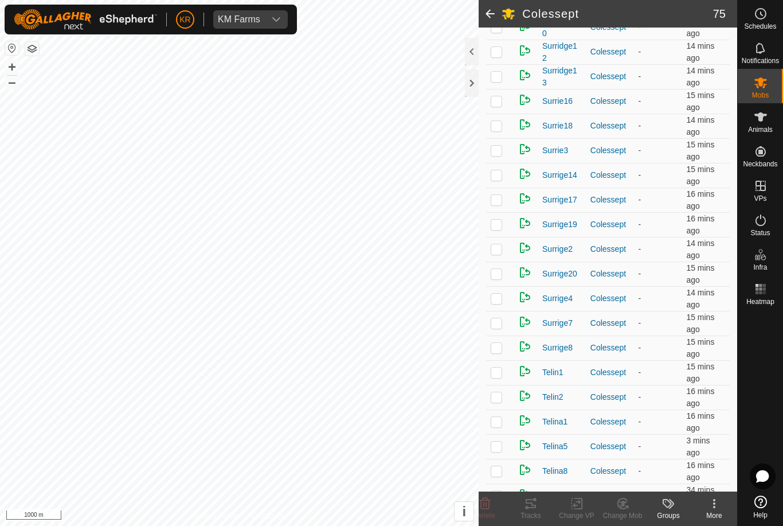
click at [488, 401] on td at bounding box center [500, 397] width 28 height 25
click at [626, 503] on icon at bounding box center [623, 503] width 14 height 14
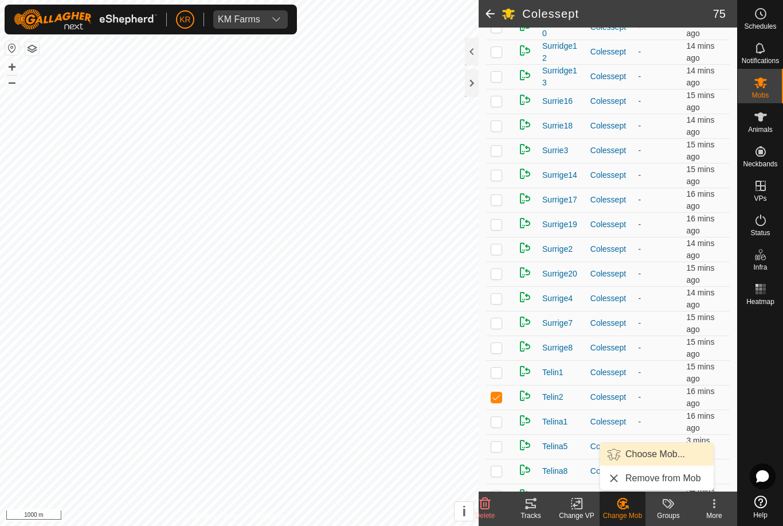
click at [659, 458] on span "Choose Mob..." at bounding box center [655, 454] width 60 height 14
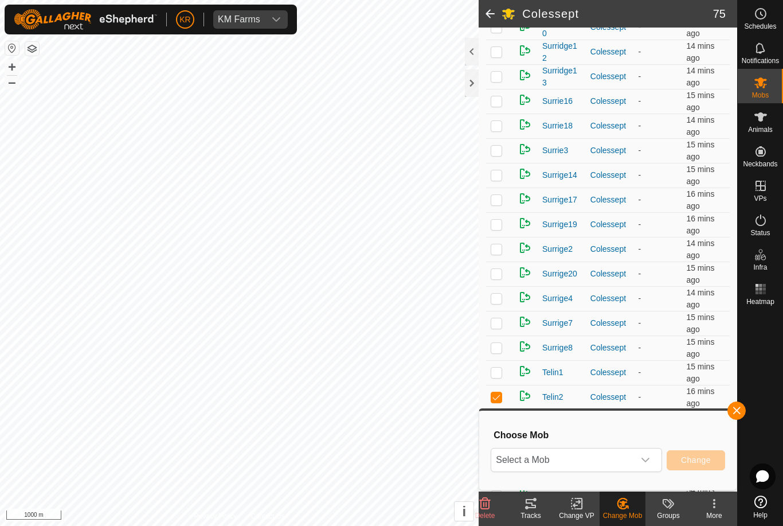
click at [641, 458] on icon "dropdown trigger" at bounding box center [645, 459] width 9 height 9
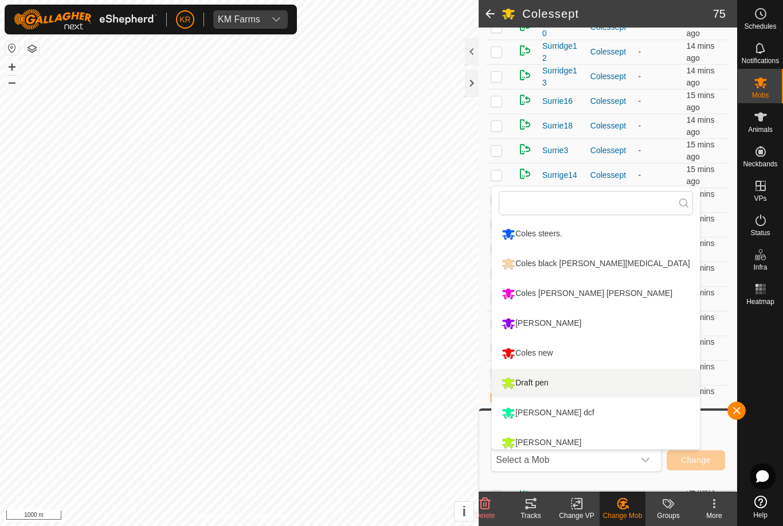
click at [571, 387] on li "Draft pen" at bounding box center [595, 383] width 207 height 29
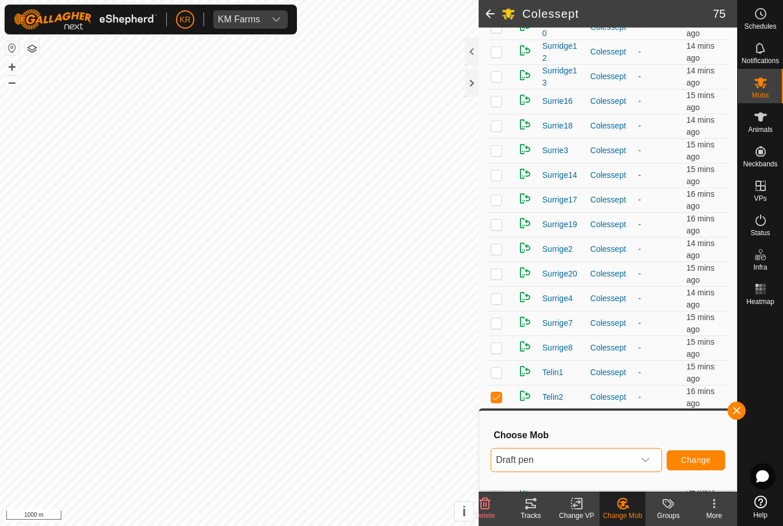
click at [713, 461] on button "Change" at bounding box center [696, 460] width 58 height 20
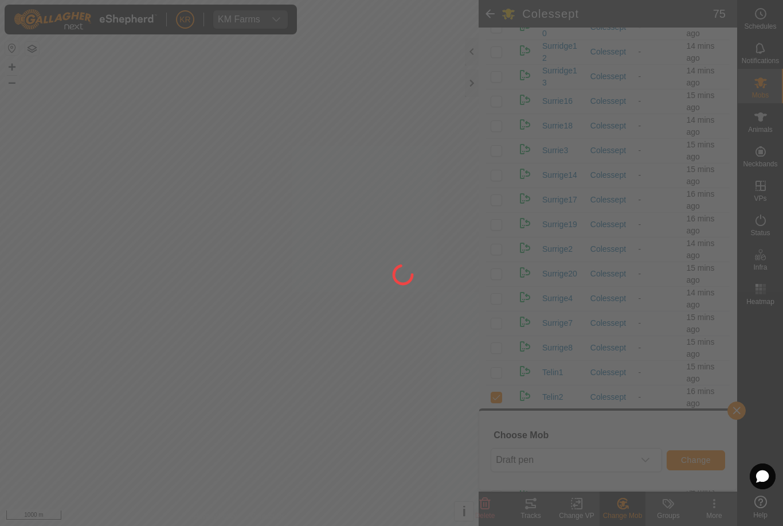
checkbox input "false"
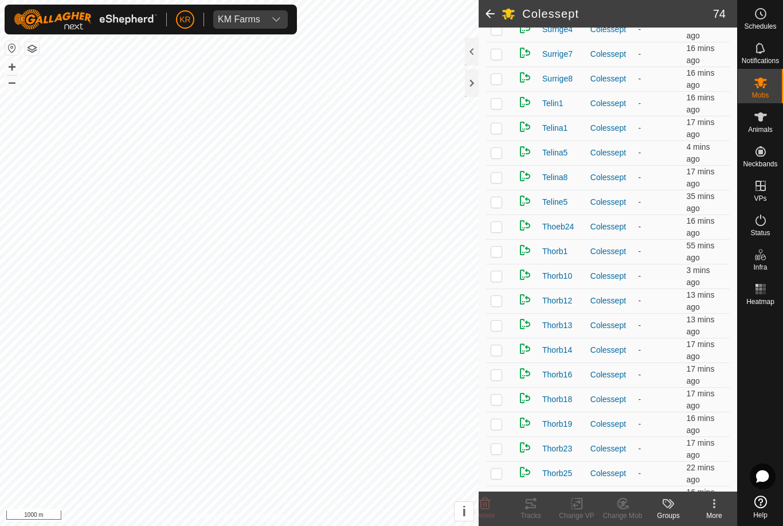
scroll to position [1264, 0]
click at [497, 174] on p-checkbox at bounding box center [496, 176] width 11 height 9
click at [616, 489] on td "Colessept" at bounding box center [610, 497] width 48 height 25
click at [616, 497] on icon at bounding box center [623, 503] width 14 height 14
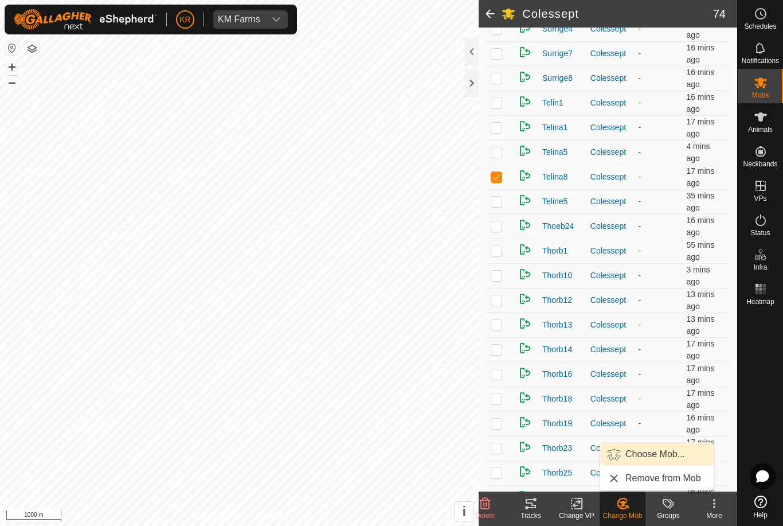
click at [676, 446] on link "Choose Mob..." at bounding box center [656, 453] width 113 height 23
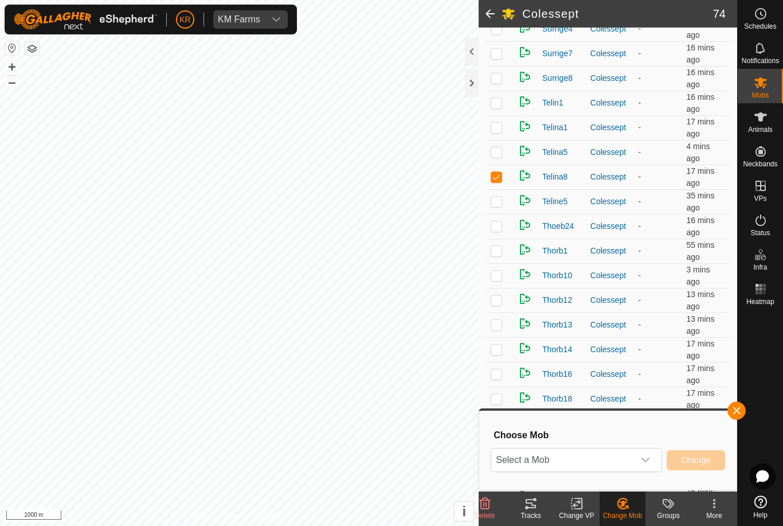
click at [624, 448] on span "Select a Mob" at bounding box center [562, 459] width 143 height 23
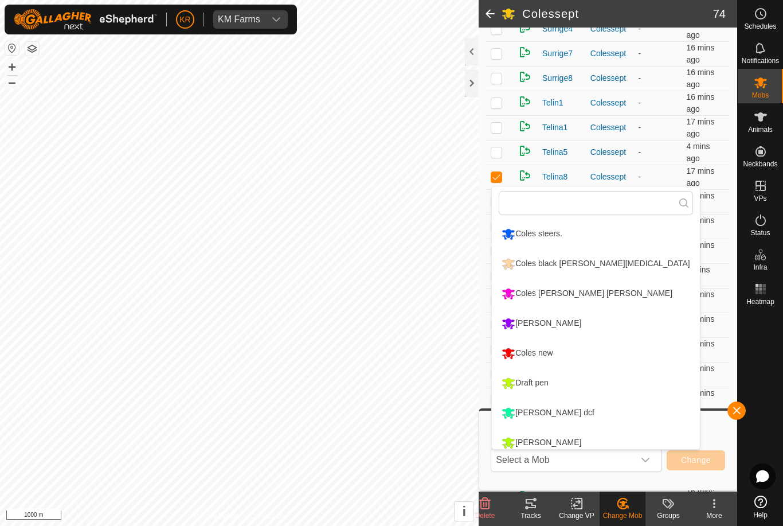
click at [596, 381] on li "Draft pen" at bounding box center [595, 383] width 207 height 29
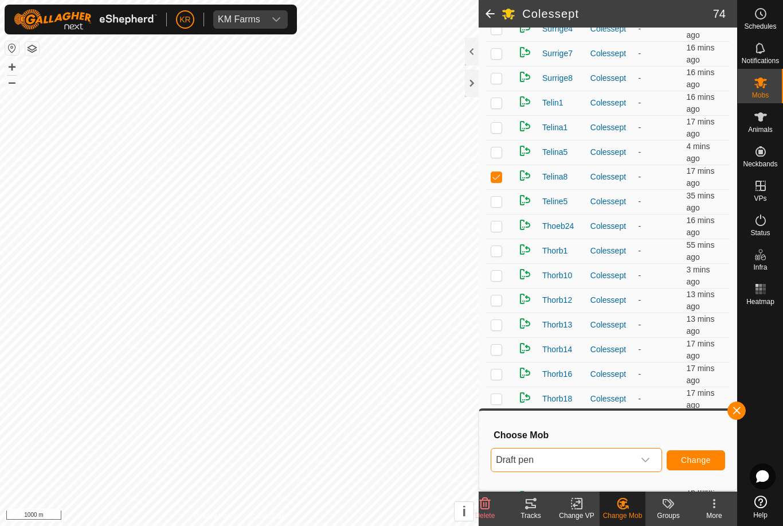
click at [699, 450] on button "Change" at bounding box center [696, 460] width 58 height 20
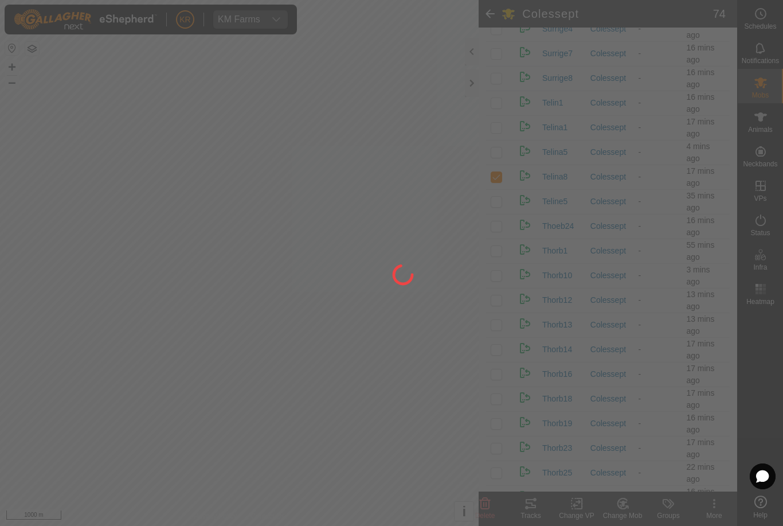
checkbox input "false"
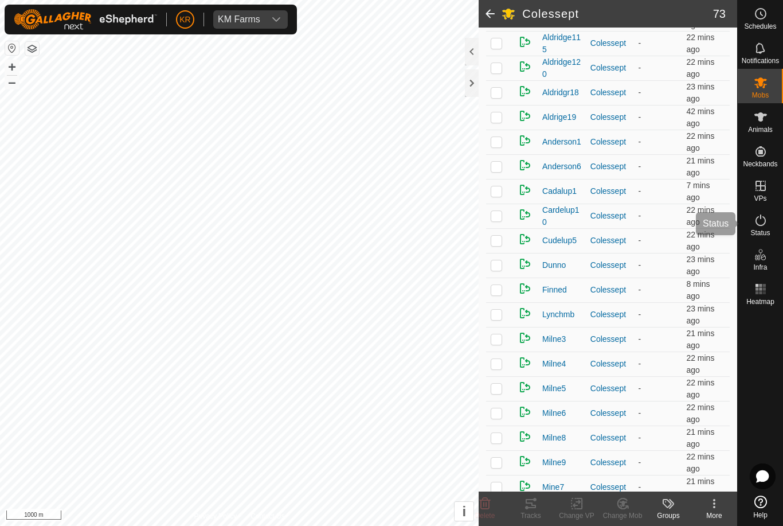
scroll to position [341, 0]
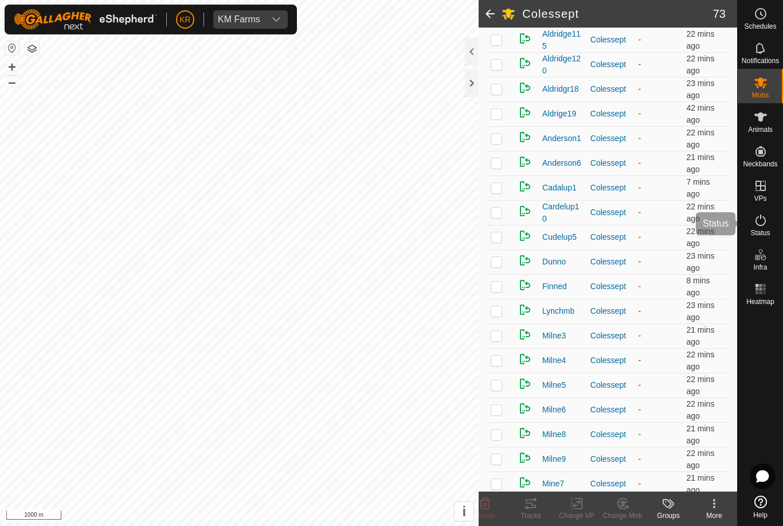
click at [762, 218] on icon at bounding box center [761, 220] width 14 height 14
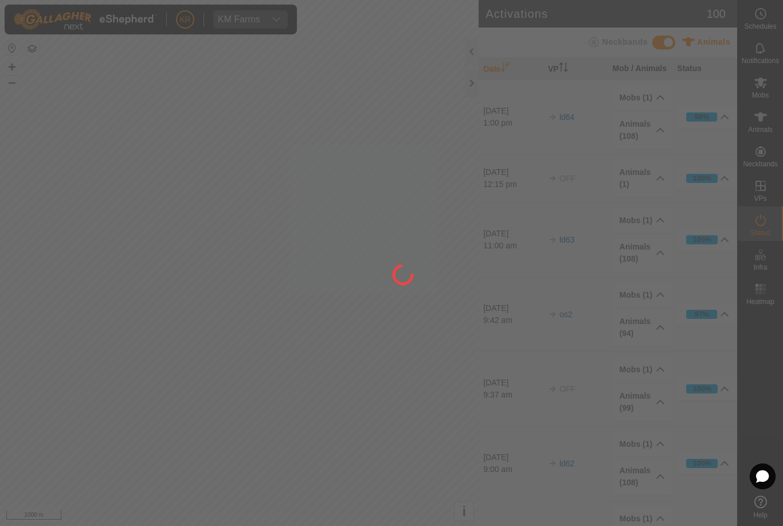
click at [505, 231] on div at bounding box center [391, 263] width 783 height 526
click at [768, 160] on div at bounding box center [391, 263] width 783 height 526
click at [767, 121] on div at bounding box center [391, 263] width 783 height 526
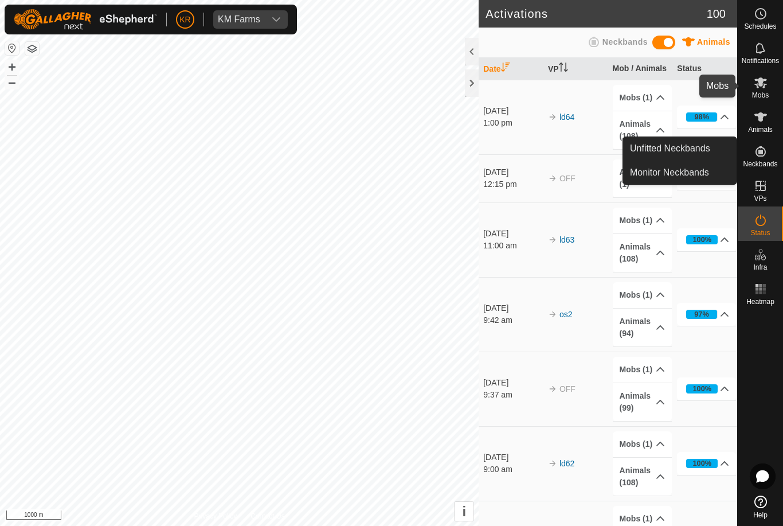
click at [770, 80] on es-mob-svg-icon at bounding box center [760, 82] width 21 height 18
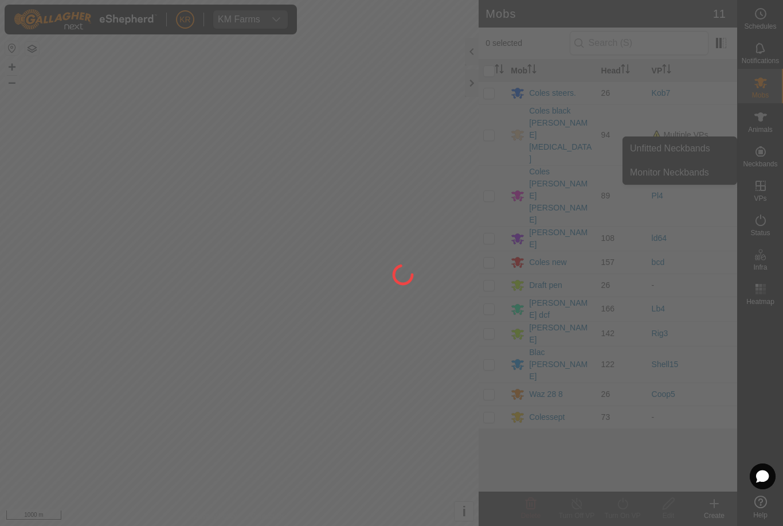
click at [770, 86] on div at bounding box center [391, 263] width 783 height 526
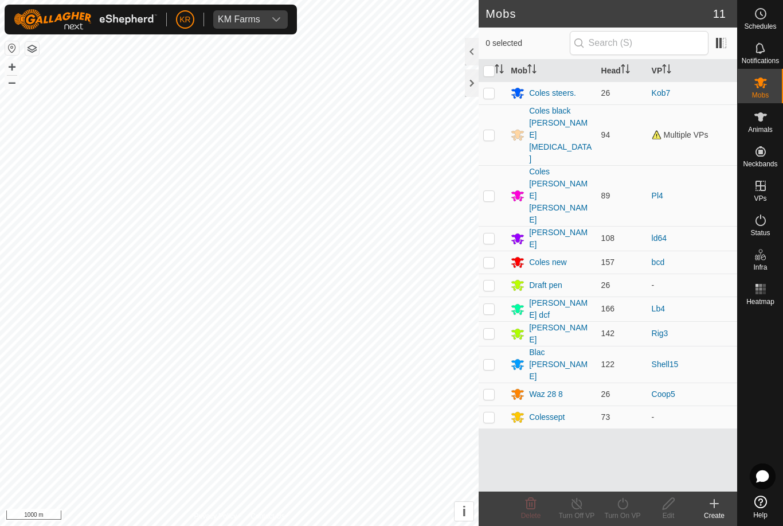
click at [560, 410] on div "Colessept" at bounding box center [551, 417] width 81 height 14
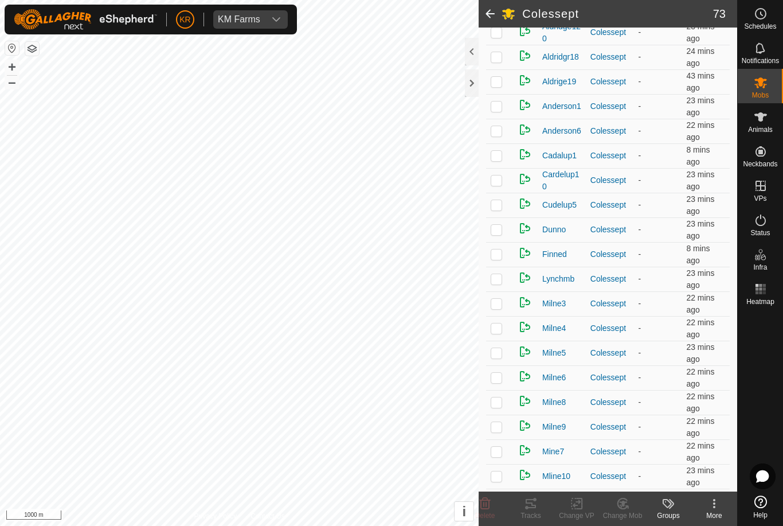
scroll to position [375, 0]
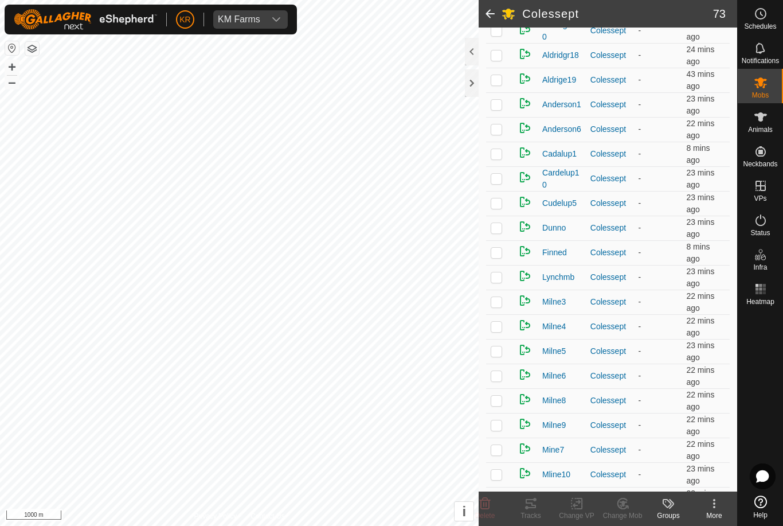
click at [502, 256] on p-checkbox at bounding box center [496, 252] width 11 height 9
click at [622, 514] on div "Change Mob" at bounding box center [622, 515] width 46 height 10
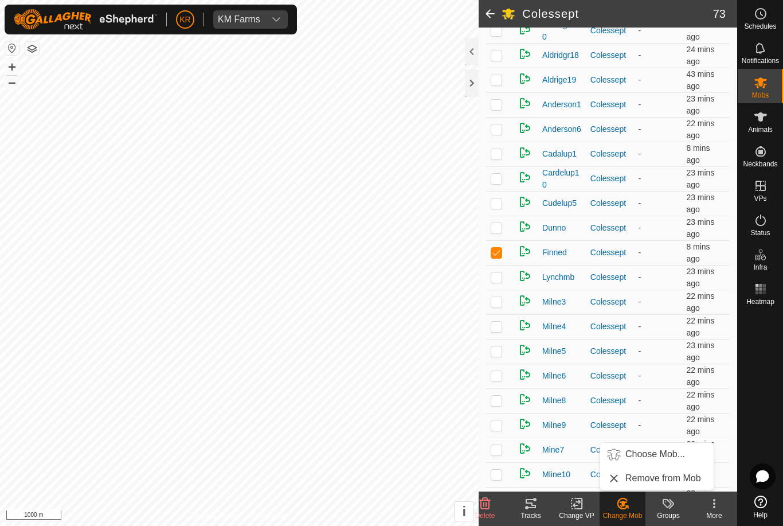
click at [672, 459] on span "Choose Mob..." at bounding box center [655, 454] width 60 height 14
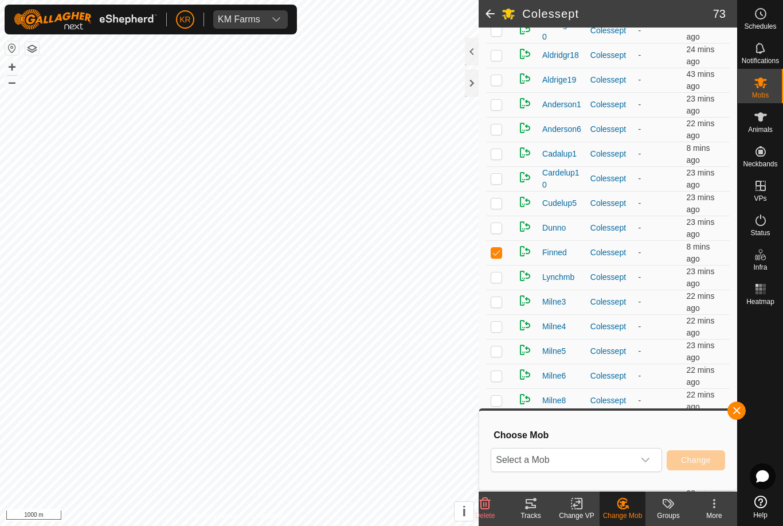
click at [633, 461] on span "Select a Mob" at bounding box center [562, 459] width 143 height 23
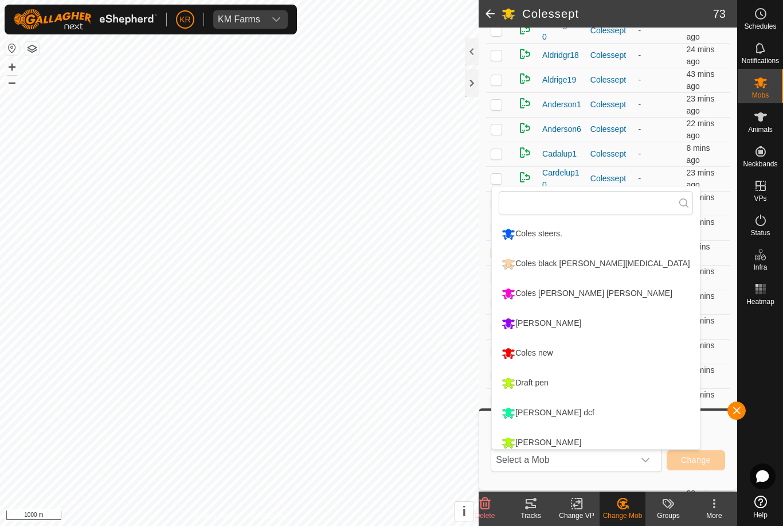
click at [606, 393] on li "Draft pen" at bounding box center [595, 383] width 207 height 29
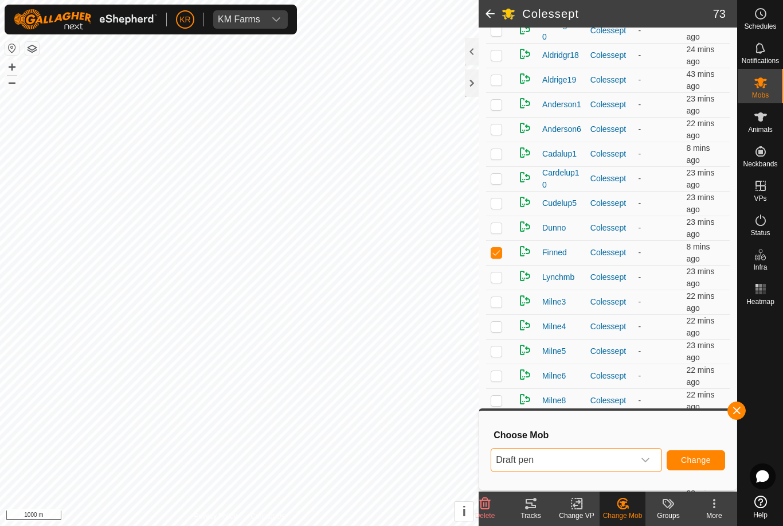
click at [699, 464] on span "Change" at bounding box center [696, 459] width 30 height 9
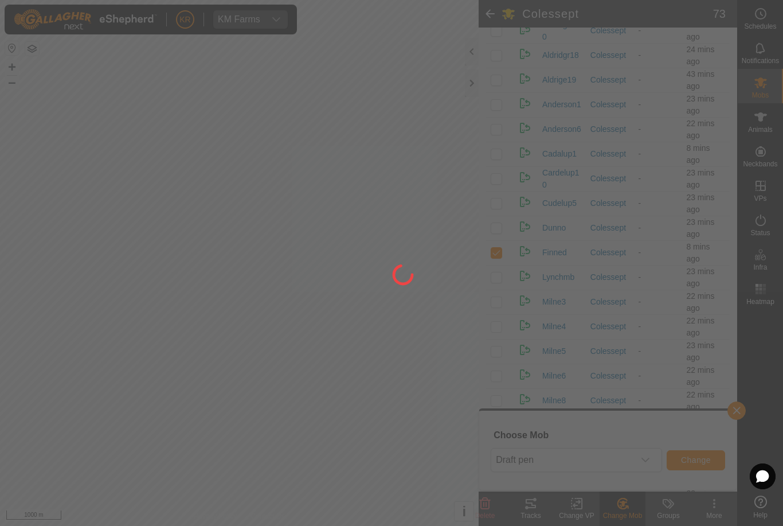
checkbox input "false"
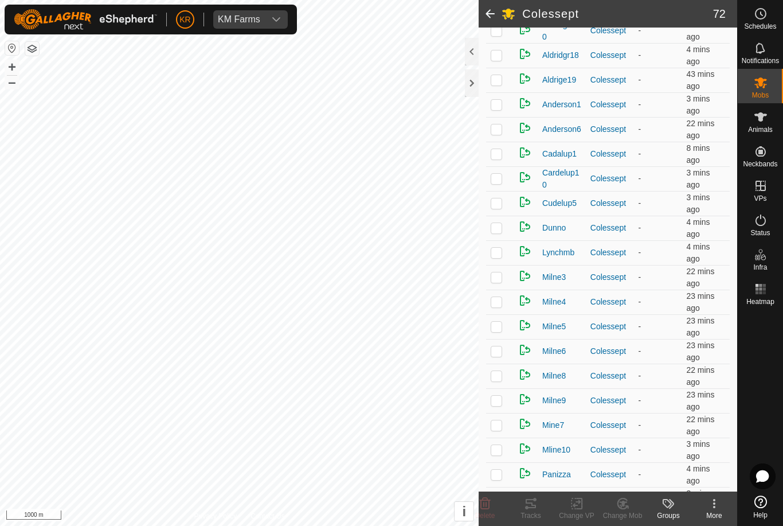
click at [497, 204] on p-checkbox at bounding box center [496, 202] width 11 height 9
click at [624, 507] on icon at bounding box center [623, 503] width 14 height 14
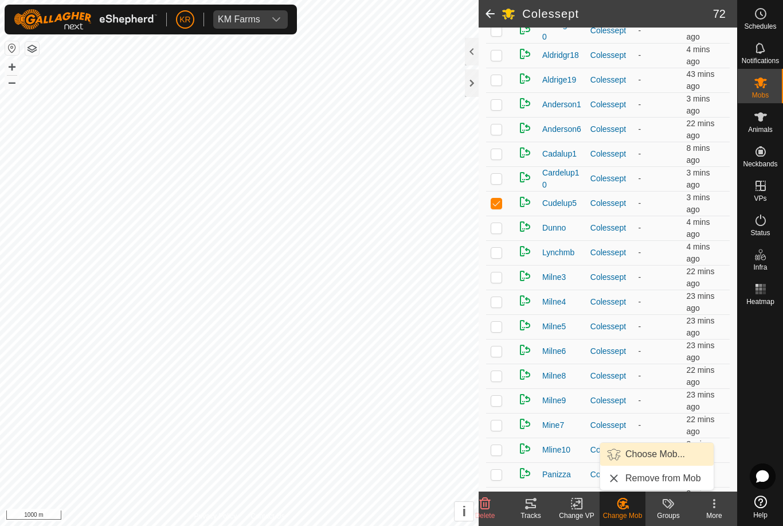
click at [659, 457] on span "Choose Mob..." at bounding box center [655, 454] width 60 height 14
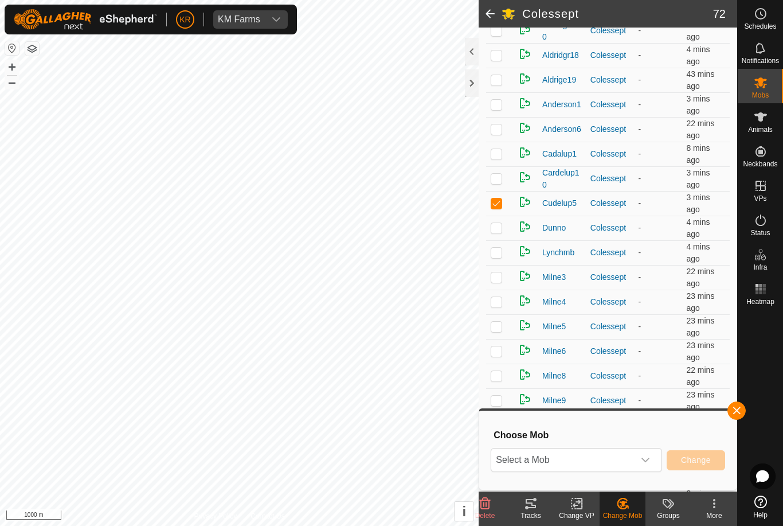
click at [642, 462] on icon "dropdown trigger" at bounding box center [645, 459] width 9 height 9
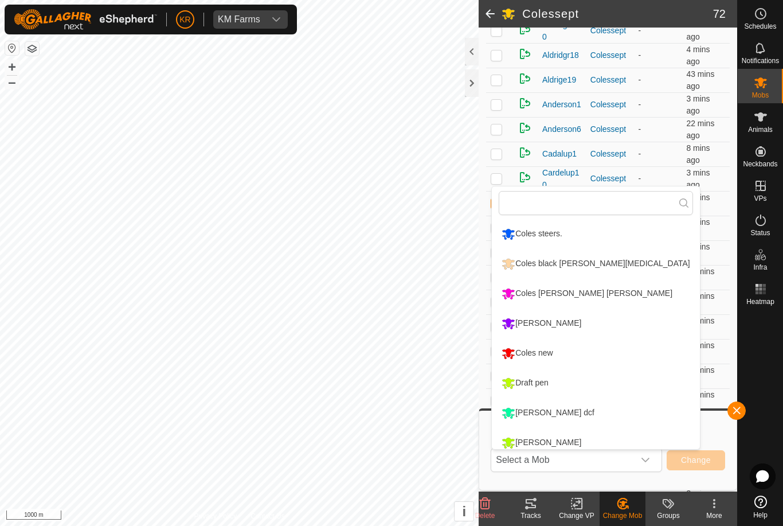
click at [617, 390] on li "Draft pen" at bounding box center [595, 383] width 207 height 29
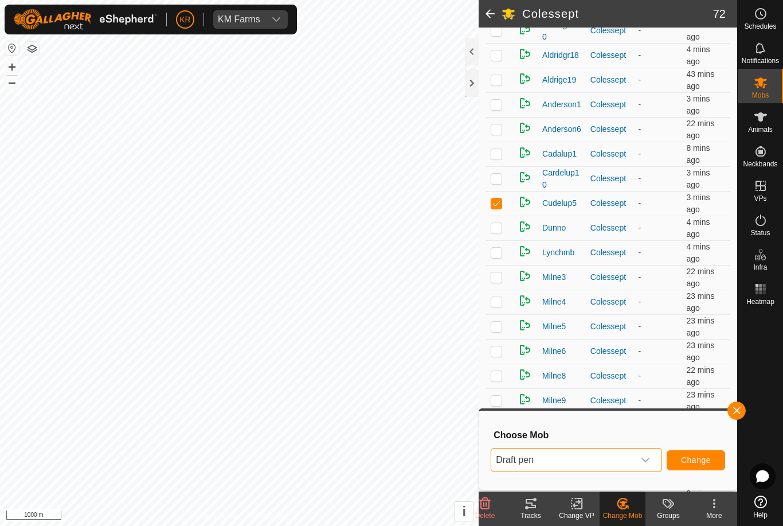
click at [699, 461] on span "Change" at bounding box center [696, 459] width 30 height 9
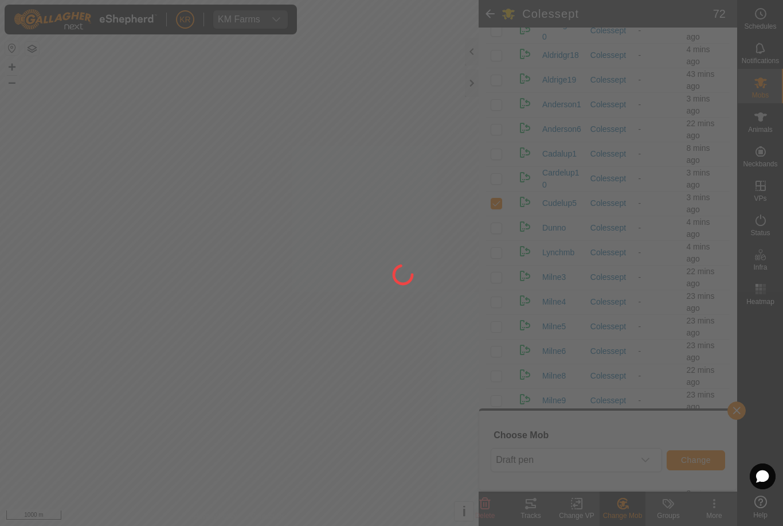
checkbox input "false"
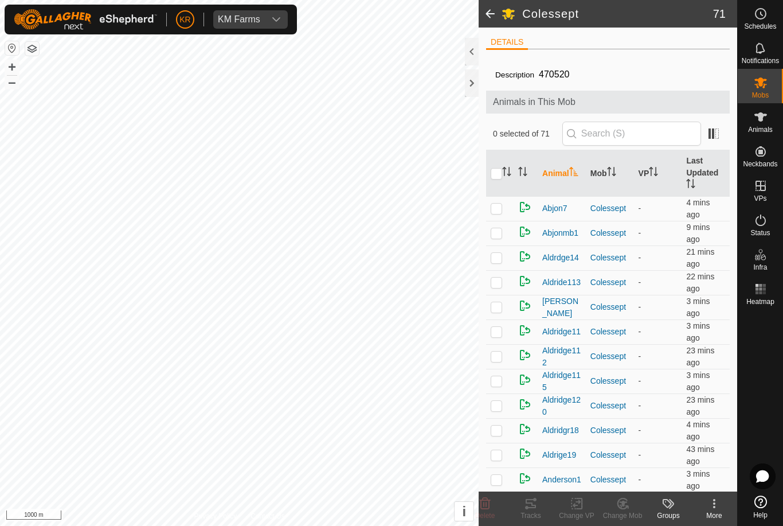
scroll to position [0, 0]
click at [507, 213] on td at bounding box center [500, 208] width 28 height 25
click at [504, 214] on td at bounding box center [500, 208] width 28 height 25
checkbox input "false"
click at [605, 76] on div "Description 470520" at bounding box center [607, 75] width 225 height 14
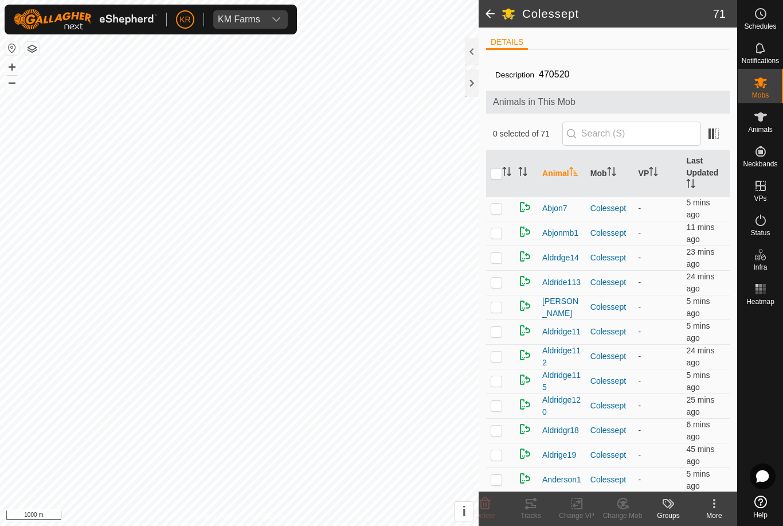
click at [599, 75] on div "Description 470520" at bounding box center [607, 75] width 225 height 14
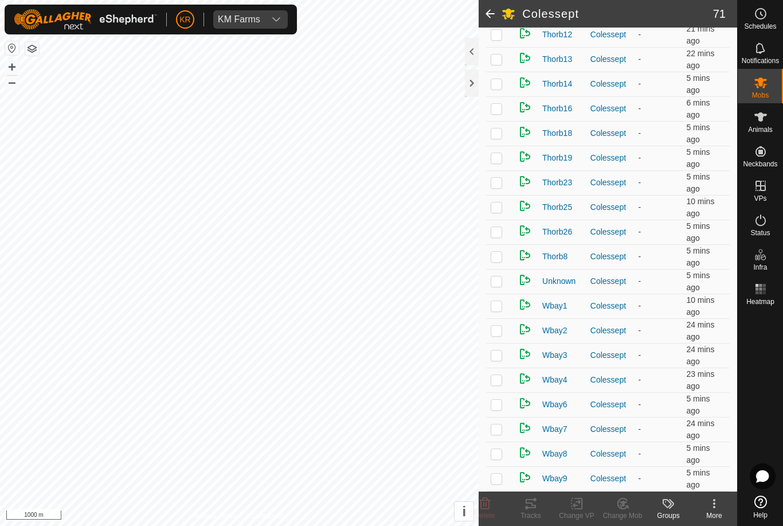
scroll to position [1454, 0]
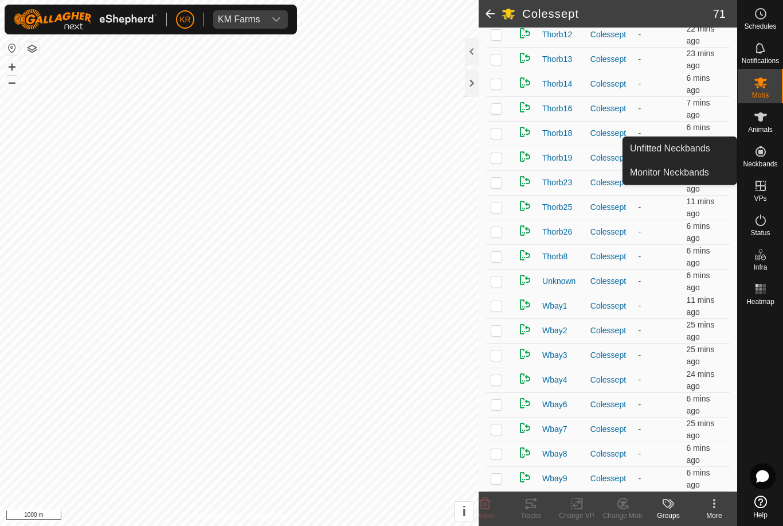
click at [703, 147] on span "Unfitted Neckbands" at bounding box center [670, 149] width 80 height 14
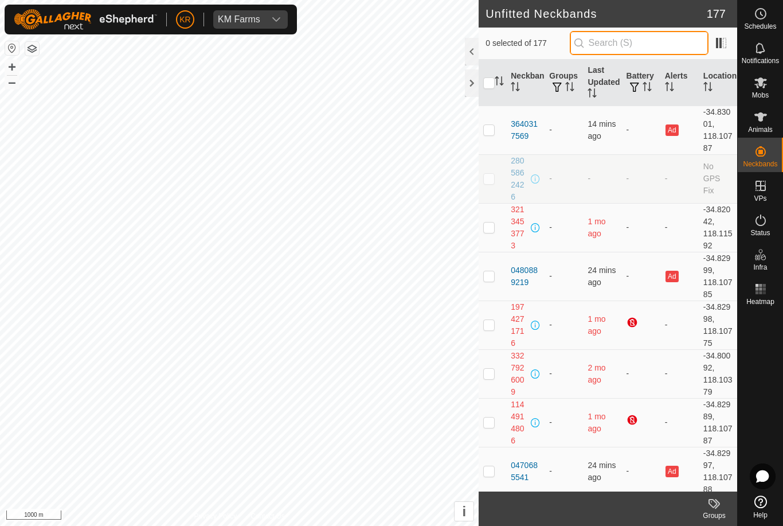
click at [654, 40] on input "text" at bounding box center [639, 43] width 139 height 24
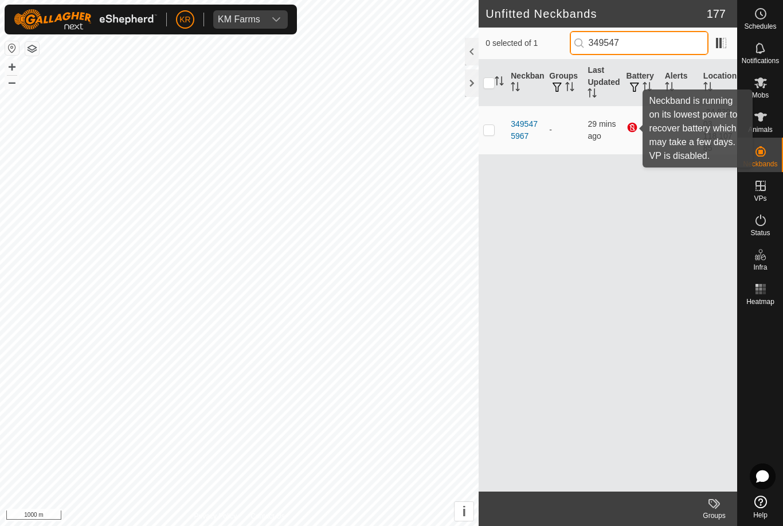
type input "349547"
click at [630, 132] on div at bounding box center [633, 128] width 14 height 14
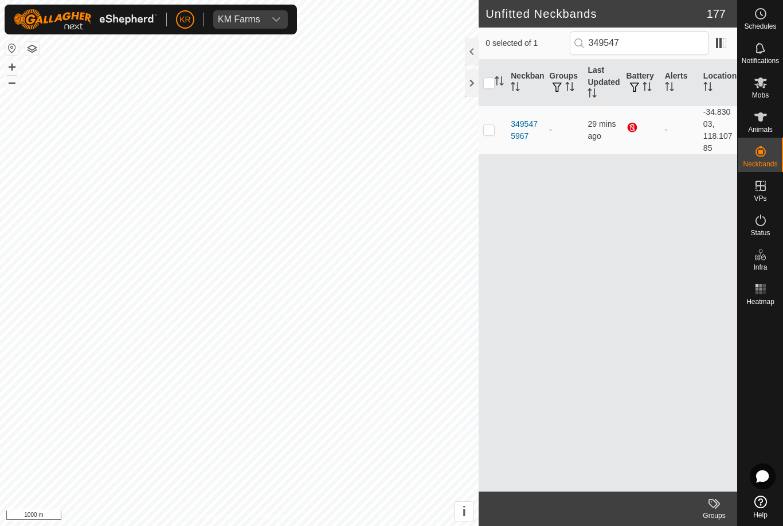
click at [640, 83] on button "button" at bounding box center [634, 87] width 16 height 11
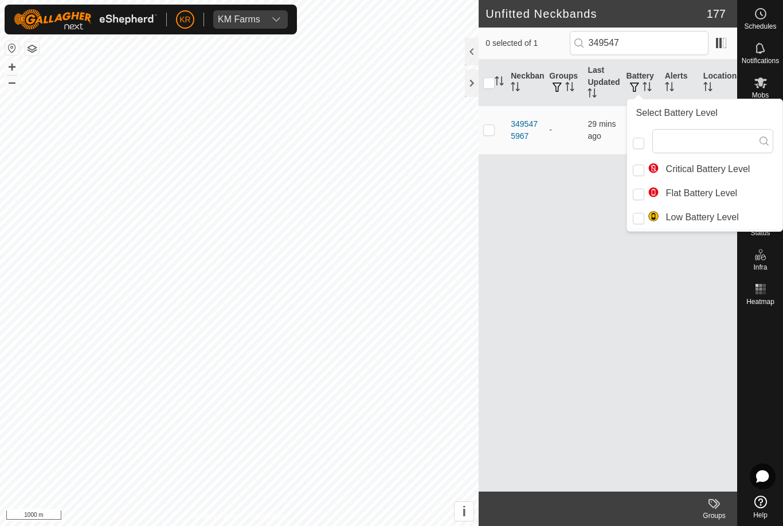
click at [602, 284] on div "Neckband Groups Last Updated Battery Alerts Location 3495475967 - 29 mins ago -…" at bounding box center [608, 276] width 258 height 432
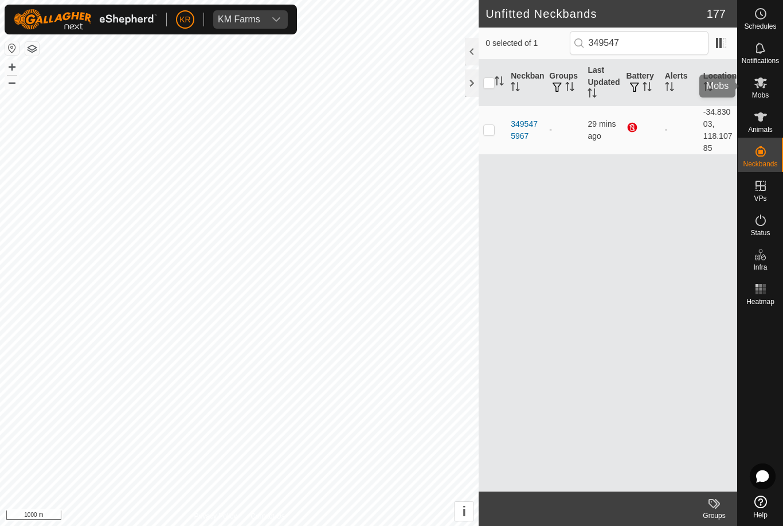
click at [770, 88] on es-mob-svg-icon at bounding box center [760, 82] width 21 height 18
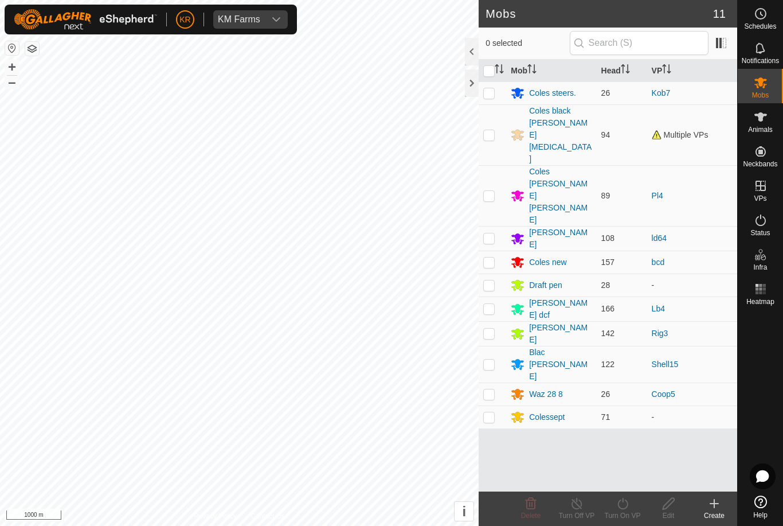
click at [13, 42] on button "button" at bounding box center [12, 48] width 14 height 14
click at [552, 411] on div "Colessept" at bounding box center [547, 417] width 36 height 12
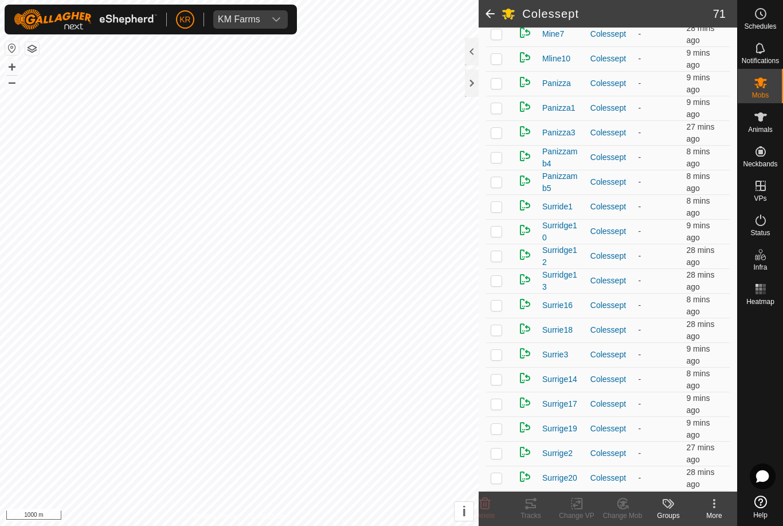
scroll to position [751, 0]
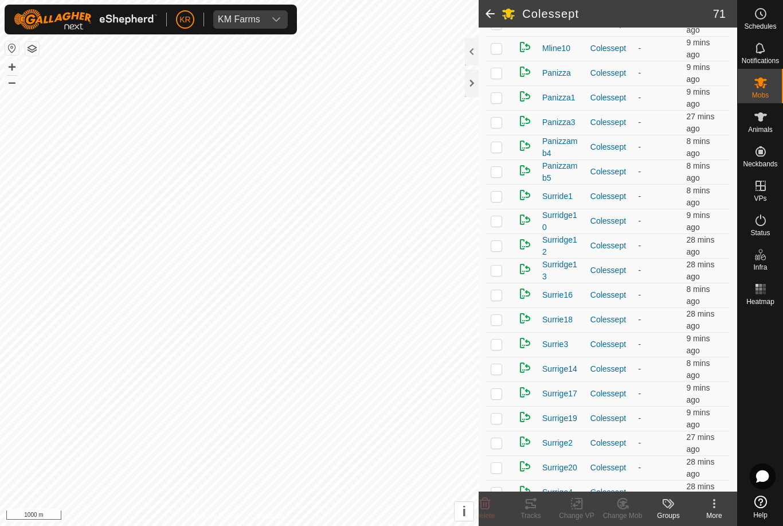
click at [497, 345] on p-checkbox at bounding box center [496, 343] width 11 height 9
click at [624, 502] on icon at bounding box center [623, 503] width 8 height 6
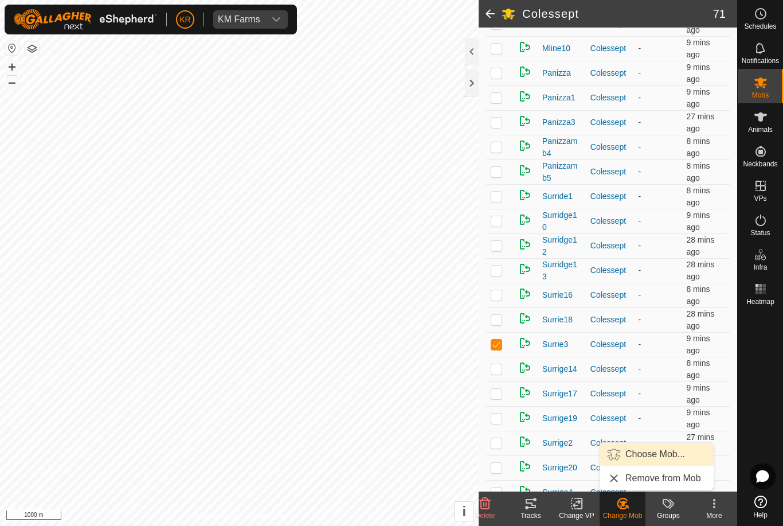
click at [661, 450] on span "Choose Mob..." at bounding box center [655, 454] width 60 height 14
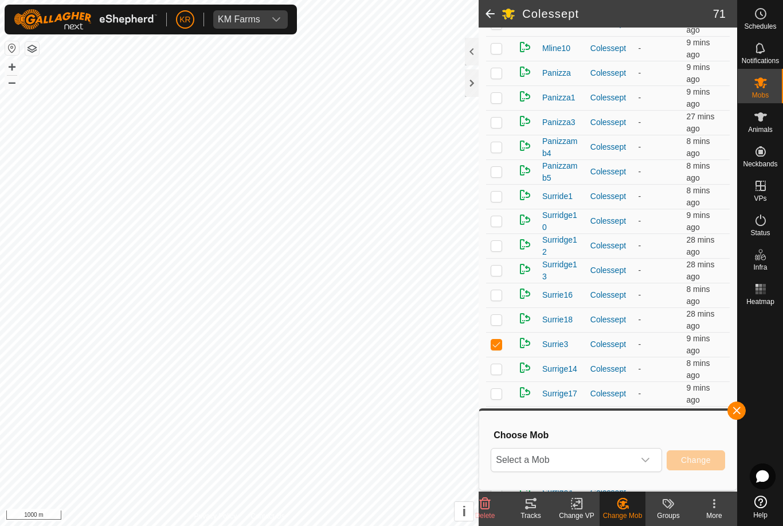
click at [616, 453] on span "Select a Mob" at bounding box center [562, 459] width 143 height 23
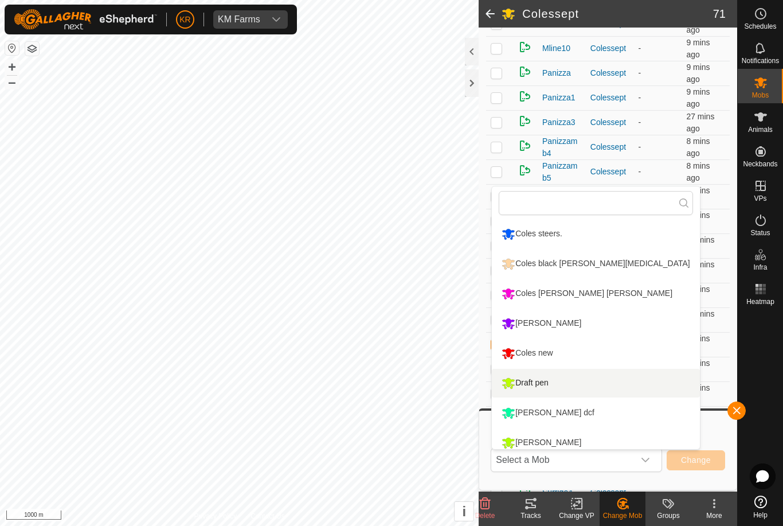
click at [571, 379] on li "Draft pen" at bounding box center [595, 383] width 207 height 29
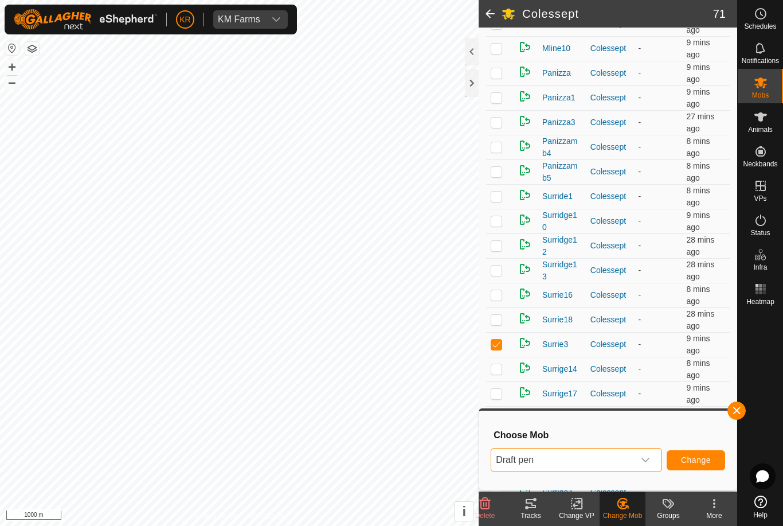
click at [707, 455] on span "Change" at bounding box center [696, 459] width 30 height 9
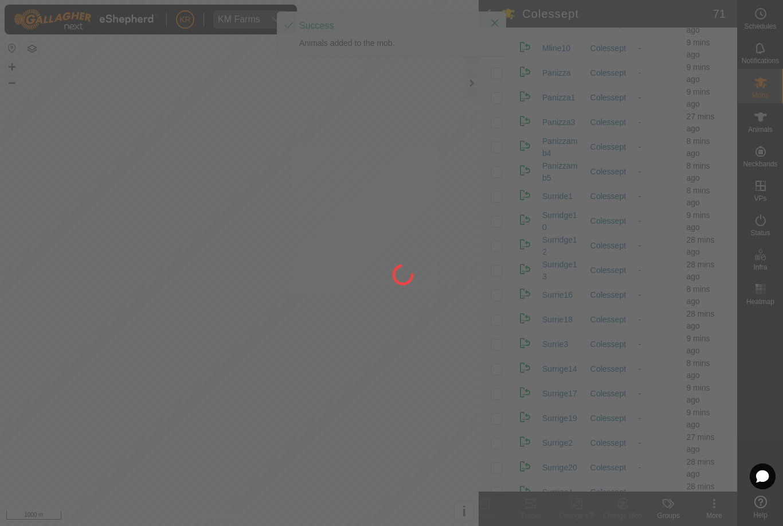
checkbox input "false"
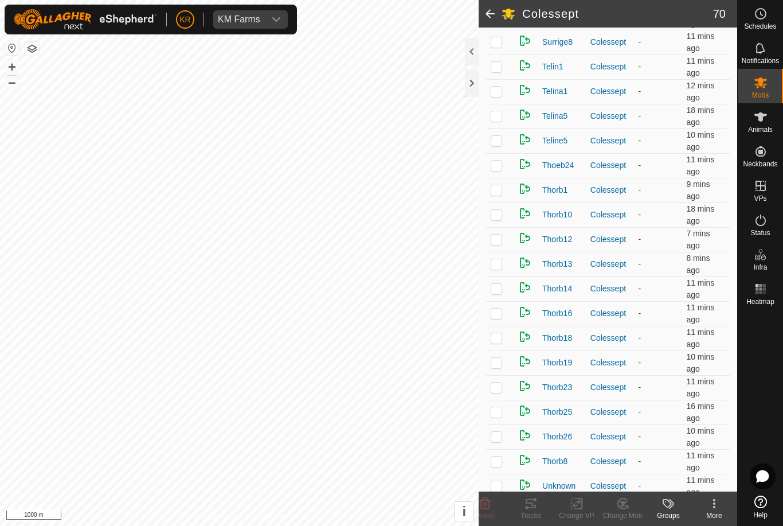
scroll to position [1228, 0]
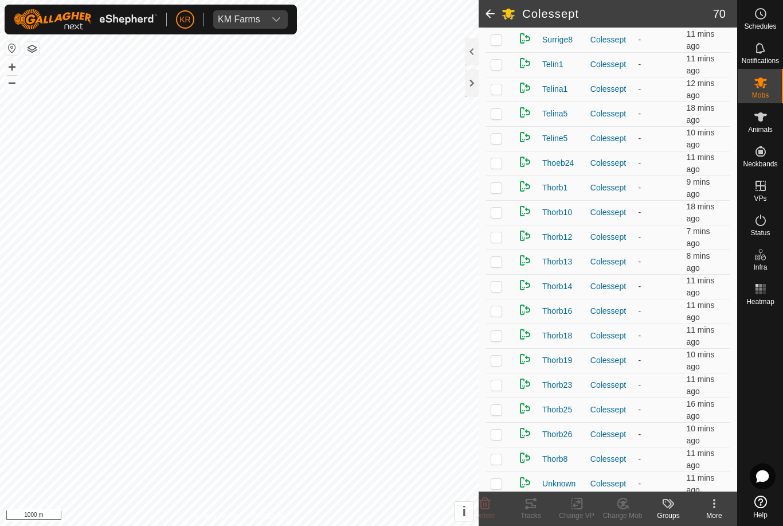
click at [500, 188] on p-checkbox at bounding box center [496, 187] width 11 height 9
click at [622, 503] on icon at bounding box center [623, 503] width 8 height 6
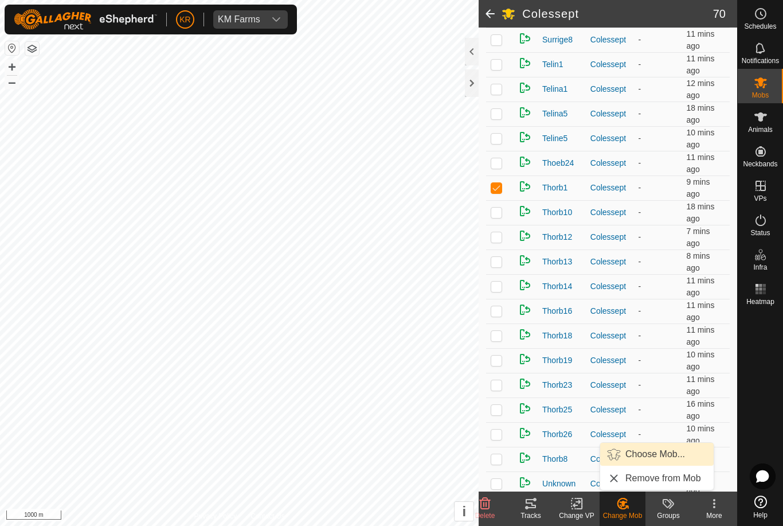
click at [653, 450] on span "Choose Mob..." at bounding box center [655, 454] width 60 height 14
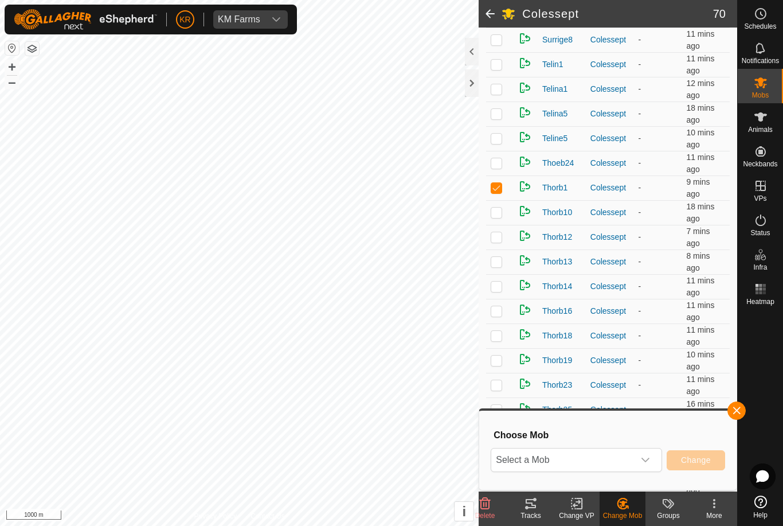
click at [627, 453] on span "Select a Mob" at bounding box center [562, 459] width 143 height 23
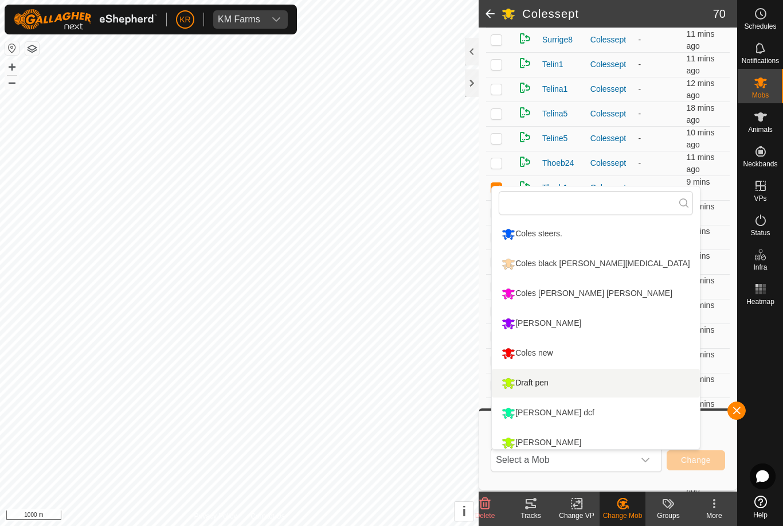
click at [585, 379] on li "Draft pen" at bounding box center [595, 383] width 207 height 29
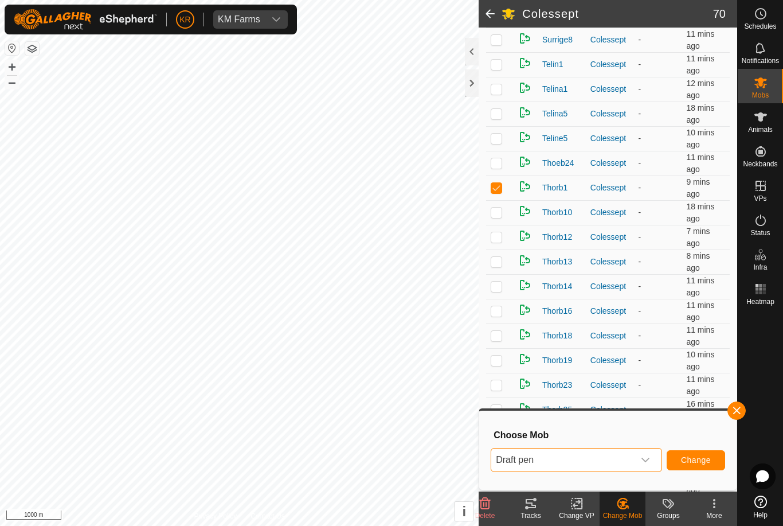
click at [705, 455] on span "Change" at bounding box center [696, 459] width 30 height 9
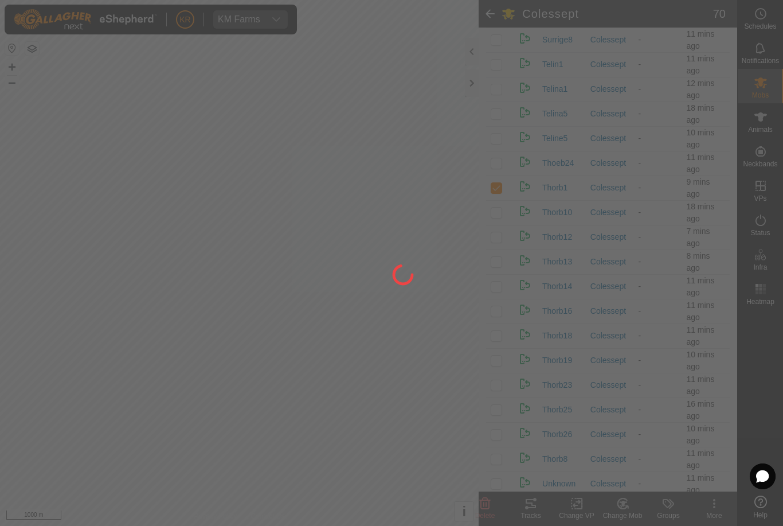
checkbox input "false"
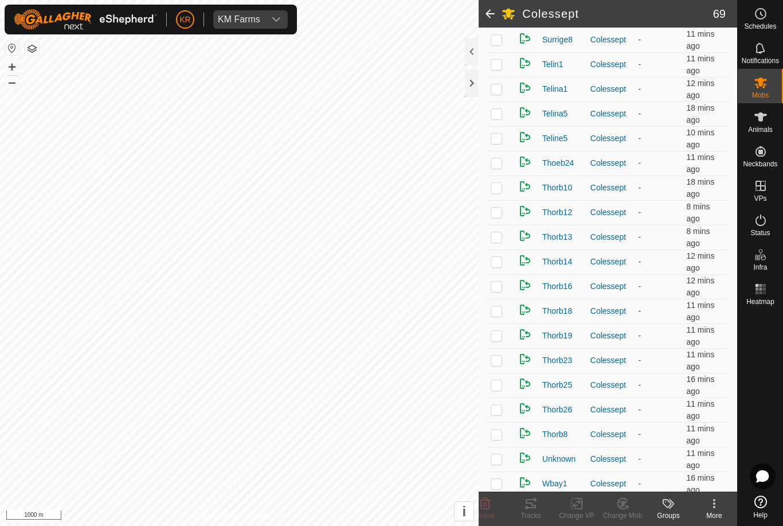
click at [501, 116] on p-checkbox at bounding box center [496, 113] width 11 height 9
click at [618, 505] on icon at bounding box center [622, 503] width 10 height 10
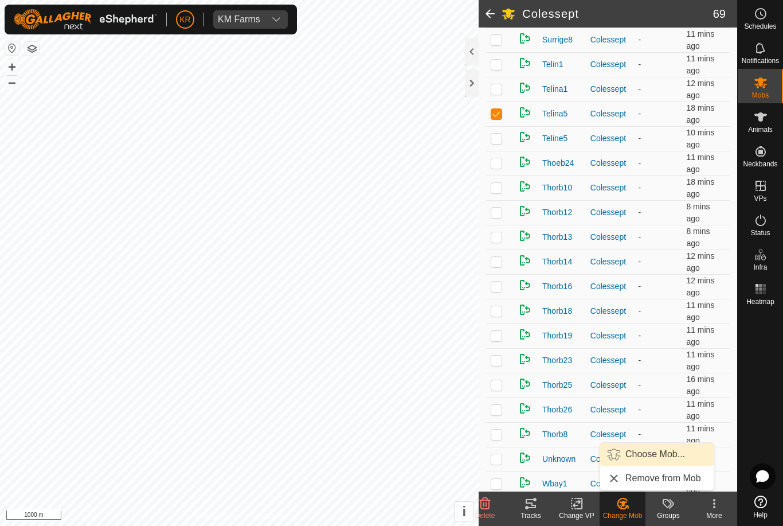
click at [663, 453] on span "Choose Mob..." at bounding box center [655, 454] width 60 height 14
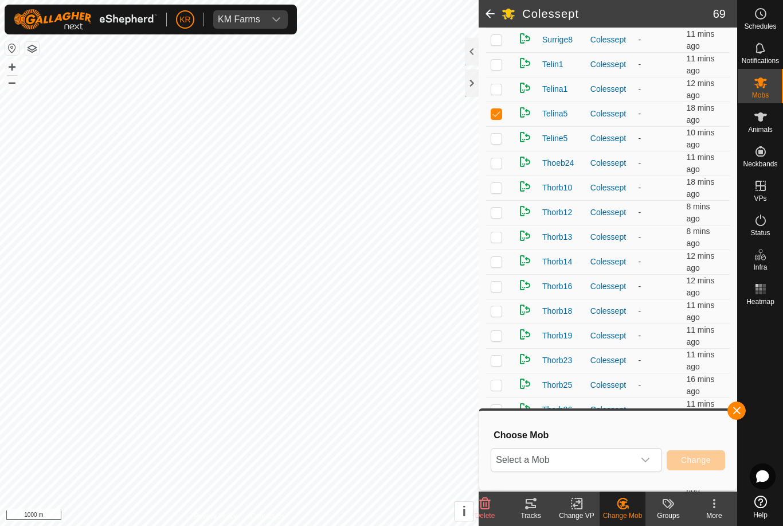
click at [622, 456] on span "Select a Mob" at bounding box center [562, 459] width 143 height 23
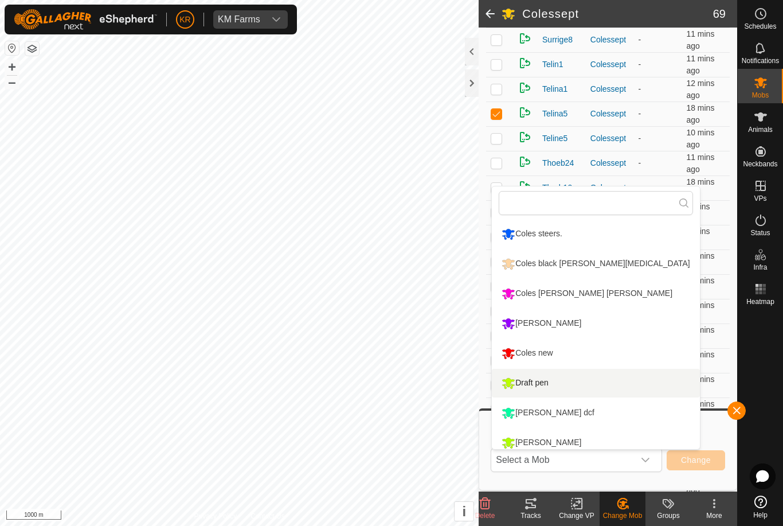
click at [561, 383] on li "Draft pen" at bounding box center [595, 383] width 207 height 29
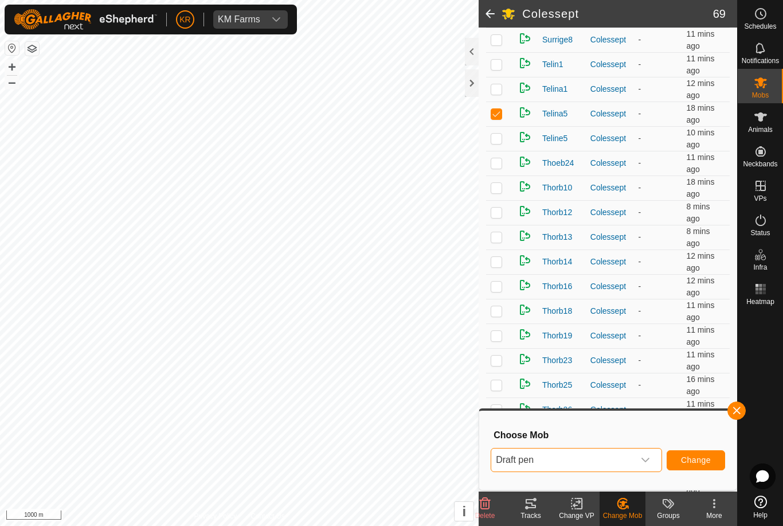
click at [703, 453] on button "Change" at bounding box center [696, 460] width 58 height 20
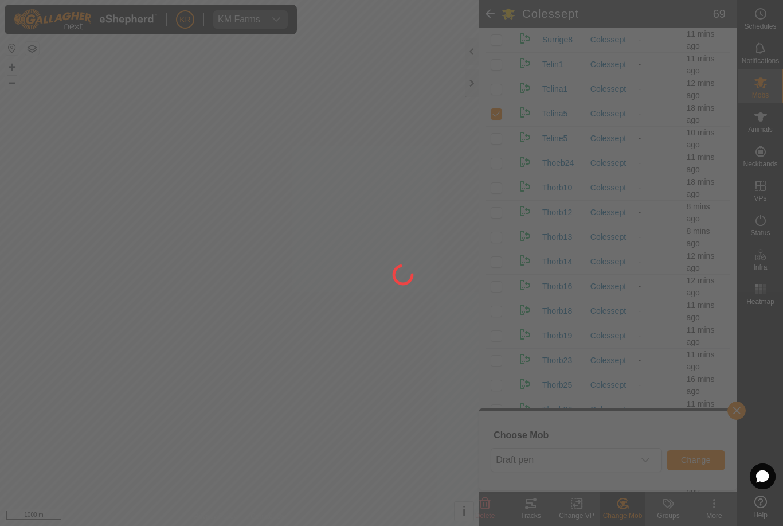
checkbox input "false"
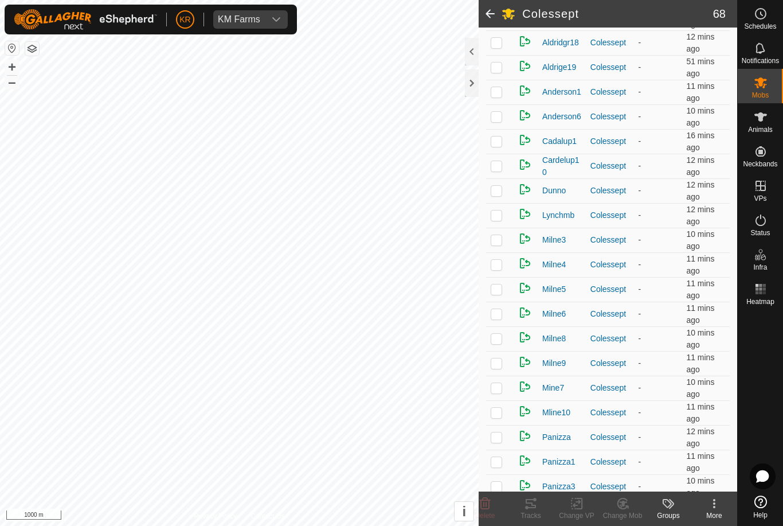
scroll to position [382, 0]
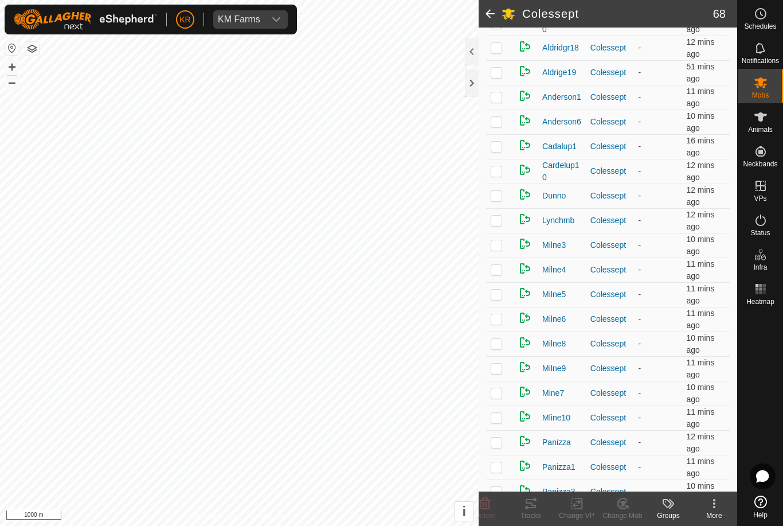
click at [504, 216] on td at bounding box center [500, 220] width 28 height 25
click at [620, 501] on icon at bounding box center [623, 503] width 14 height 14
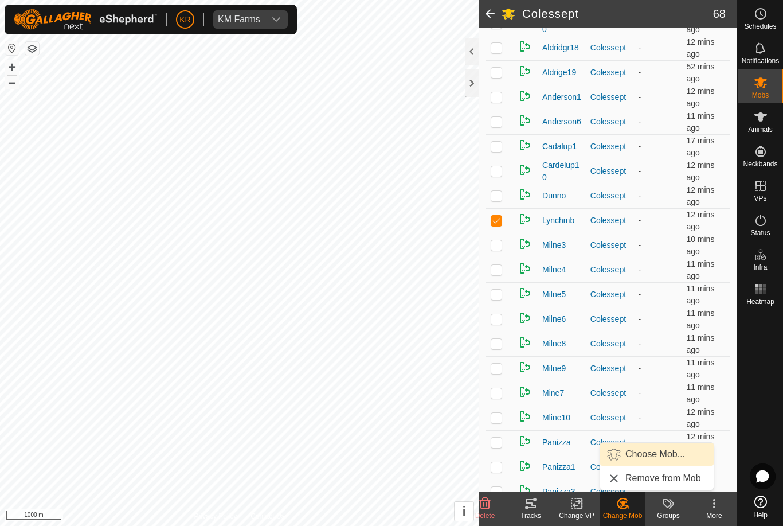
click at [656, 457] on span "Choose Mob..." at bounding box center [655, 454] width 60 height 14
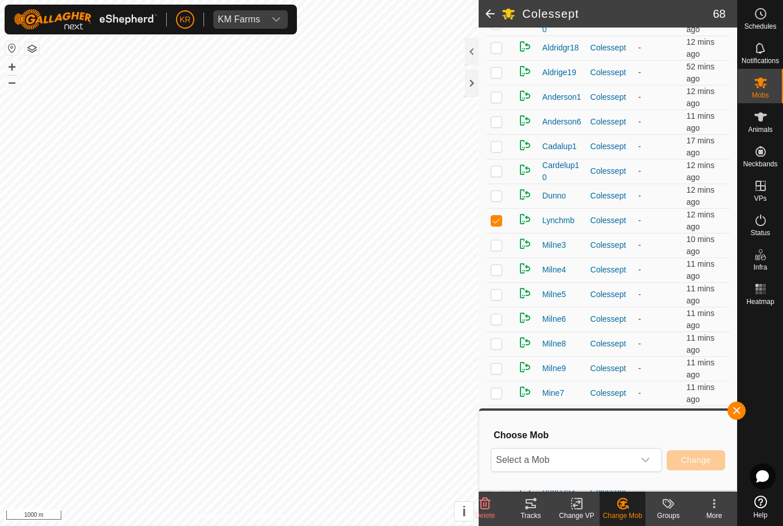
click at [631, 456] on span "Select a Mob" at bounding box center [562, 459] width 143 height 23
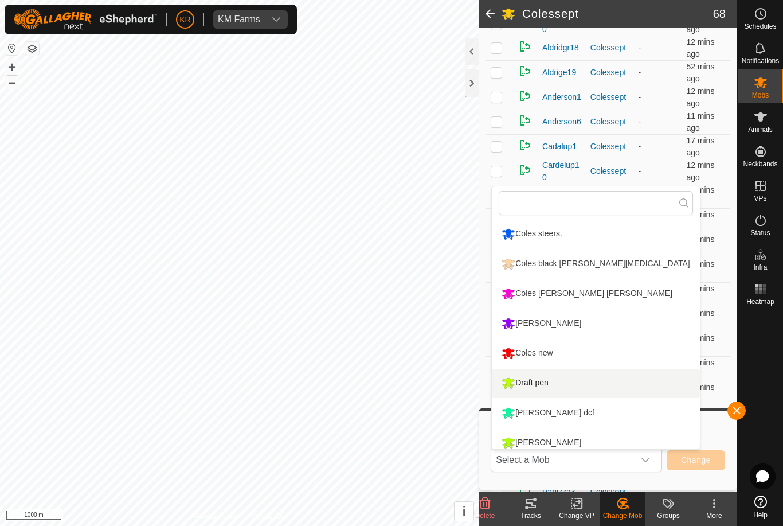
click at [575, 381] on li "Draft pen" at bounding box center [595, 383] width 207 height 29
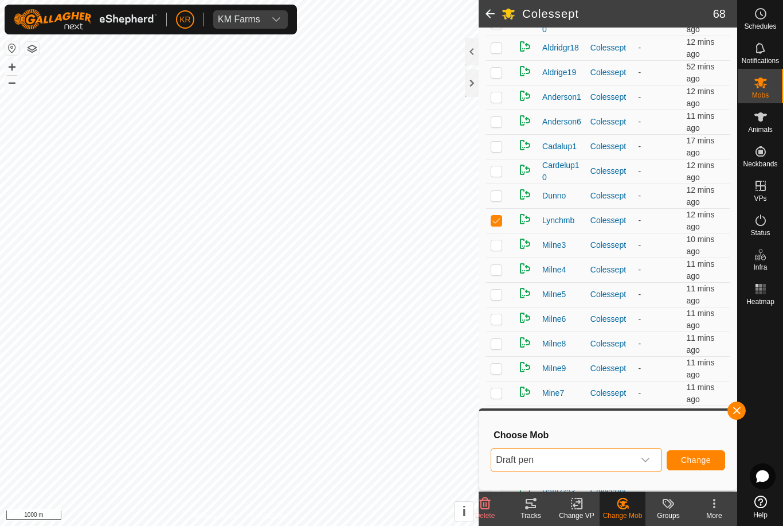
click at [699, 458] on span "Change" at bounding box center [696, 459] width 30 height 9
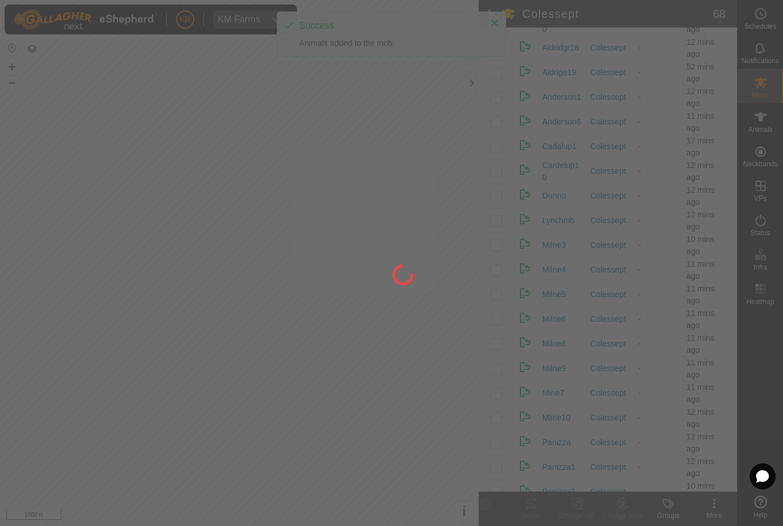
checkbox input "false"
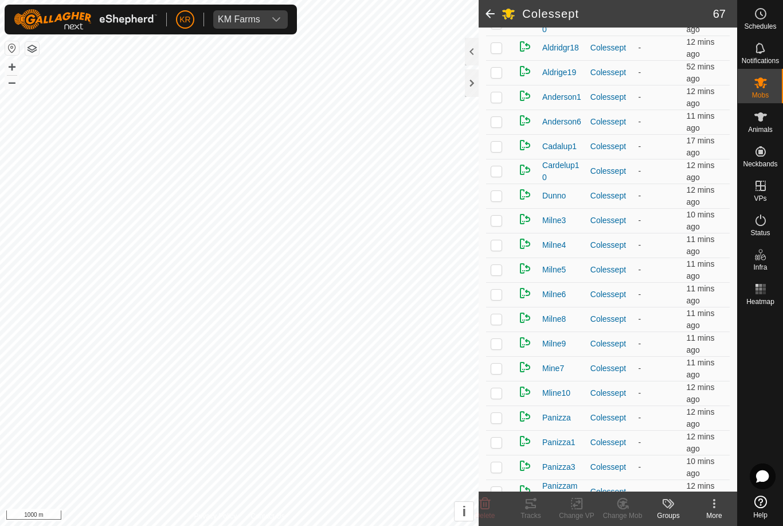
click at [502, 175] on p-checkbox at bounding box center [496, 170] width 11 height 9
click at [632, 508] on change-mob-svg-icon at bounding box center [622, 503] width 46 height 14
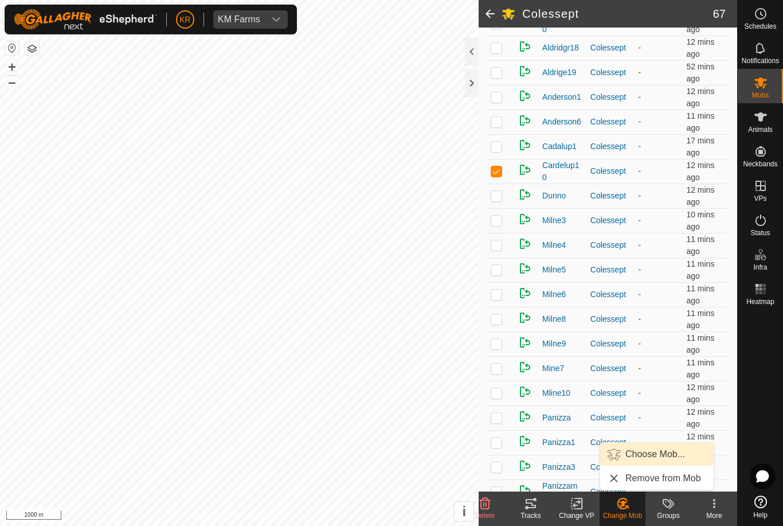
click at [660, 458] on span "Choose Mob..." at bounding box center [655, 454] width 60 height 14
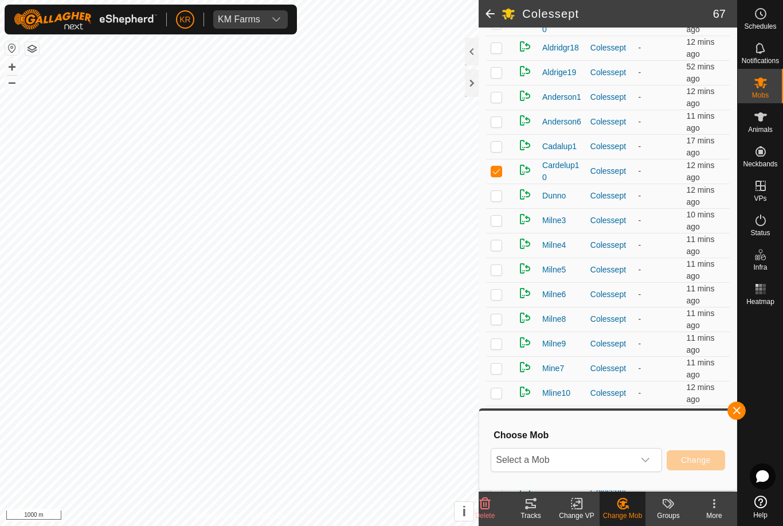
click at [633, 465] on span "Select a Mob" at bounding box center [562, 459] width 143 height 23
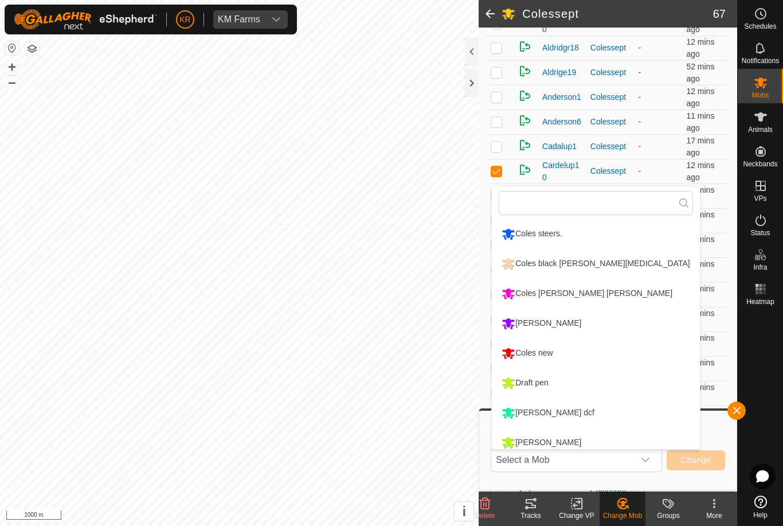
click at [594, 387] on li "Draft pen" at bounding box center [595, 383] width 207 height 29
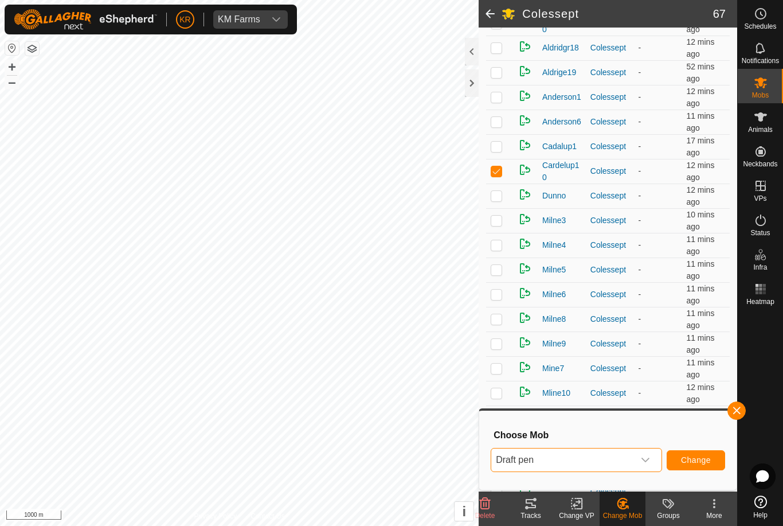
click at [697, 457] on span "Change" at bounding box center [696, 459] width 30 height 9
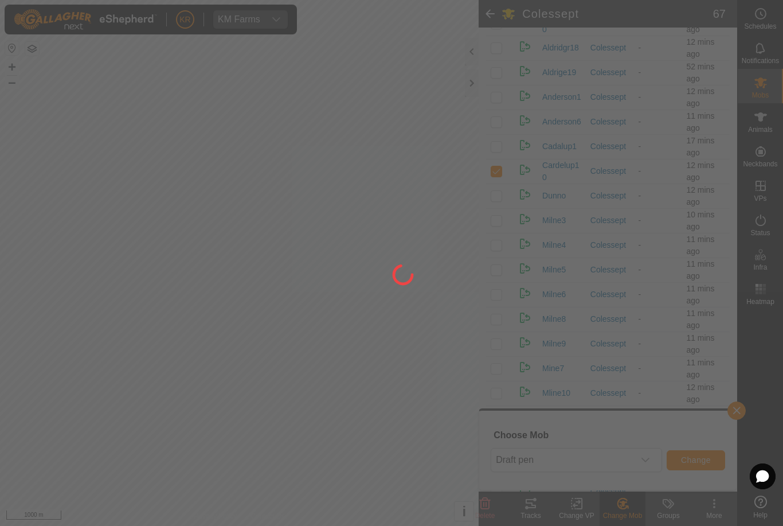
checkbox input "false"
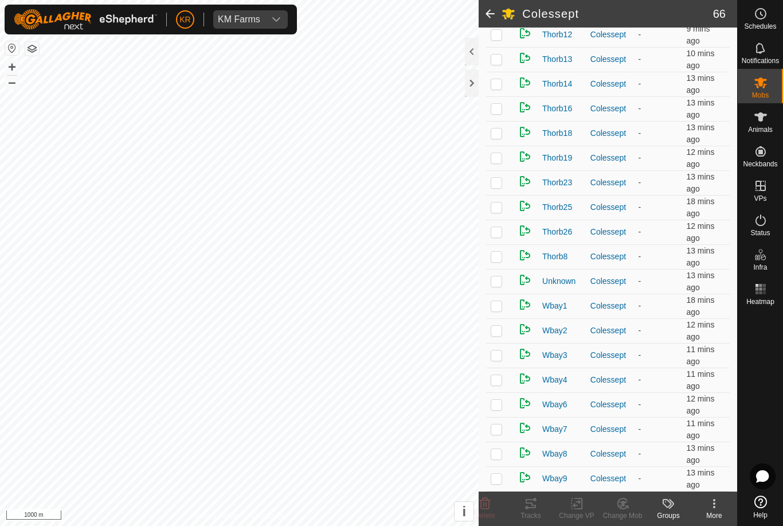
scroll to position [1332, 0]
click at [500, 387] on td at bounding box center [500, 379] width 28 height 25
click at [629, 512] on div "Change Mob" at bounding box center [622, 515] width 46 height 10
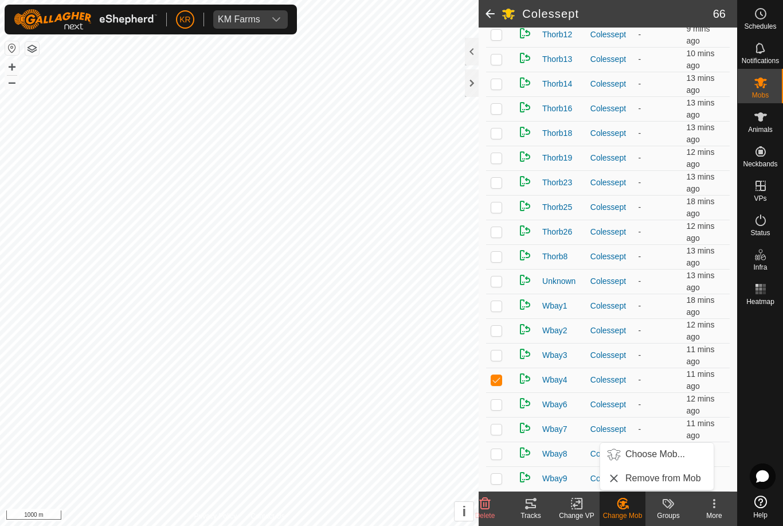
click at [660, 459] on span "Choose Mob..." at bounding box center [655, 454] width 60 height 14
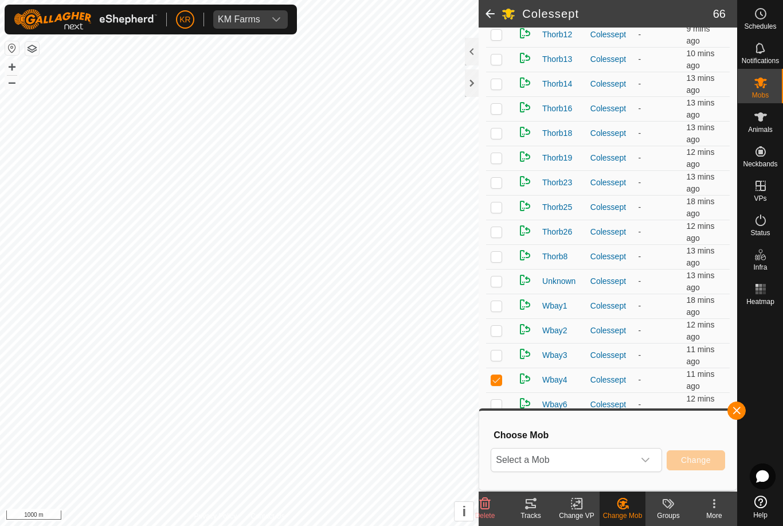
click at [631, 462] on span "Select a Mob" at bounding box center [562, 459] width 143 height 23
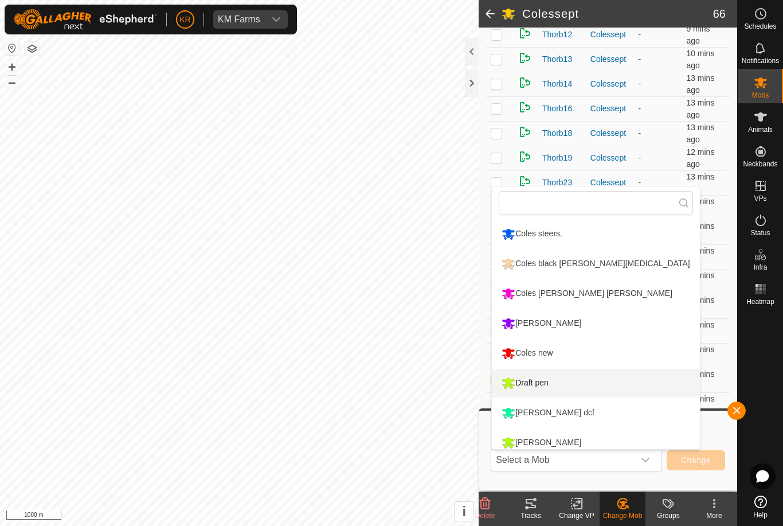
click at [608, 390] on li "Draft pen" at bounding box center [595, 383] width 207 height 29
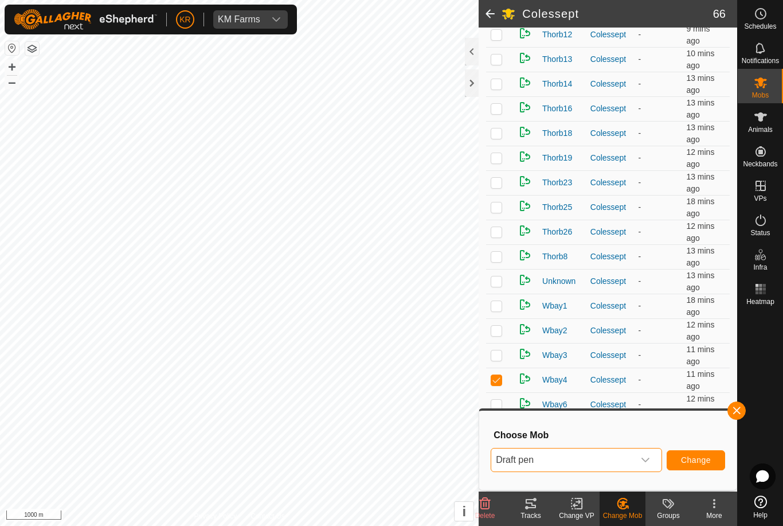
click at [708, 460] on span "Change" at bounding box center [696, 459] width 30 height 9
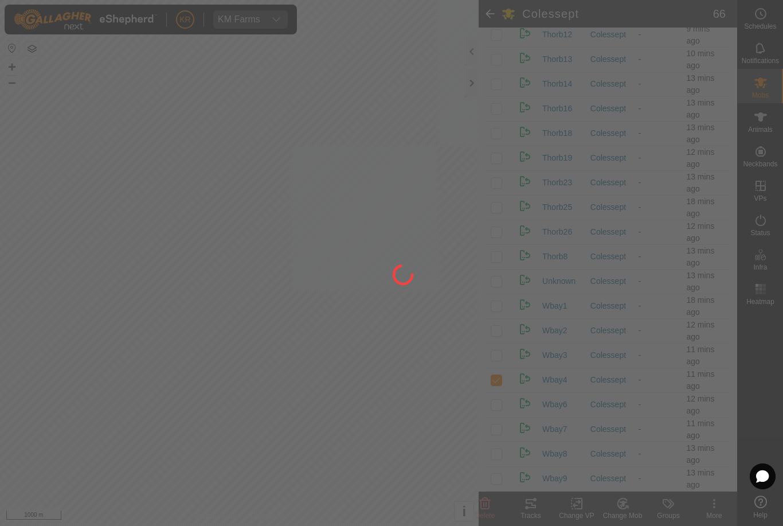
checkbox input "false"
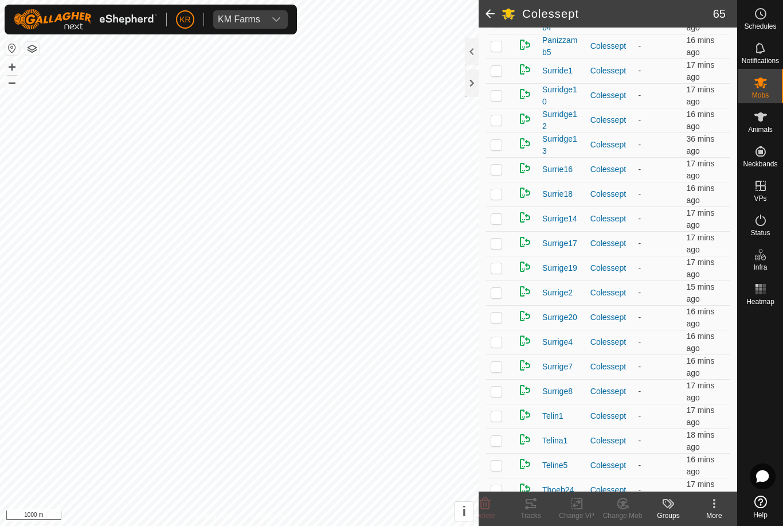
scroll to position [826, 0]
click at [496, 149] on p-checkbox at bounding box center [496, 145] width 11 height 9
click at [622, 497] on icon at bounding box center [623, 503] width 14 height 14
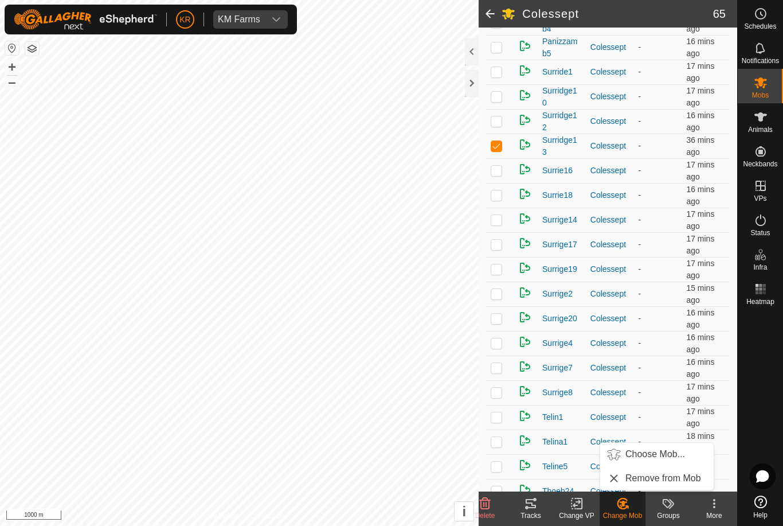
click at [657, 450] on span "Choose Mob..." at bounding box center [655, 454] width 60 height 14
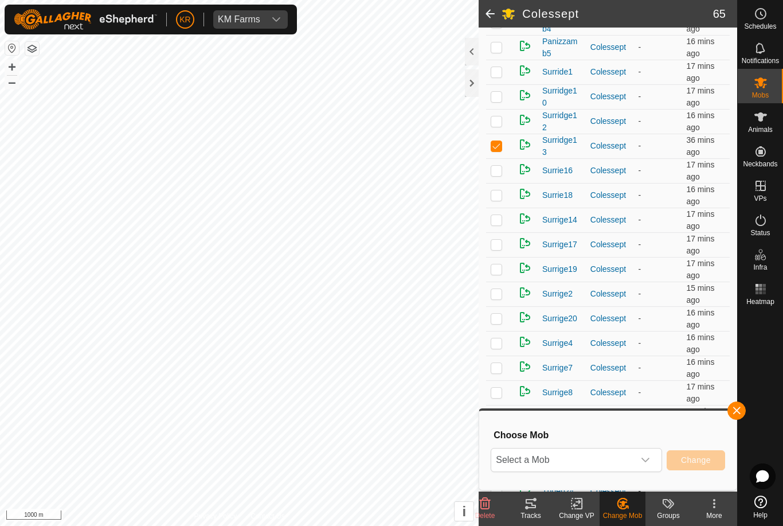
click at [604, 452] on span "Select a Mob" at bounding box center [562, 459] width 143 height 23
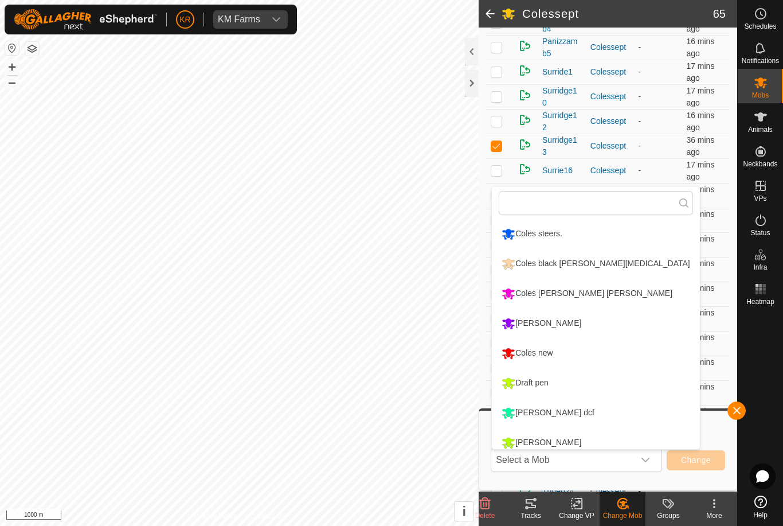
click at [560, 383] on li "Draft pen" at bounding box center [595, 383] width 207 height 29
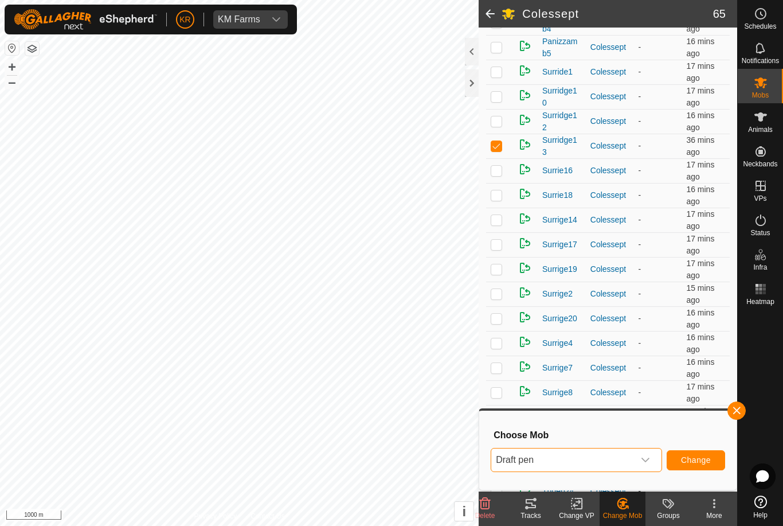
click at [689, 455] on span "Change" at bounding box center [696, 459] width 30 height 9
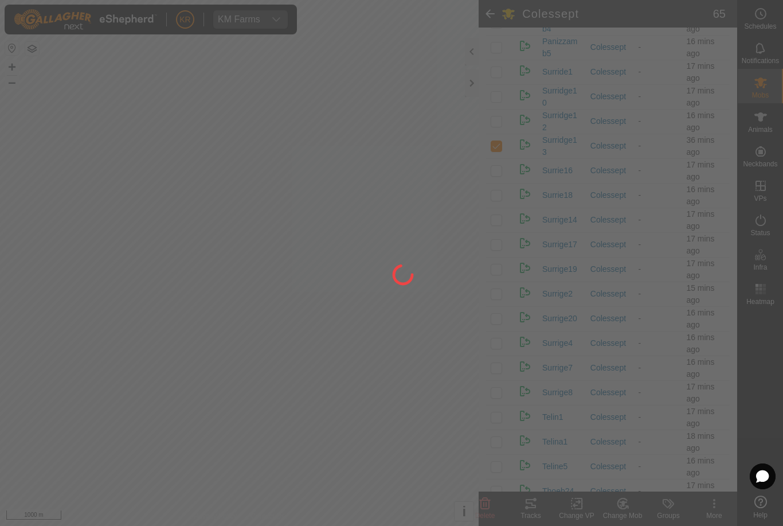
checkbox input "false"
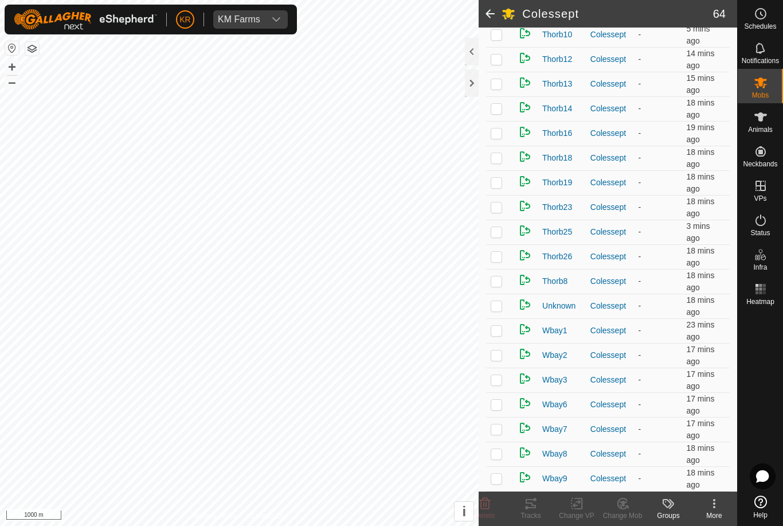
scroll to position [1283, 0]
click at [494, 260] on p-checkbox at bounding box center [496, 256] width 11 height 9
click at [620, 500] on icon at bounding box center [622, 503] width 10 height 10
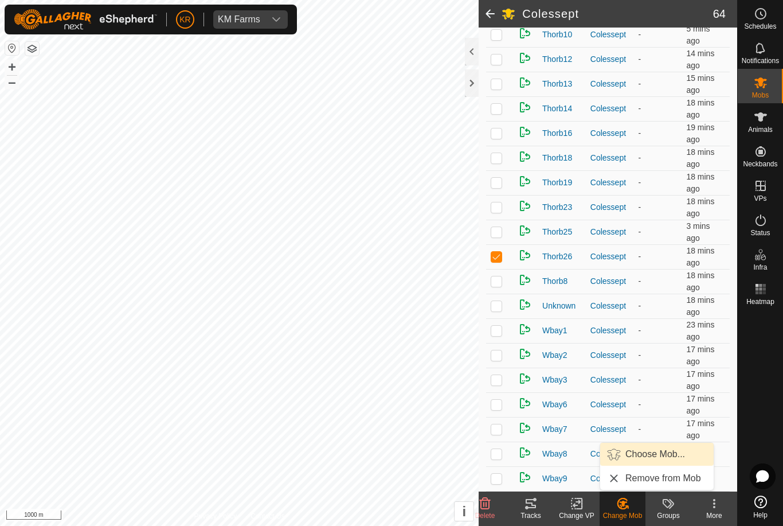
click at [664, 450] on span "Choose Mob..." at bounding box center [655, 454] width 60 height 14
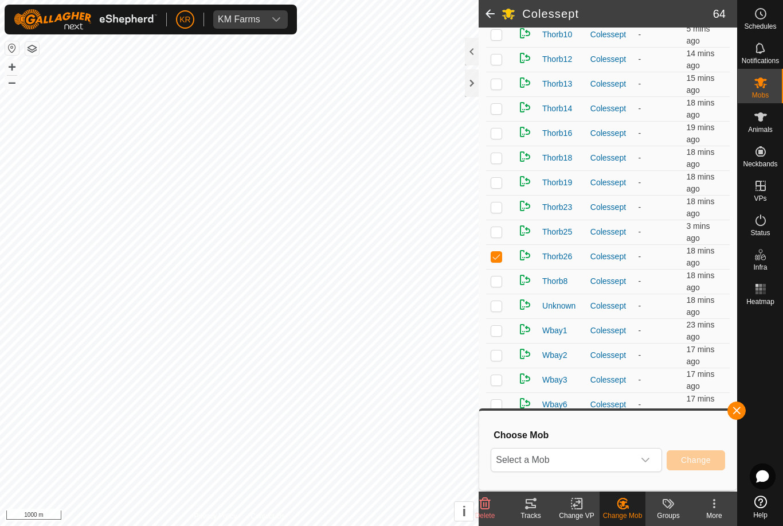
click at [626, 454] on span "Select a Mob" at bounding box center [562, 459] width 143 height 23
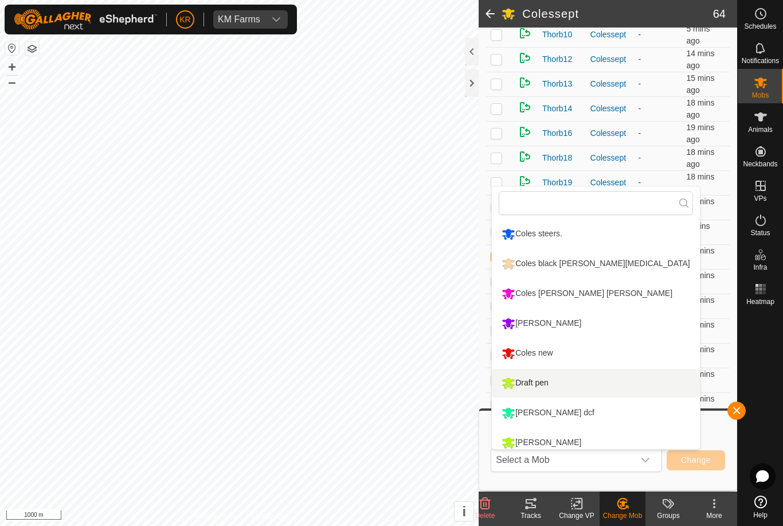
click at [551, 374] on div "Draft pen" at bounding box center [525, 382] width 53 height 19
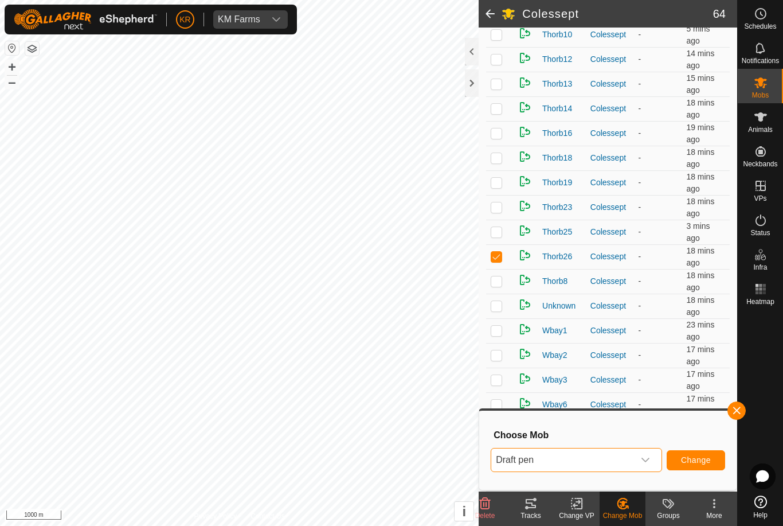
click at [691, 465] on button "Change" at bounding box center [696, 460] width 58 height 20
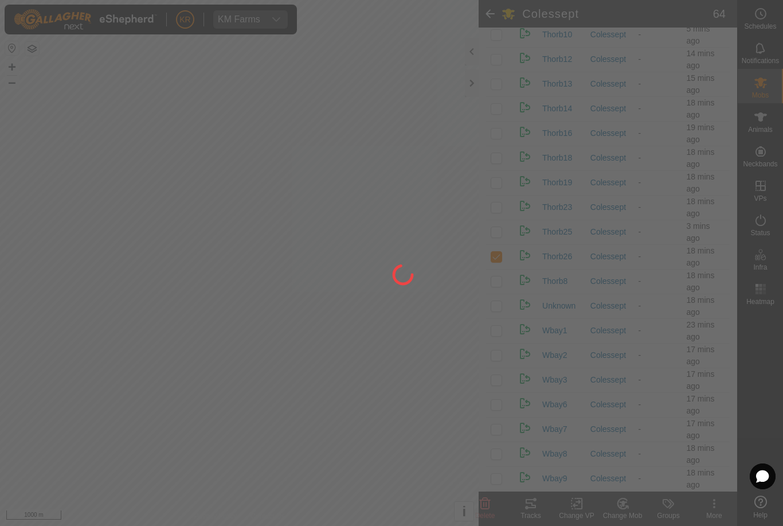
checkbox input "false"
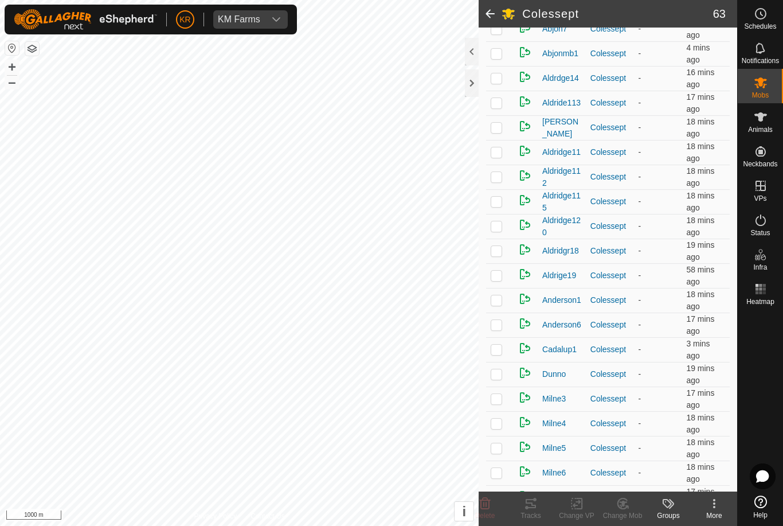
scroll to position [182, 0]
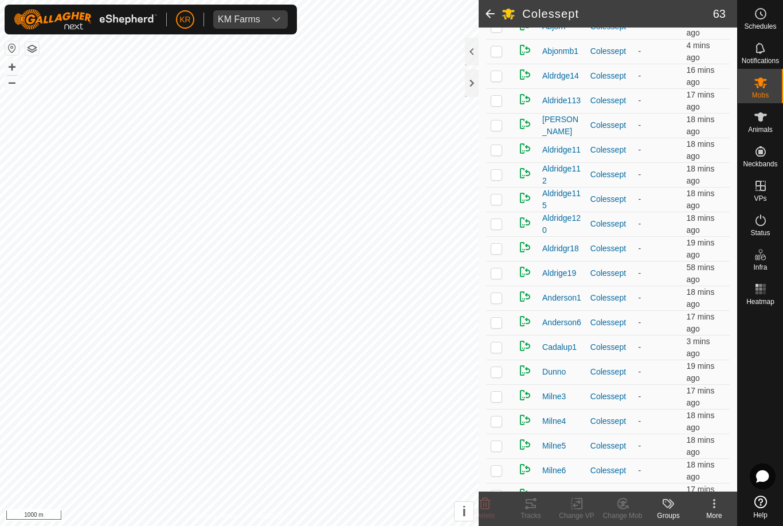
click at [502, 327] on p-checkbox at bounding box center [496, 322] width 11 height 9
click at [624, 497] on icon at bounding box center [623, 503] width 14 height 14
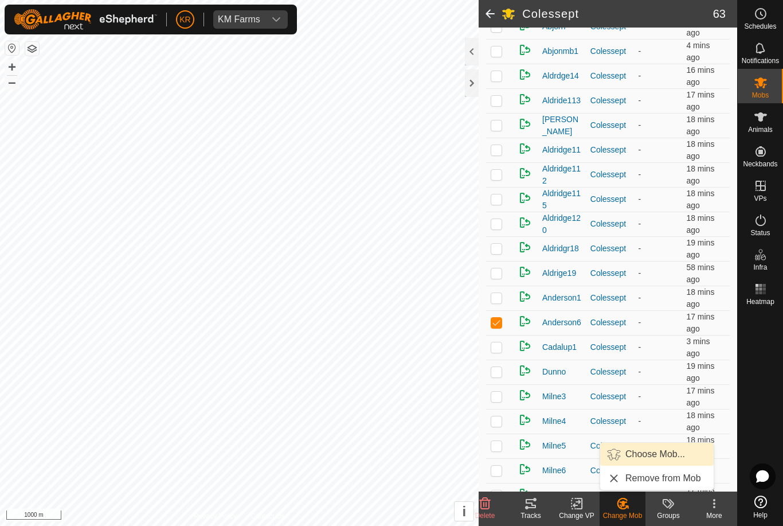
click at [660, 455] on span "Choose Mob..." at bounding box center [655, 454] width 60 height 14
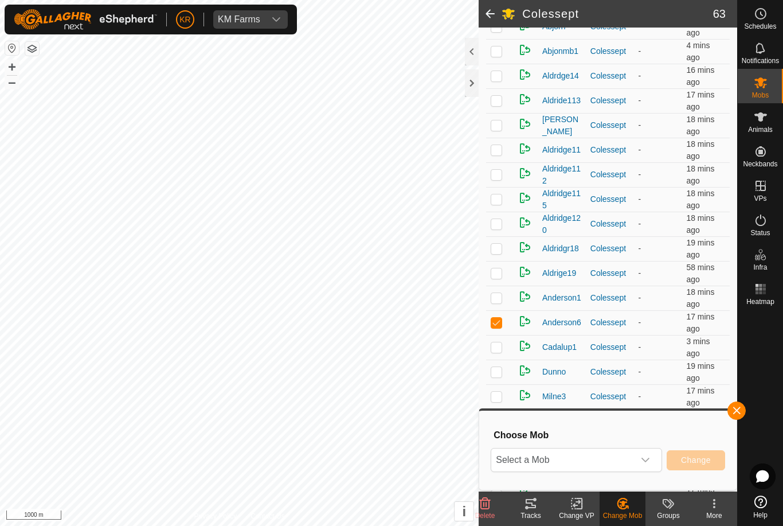
click at [616, 452] on span "Select a Mob" at bounding box center [562, 459] width 143 height 23
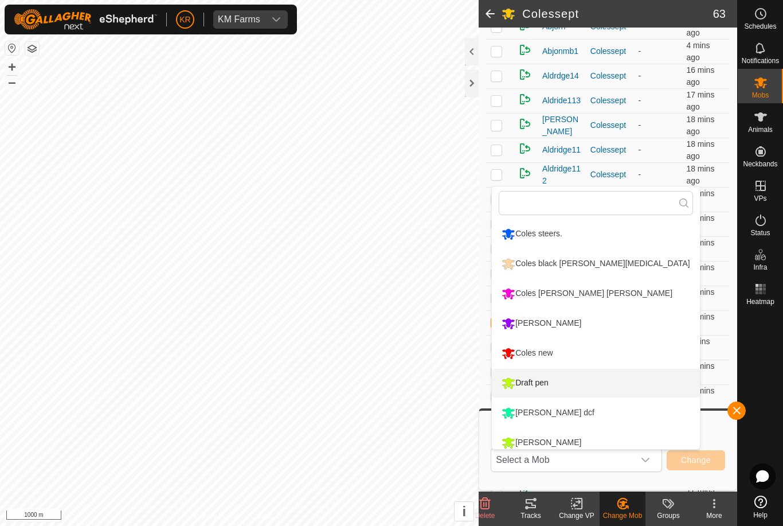
click at [569, 375] on li "Draft pen" at bounding box center [595, 383] width 207 height 29
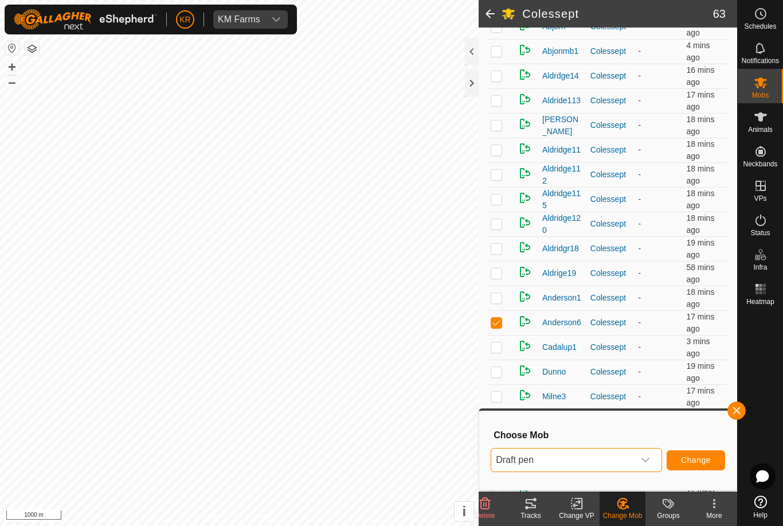
click at [704, 452] on button "Change" at bounding box center [696, 460] width 58 height 20
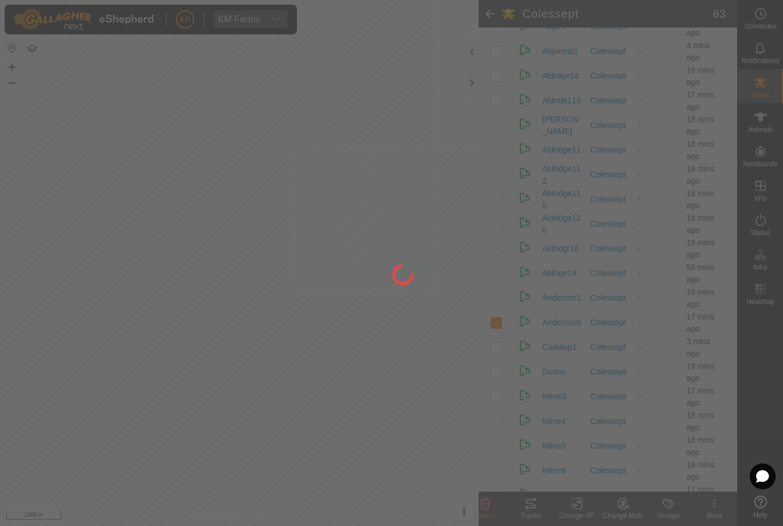
checkbox input "false"
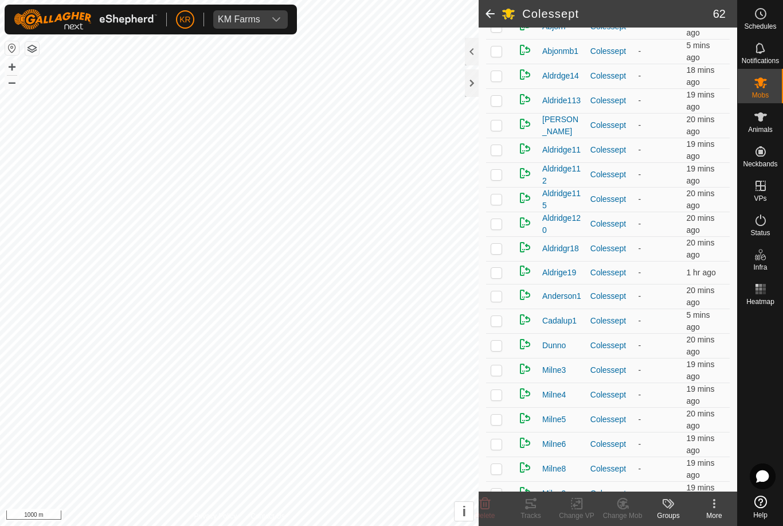
click at [507, 293] on td at bounding box center [500, 296] width 28 height 25
click at [622, 501] on icon at bounding box center [623, 503] width 8 height 6
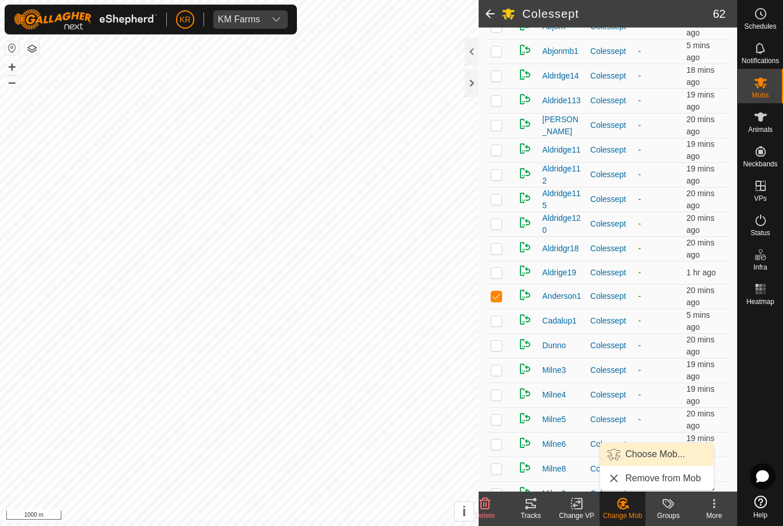
click at [668, 453] on span "Choose Mob..." at bounding box center [655, 454] width 60 height 14
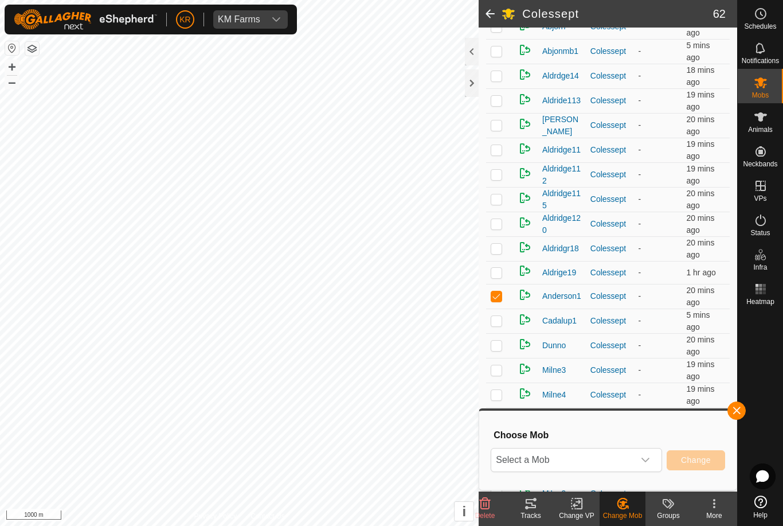
click at [598, 450] on span "Select a Mob" at bounding box center [562, 459] width 143 height 23
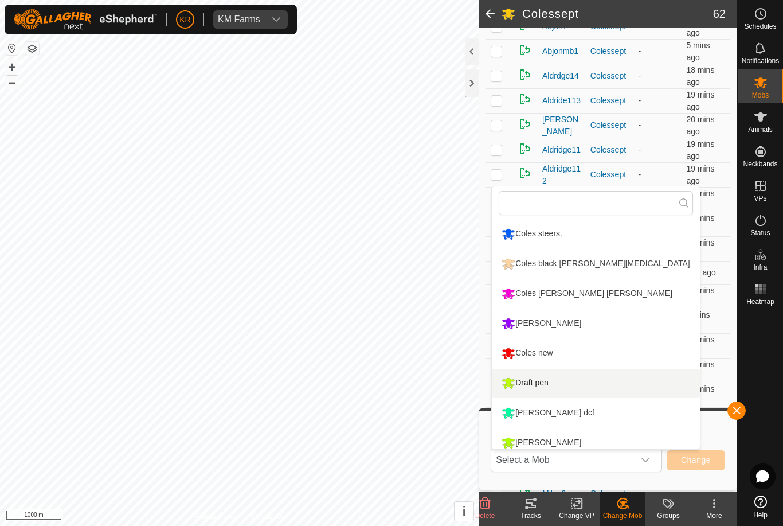
click at [551, 381] on div "Draft pen" at bounding box center [525, 382] width 53 height 19
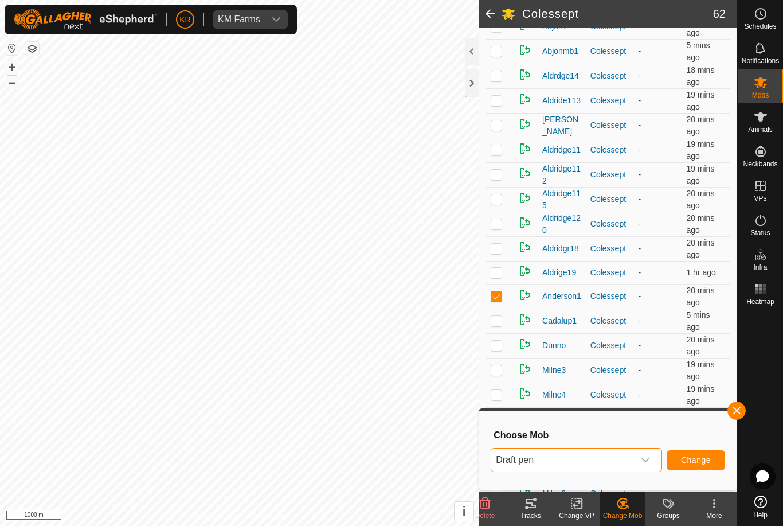
click at [687, 456] on span "Change" at bounding box center [696, 459] width 30 height 9
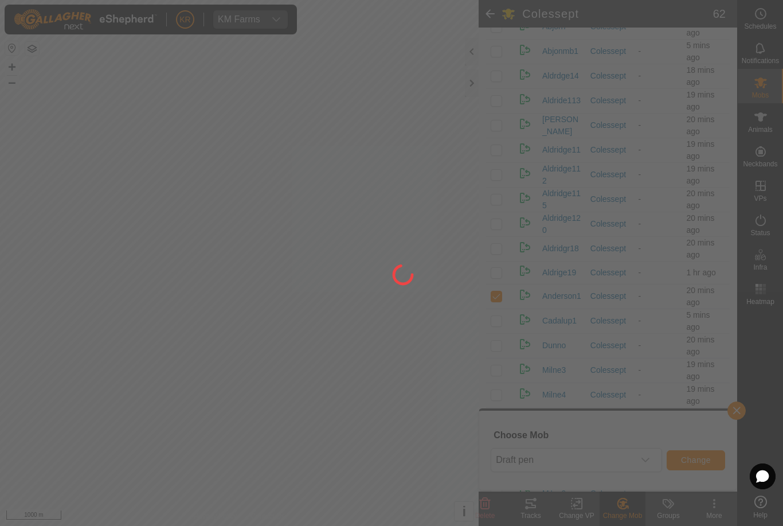
checkbox input "false"
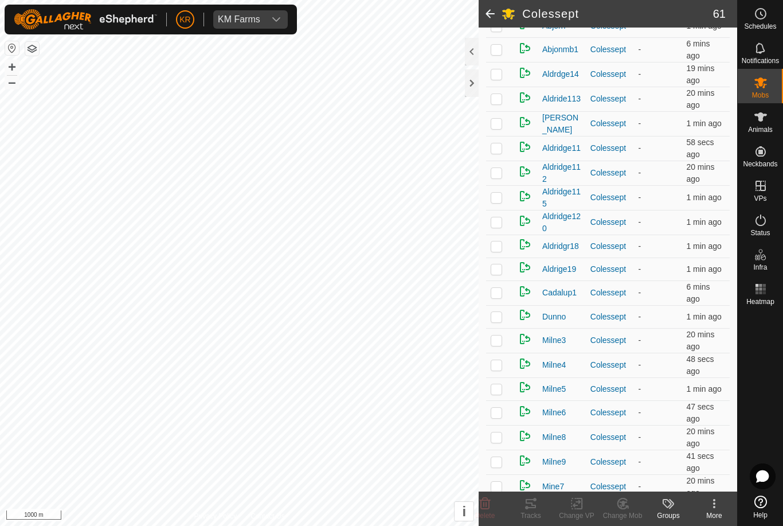
click at [491, 299] on td at bounding box center [500, 292] width 28 height 25
click at [626, 503] on icon at bounding box center [623, 503] width 14 height 14
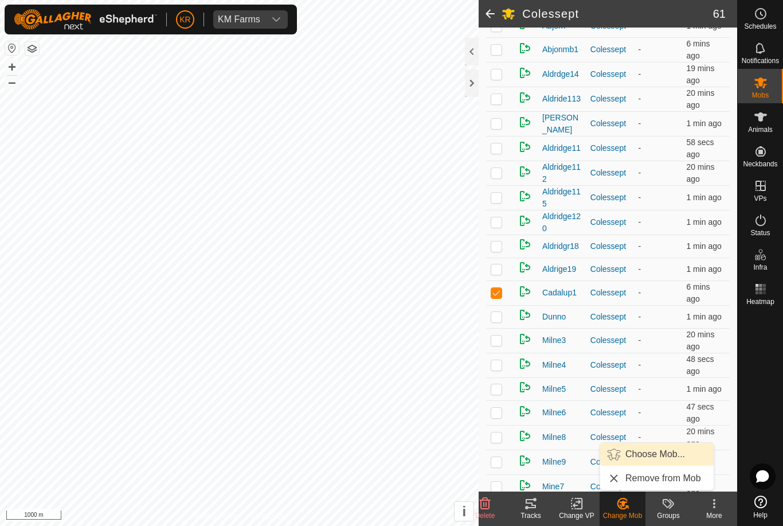
click at [653, 453] on span "Choose Mob..." at bounding box center [655, 454] width 60 height 14
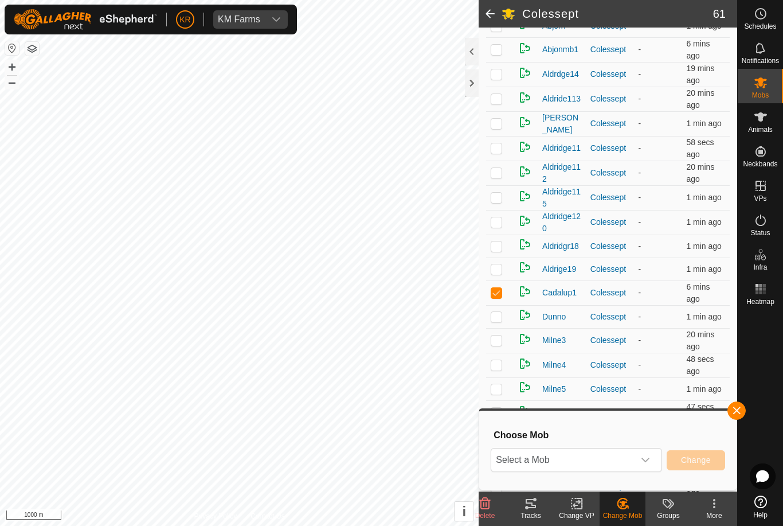
click at [609, 457] on span "Select a Mob" at bounding box center [562, 459] width 143 height 23
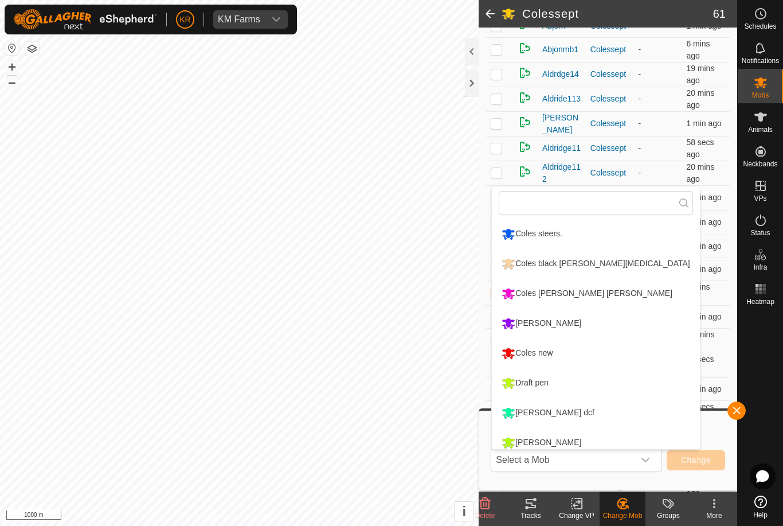
click at [561, 385] on li "Draft pen" at bounding box center [595, 383] width 207 height 29
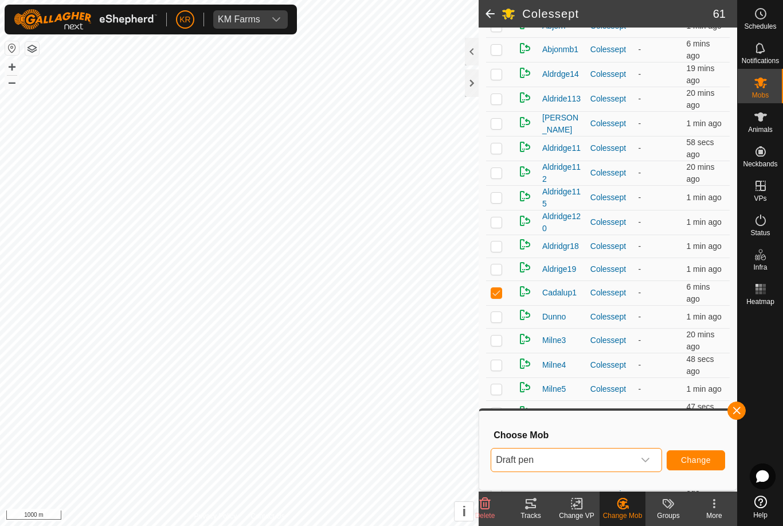
click at [701, 453] on button "Change" at bounding box center [696, 460] width 58 height 20
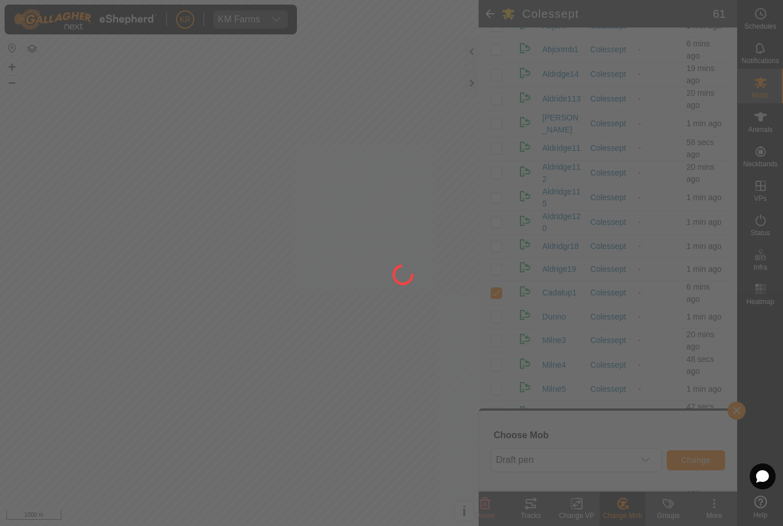
checkbox input "false"
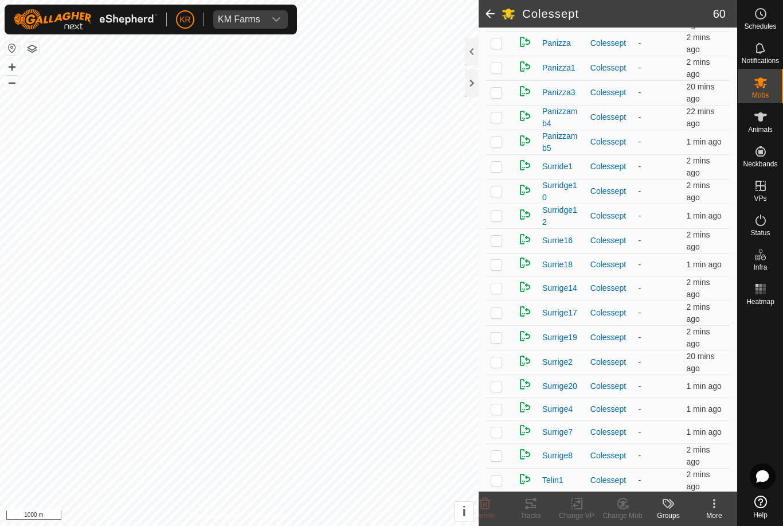
scroll to position [643, 0]
click at [507, 192] on td at bounding box center [500, 192] width 28 height 25
checkbox input "true"
click at [502, 175] on td at bounding box center [500, 167] width 28 height 25
click at [623, 507] on icon at bounding box center [623, 503] width 14 height 14
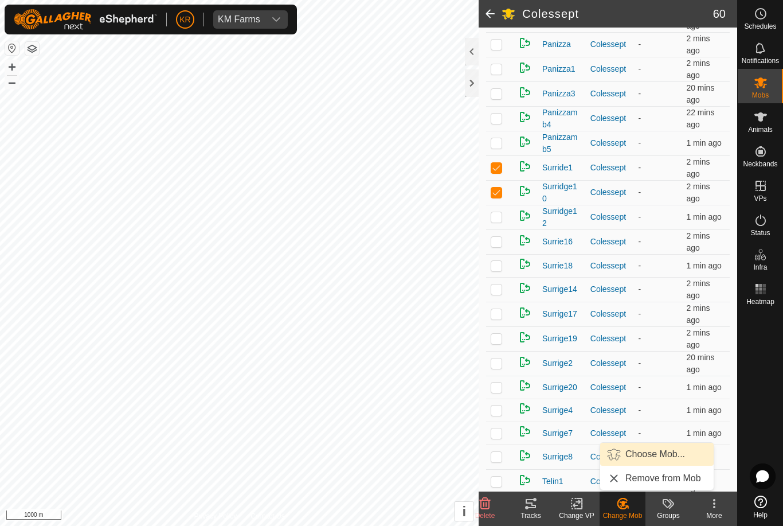
click at [652, 464] on link "Choose Mob..." at bounding box center [656, 453] width 113 height 23
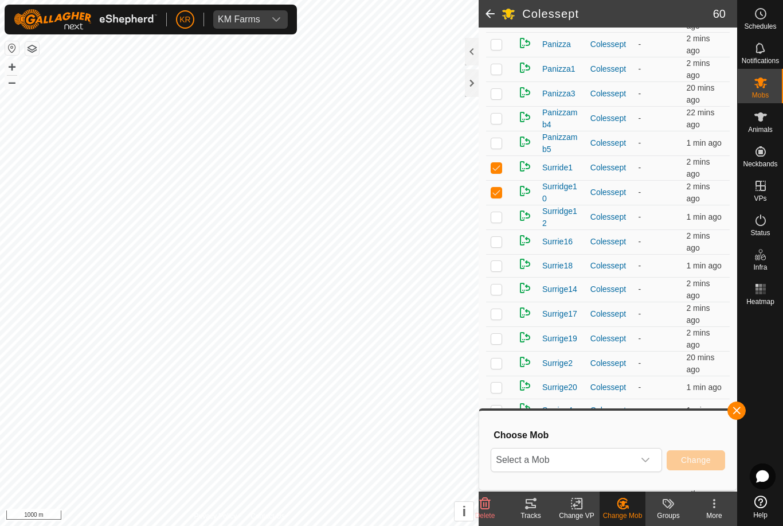
click at [644, 462] on icon "dropdown trigger" at bounding box center [645, 459] width 9 height 9
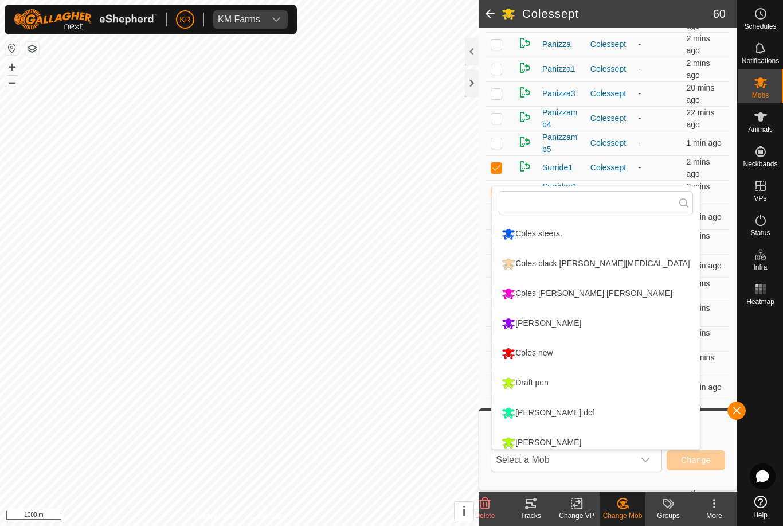
click at [610, 390] on li "Draft pen" at bounding box center [595, 383] width 207 height 29
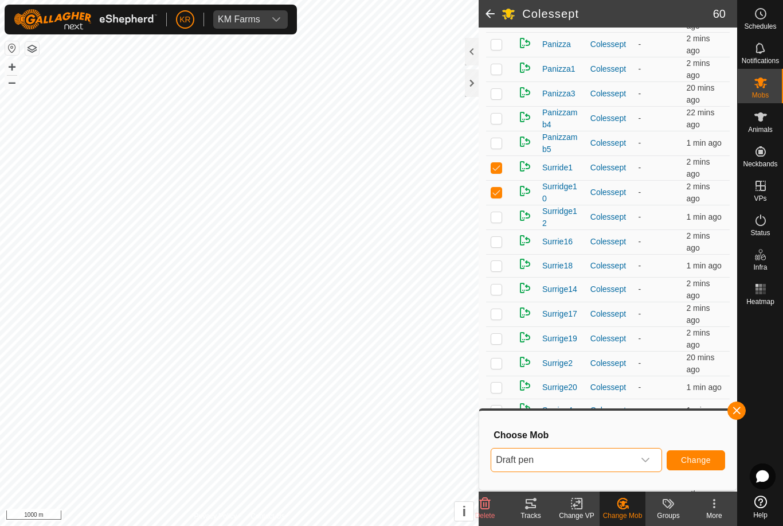
click at [690, 460] on span "Change" at bounding box center [696, 459] width 30 height 9
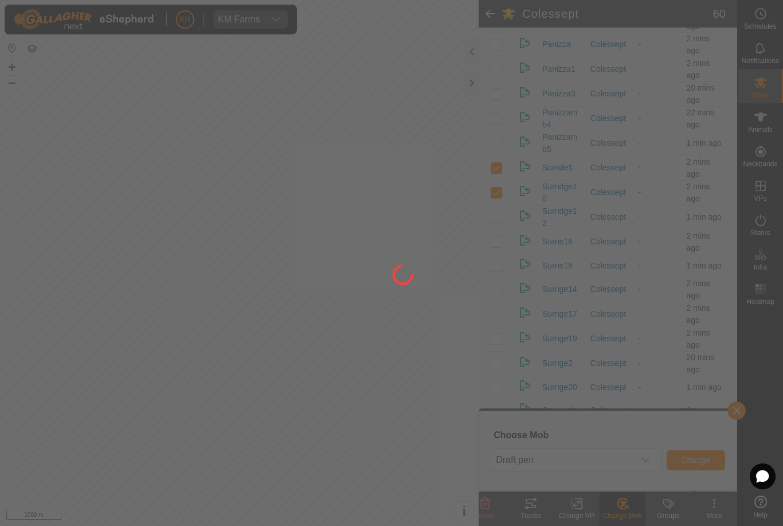
checkbox input "false"
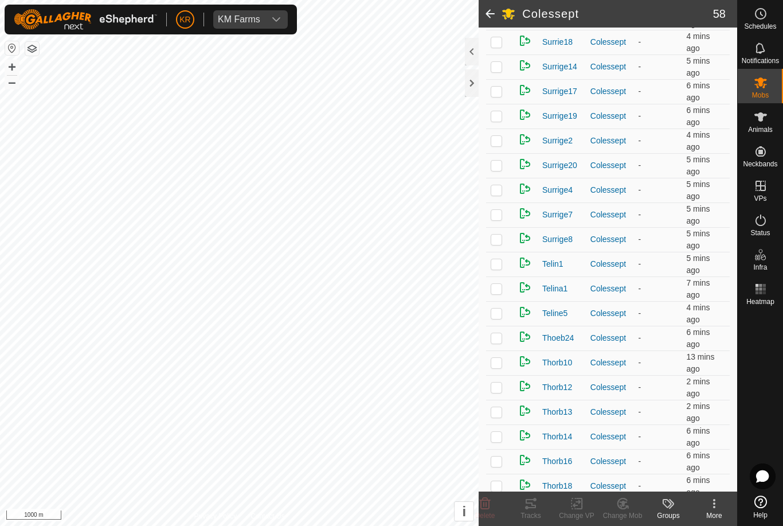
scroll to position [900, 0]
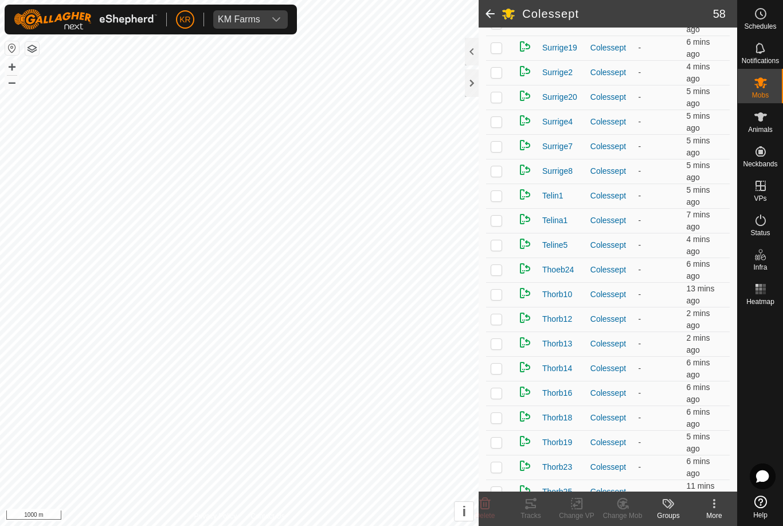
click at [495, 251] on td at bounding box center [500, 245] width 28 height 25
click at [623, 503] on icon at bounding box center [623, 503] width 8 height 6
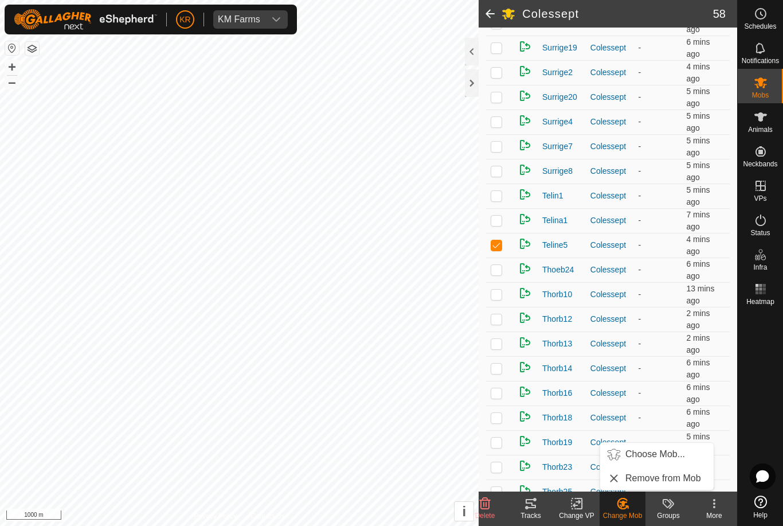
click at [660, 452] on span "Choose Mob..." at bounding box center [655, 454] width 60 height 14
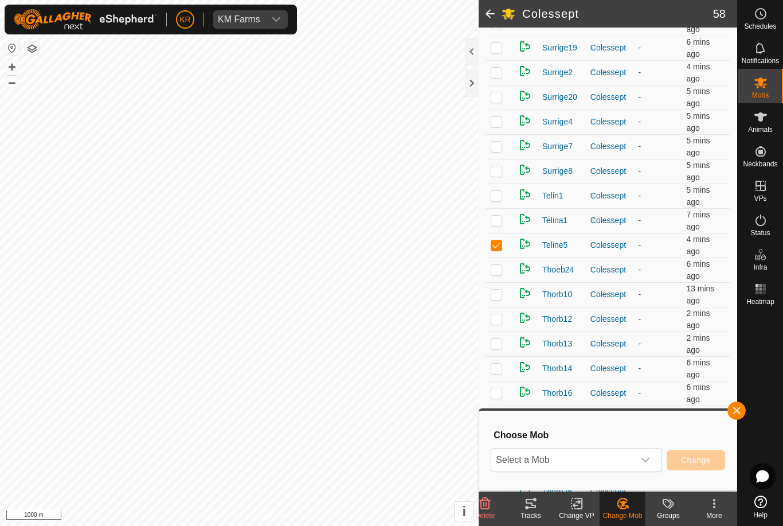
click at [632, 453] on span "Select a Mob" at bounding box center [562, 459] width 143 height 23
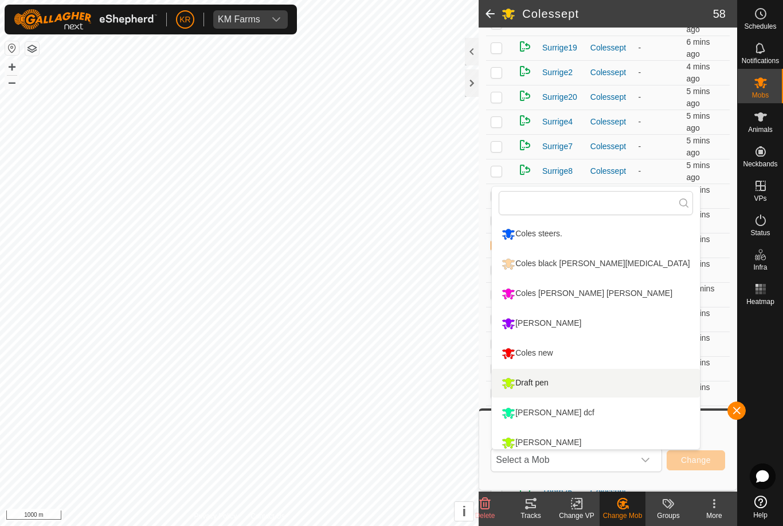
click at [566, 382] on li "Draft pen" at bounding box center [595, 383] width 207 height 29
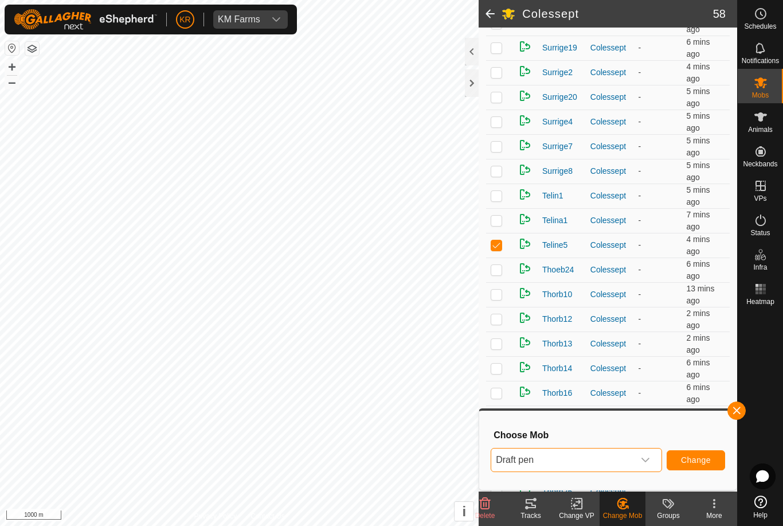
click at [695, 454] on button "Change" at bounding box center [696, 460] width 58 height 20
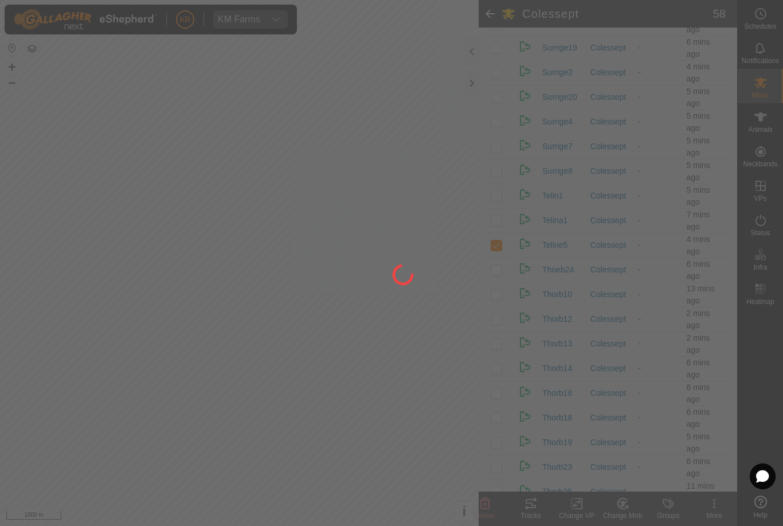
checkbox input "false"
